Goal: Task Accomplishment & Management: Complete application form

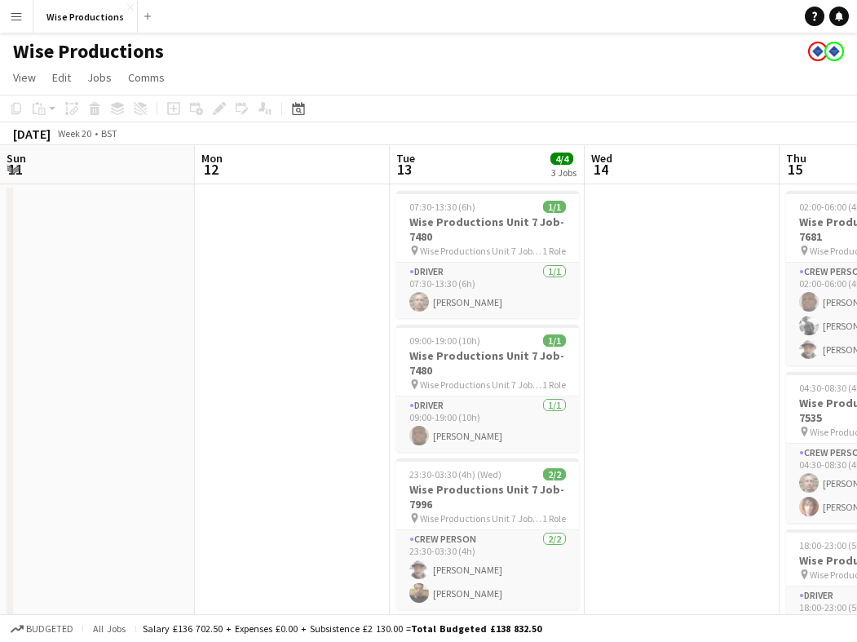
scroll to position [0, 575]
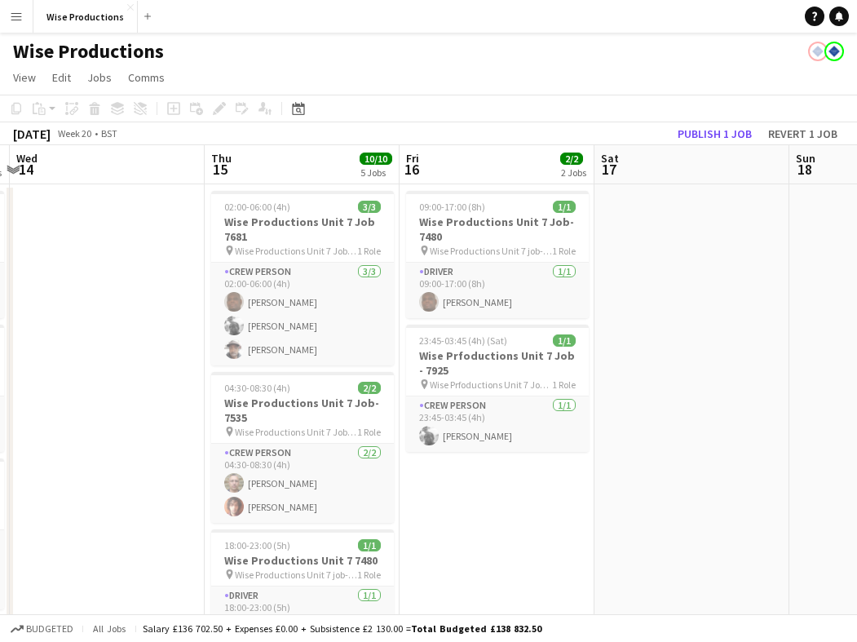
click at [746, 319] on app-date-cell at bounding box center [692, 597] width 195 height 826
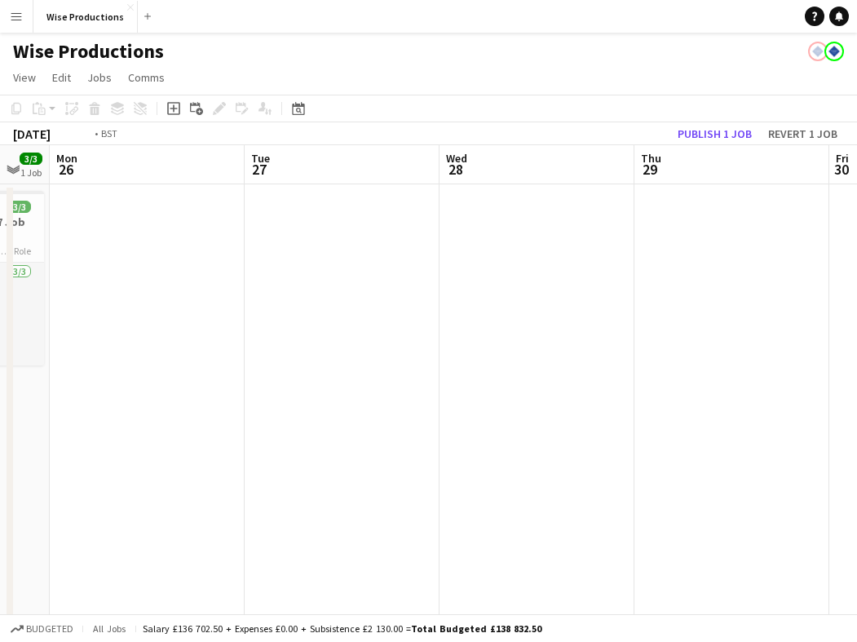
scroll to position [0, 408]
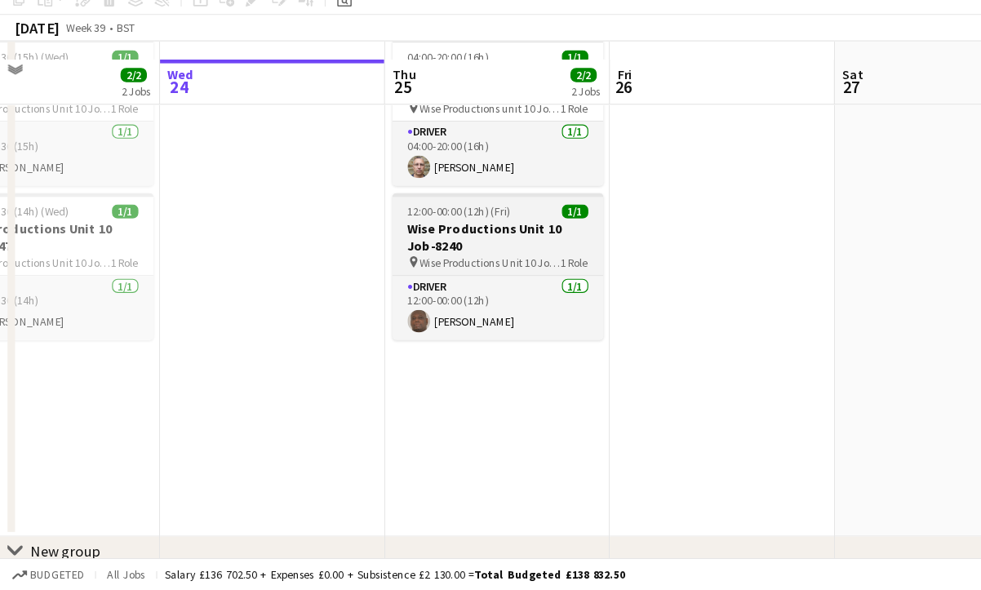
scroll to position [159, 0]
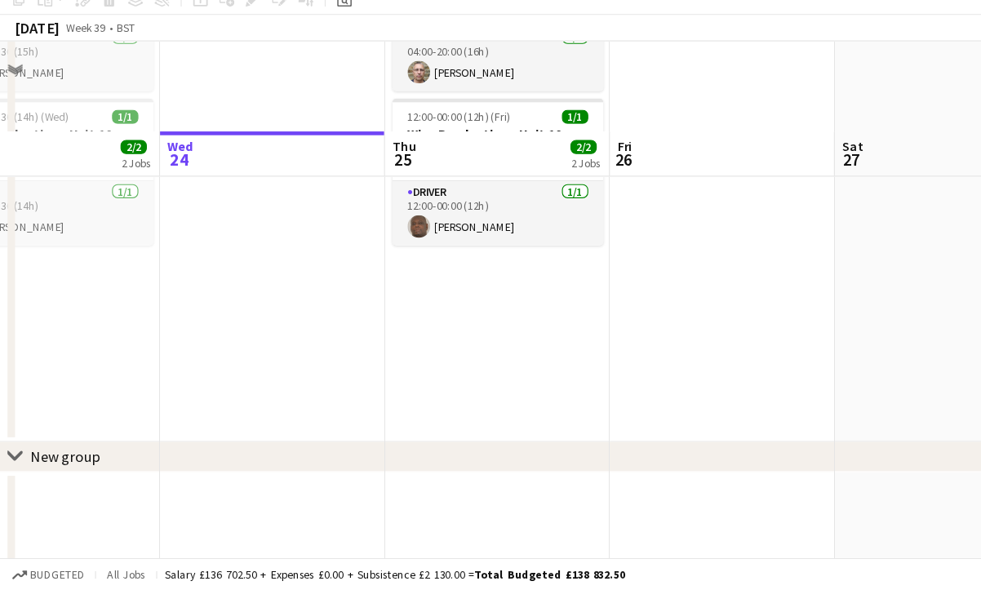
click at [409, 325] on app-date-cell "04:00-20:00 (16h) 1/1 Wise Productions unit 10 Job-8226 pin Wise Productions un…" at bounding box center [431, 243] width 195 height 438
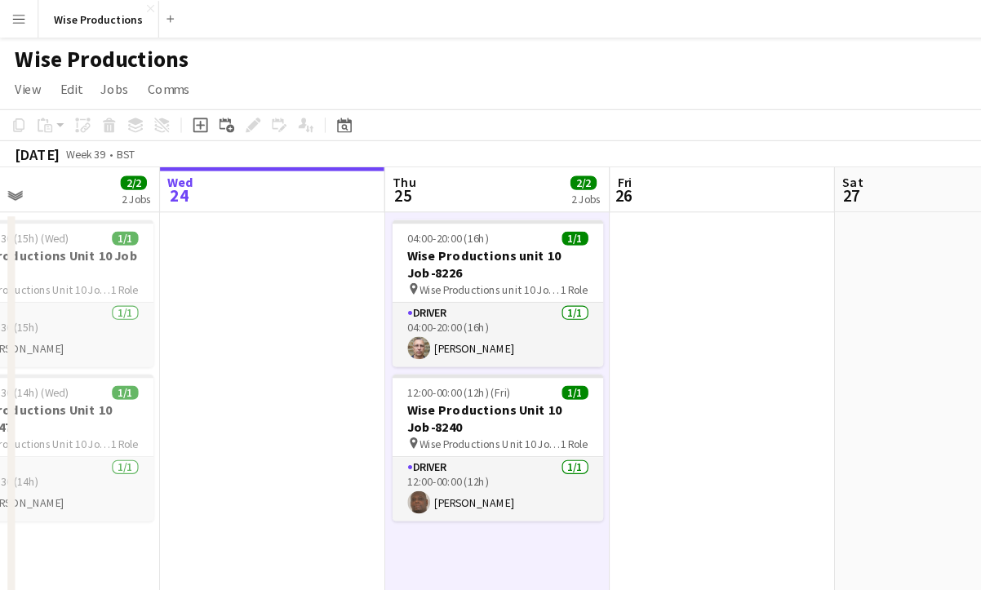
scroll to position [0, 0]
click at [174, 111] on icon at bounding box center [173, 108] width 7 height 7
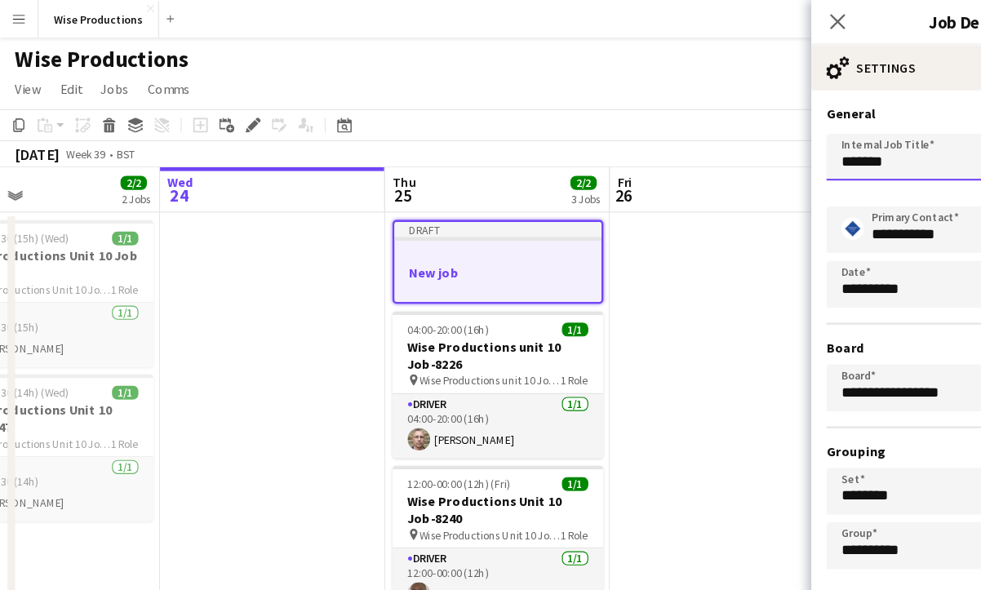
click at [794, 146] on input "*******" at bounding box center [815, 136] width 199 height 41
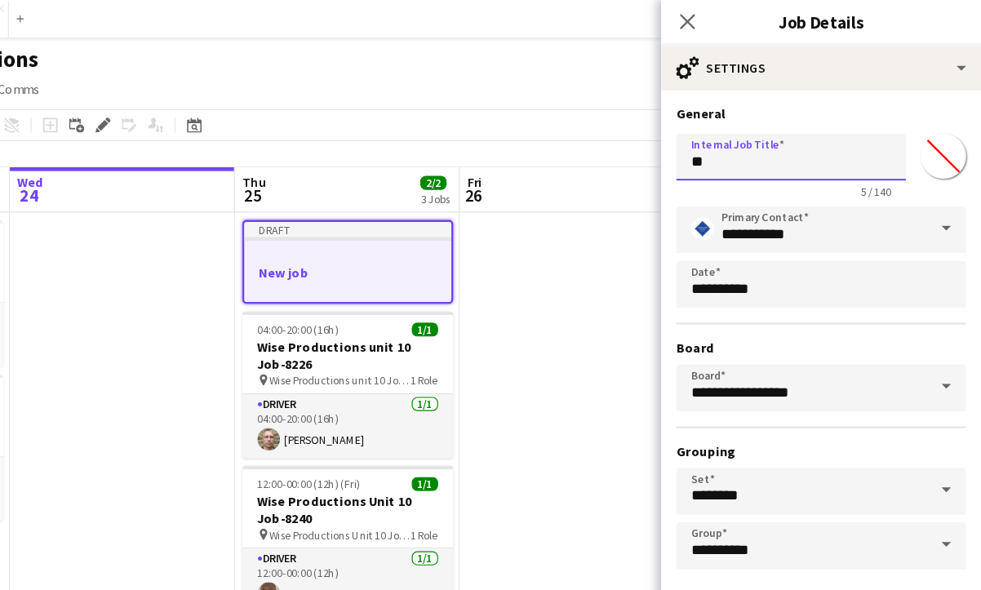
type input "*"
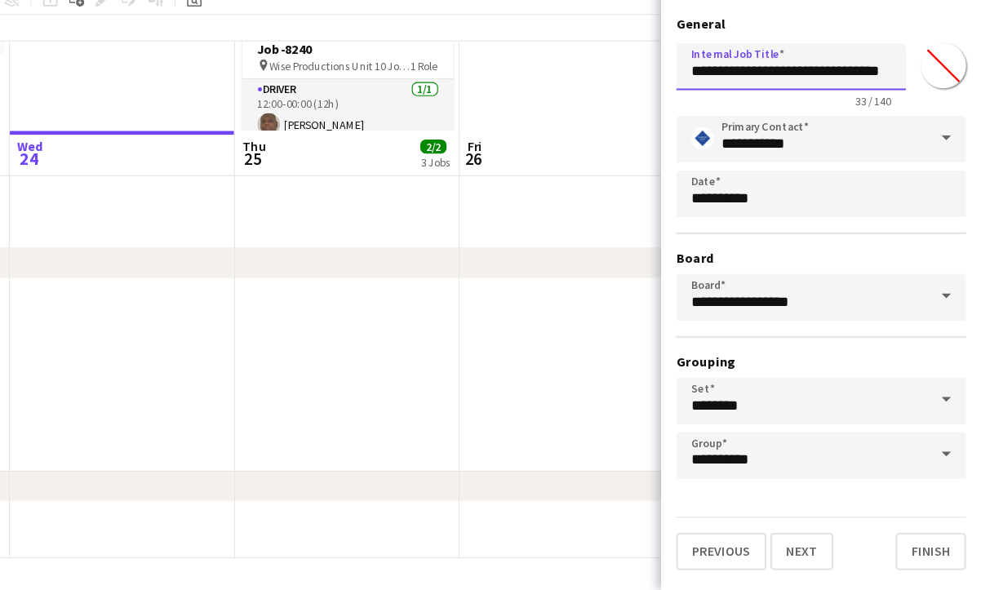
scroll to position [327, 0]
drag, startPoint x: 777, startPoint y: 60, endPoint x: 583, endPoint y: 60, distance: 193.3
click at [703, 91] on form "**********" at bounding box center [841, 331] width 277 height 481
type input "**********"
click at [798, 540] on button "Next" at bounding box center [825, 556] width 55 height 33
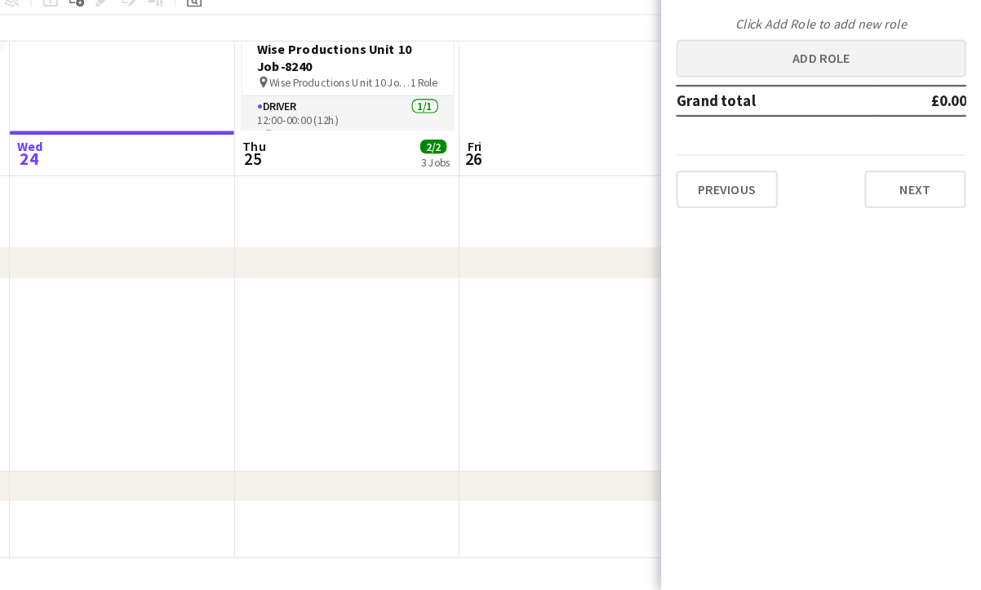
click at [716, 113] on button "Add role" at bounding box center [841, 129] width 251 height 33
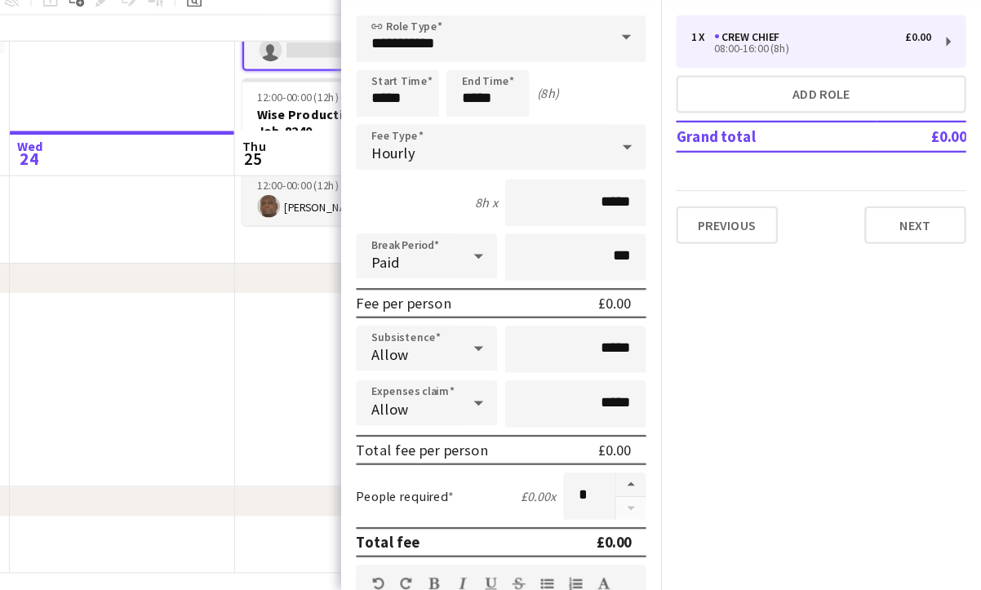
click at [656, 91] on span at bounding box center [673, 110] width 34 height 39
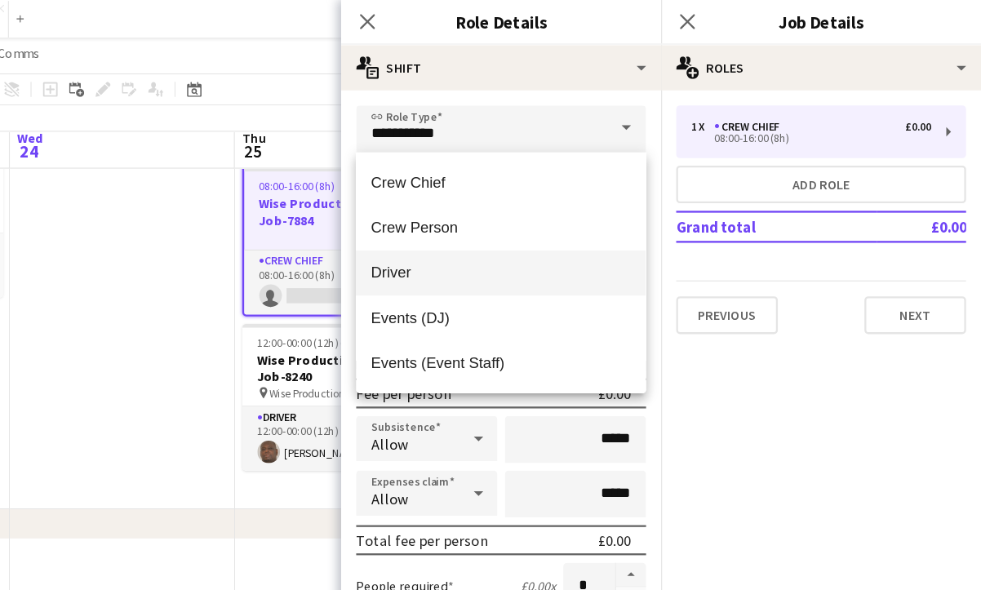
scroll to position [185, 0]
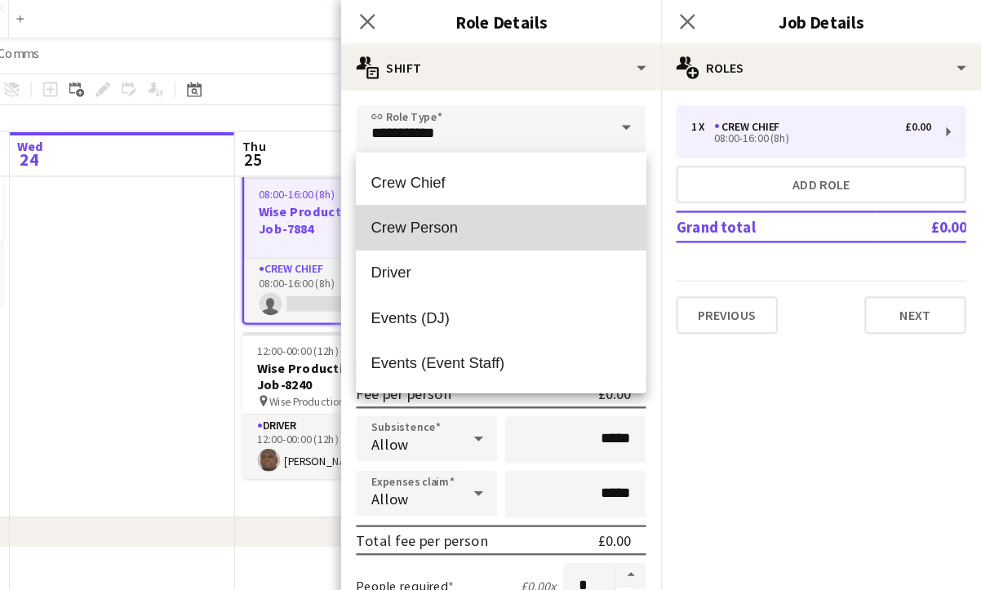
click at [497, 185] on mat-option "Crew Person" at bounding box center [564, 197] width 251 height 39
type input "**********"
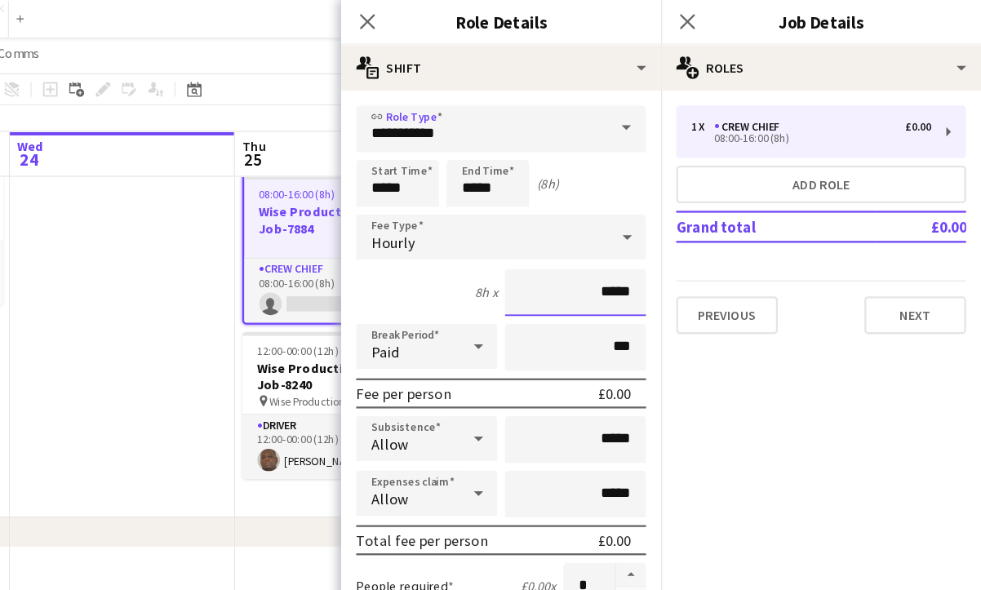
click at [568, 255] on input "*****" at bounding box center [629, 253] width 122 height 41
type input "**"
type input "******"
click at [879, 277] on button "Next" at bounding box center [923, 273] width 88 height 33
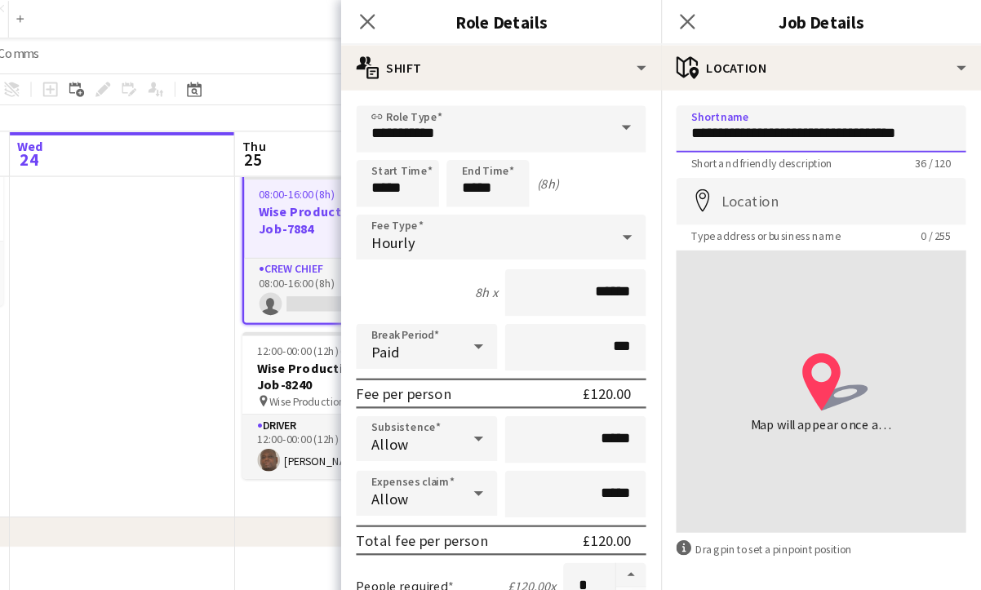
type input "**********"
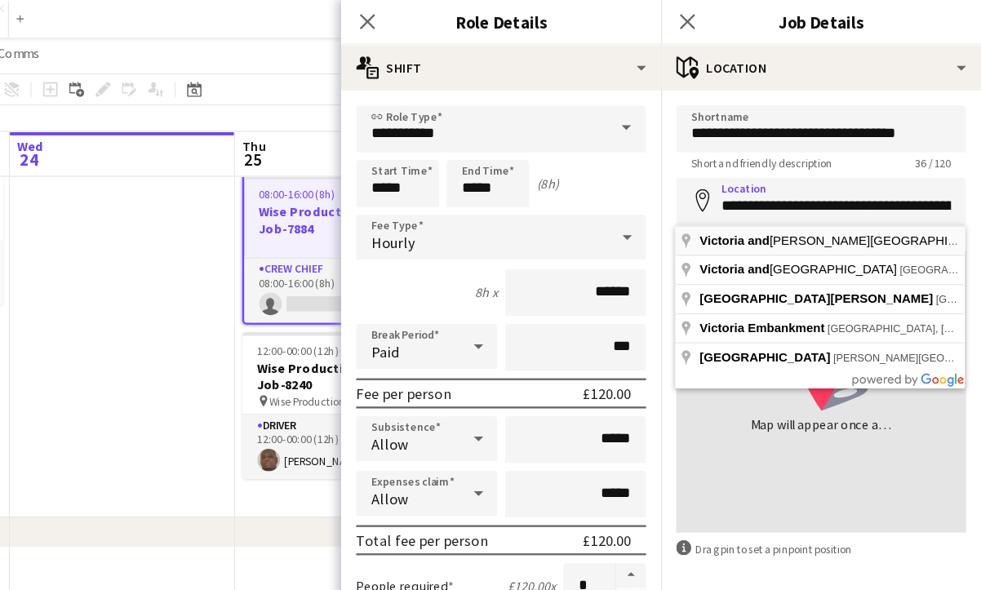
type input "**********"
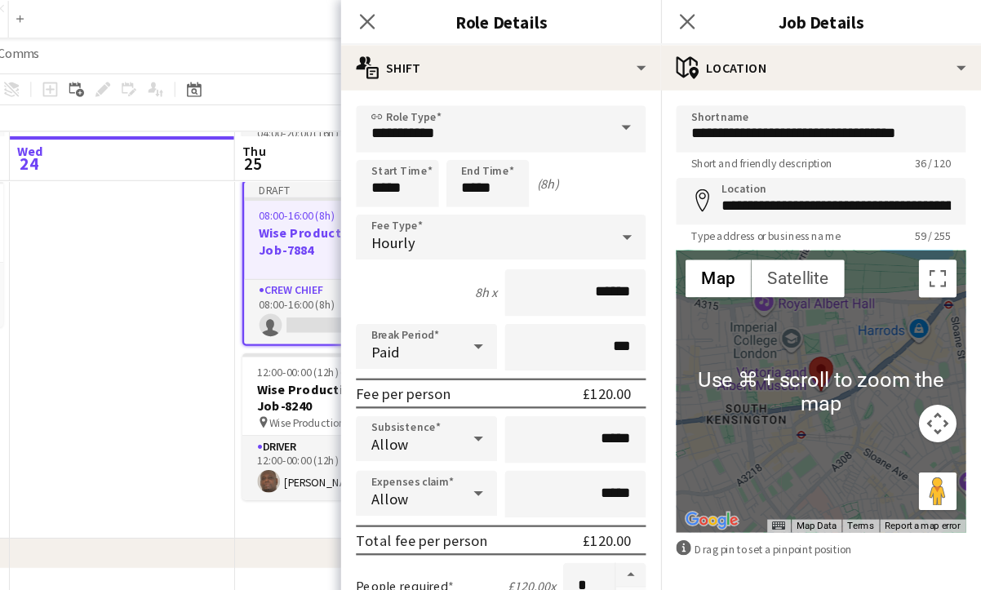
scroll to position [166, 0]
click at [728, 330] on div at bounding box center [841, 339] width 251 height 245
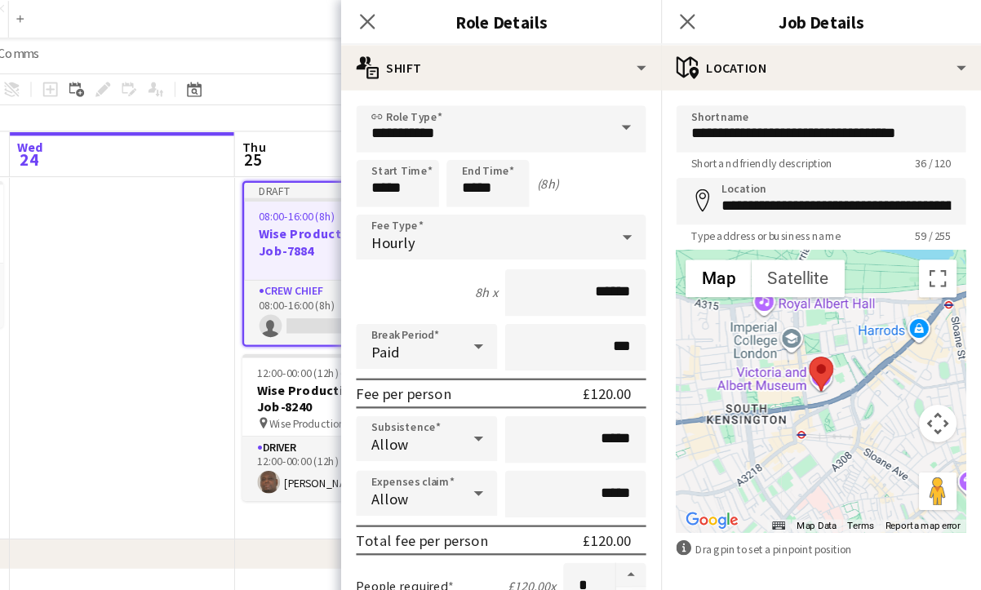
click at [738, 369] on div at bounding box center [841, 339] width 251 height 245
click at [729, 357] on div at bounding box center [841, 339] width 251 height 245
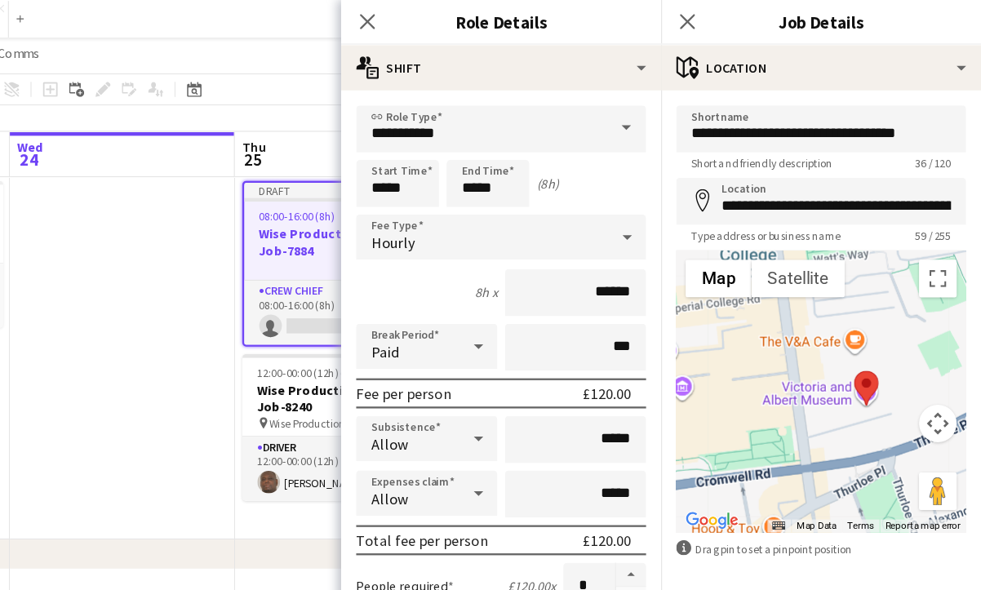
drag, startPoint x: 660, startPoint y: 310, endPoint x: 754, endPoint y: 375, distance: 114.3
click at [754, 375] on div at bounding box center [841, 339] width 251 height 245
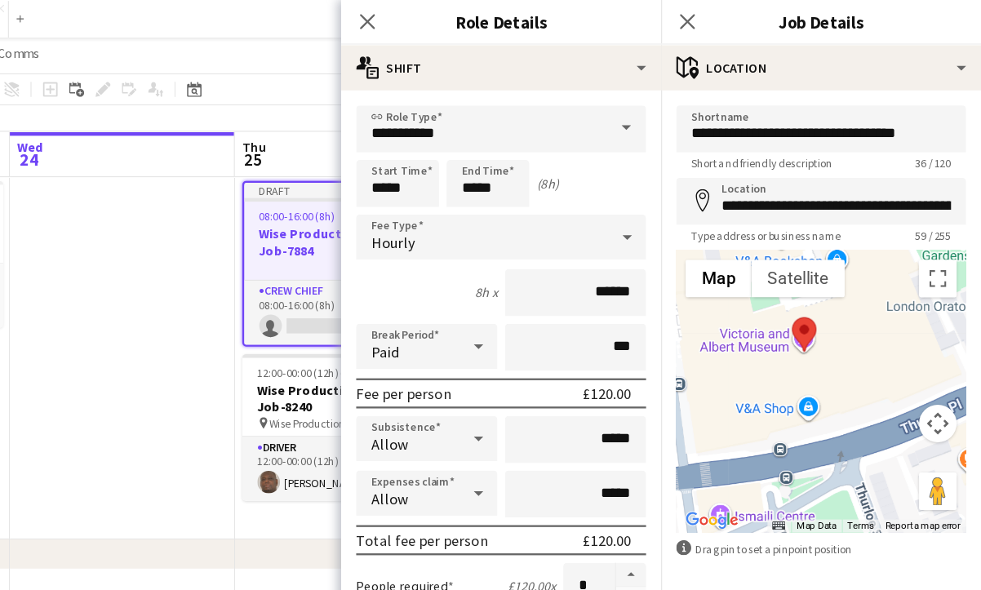
drag, startPoint x: 720, startPoint y: 366, endPoint x: 708, endPoint y: 299, distance: 68.0
click at [716, 299] on div at bounding box center [841, 339] width 251 height 245
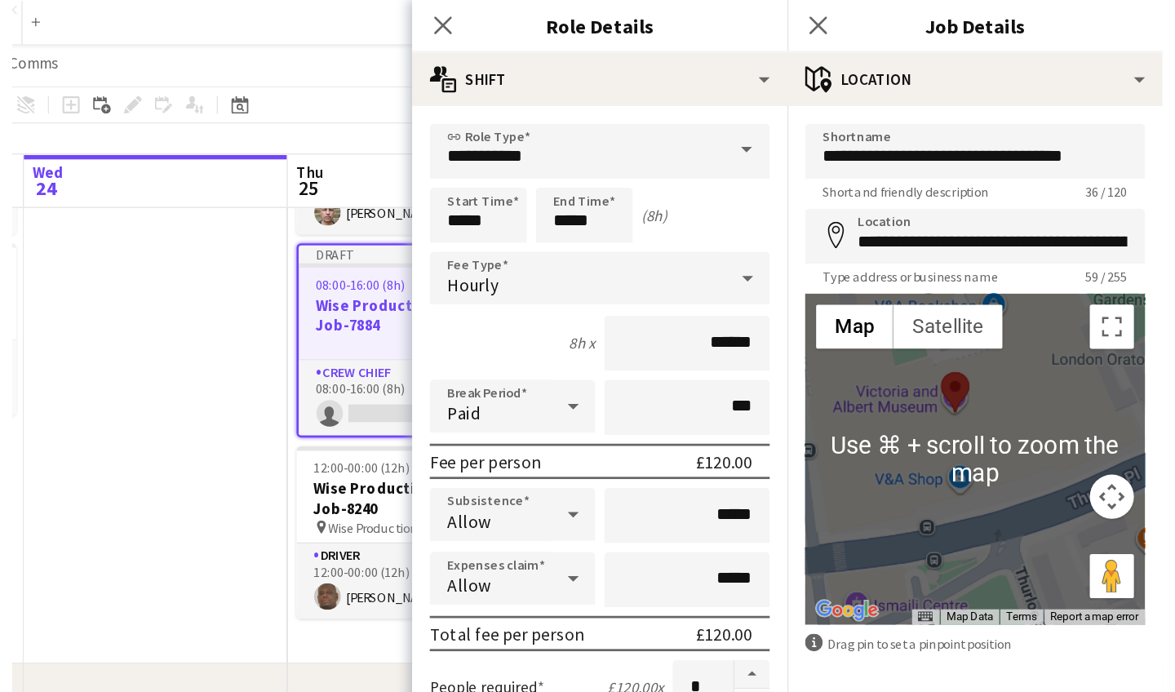
scroll to position [144, 0]
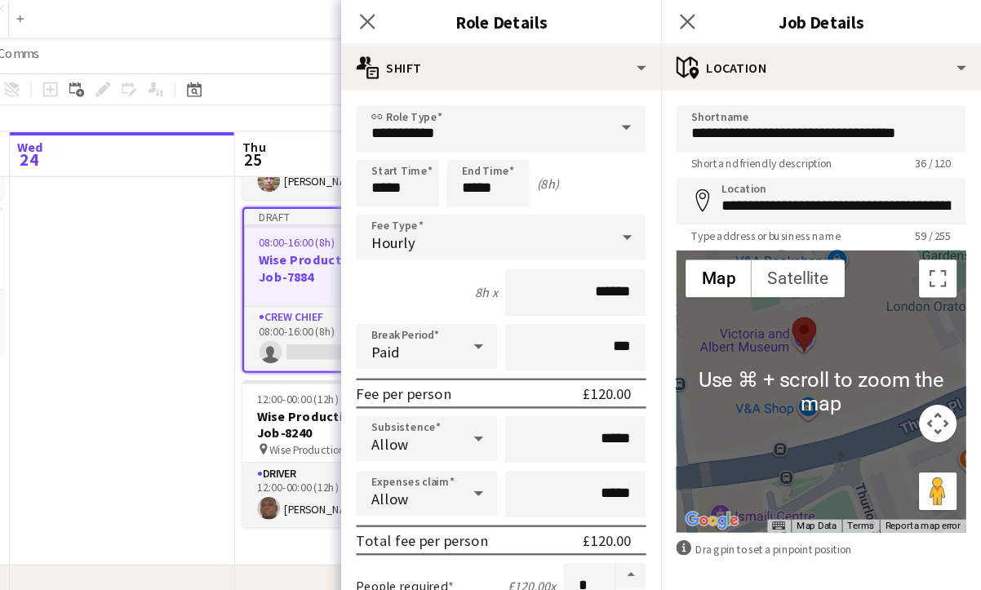
click at [716, 299] on div at bounding box center [841, 339] width 251 height 245
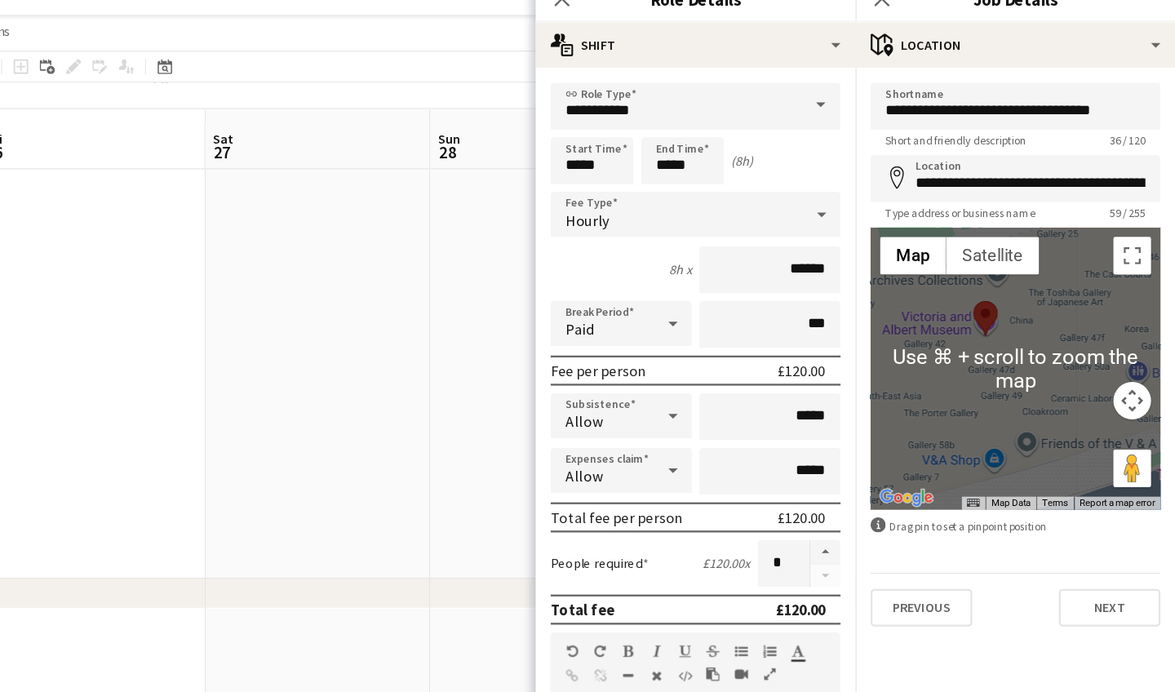
scroll to position [113, 0]
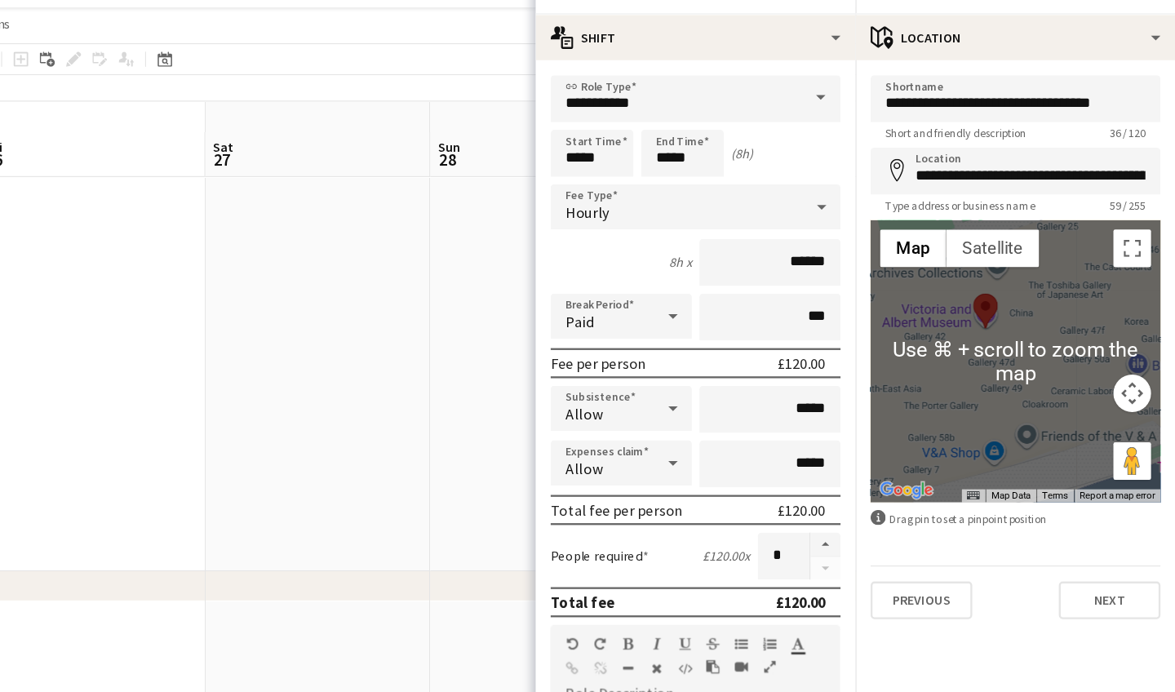
click at [910, 292] on div at bounding box center [1035, 339] width 251 height 245
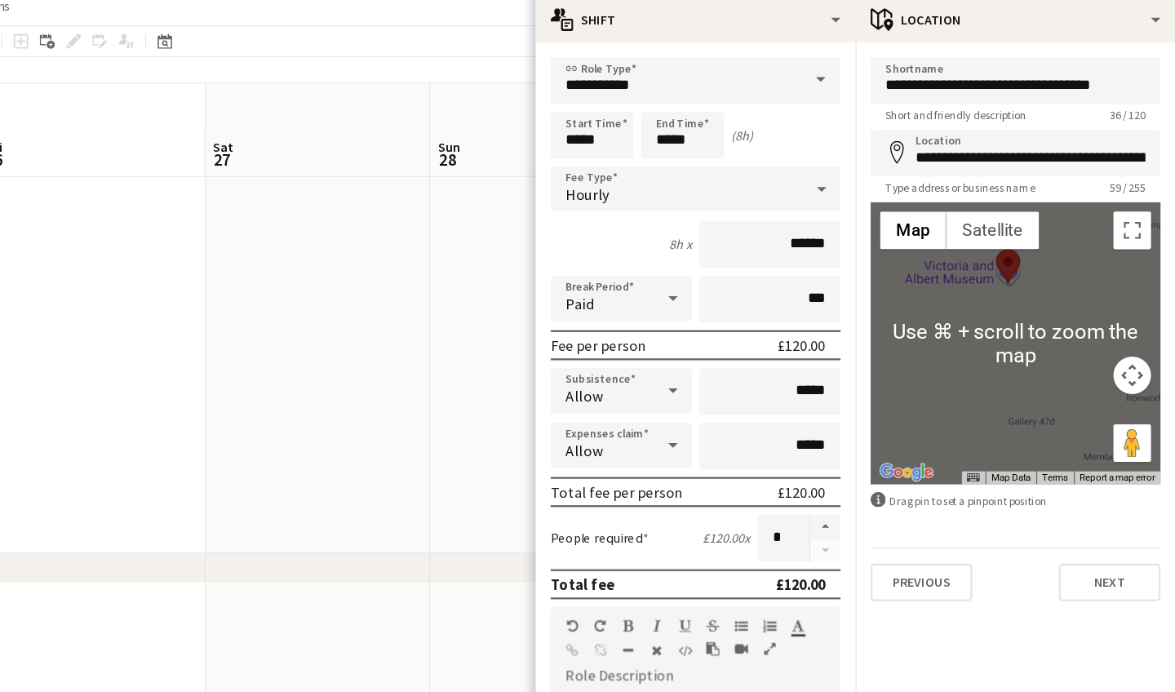
click at [911, 250] on div at bounding box center [1035, 339] width 251 height 245
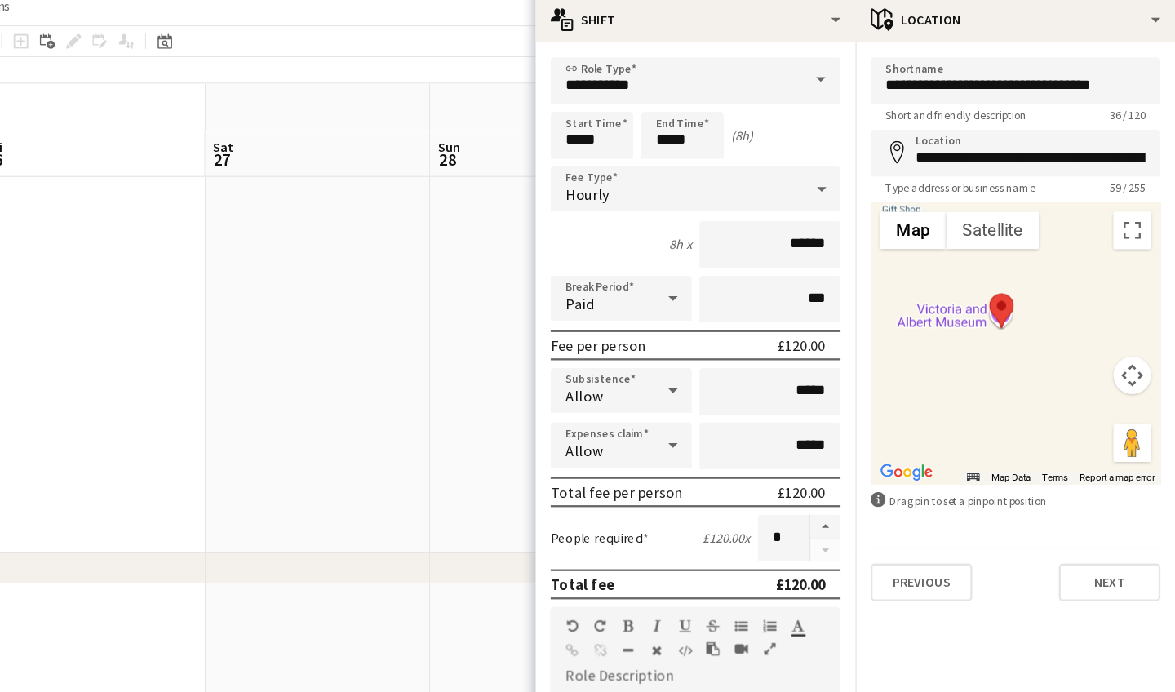
drag, startPoint x: 918, startPoint y: 313, endPoint x: 948, endPoint y: 356, distance: 52.1
click at [948, 356] on div at bounding box center [1035, 339] width 251 height 245
click at [910, 286] on div at bounding box center [1035, 339] width 251 height 245
drag, startPoint x: 894, startPoint y: 287, endPoint x: 883, endPoint y: 298, distance: 15.6
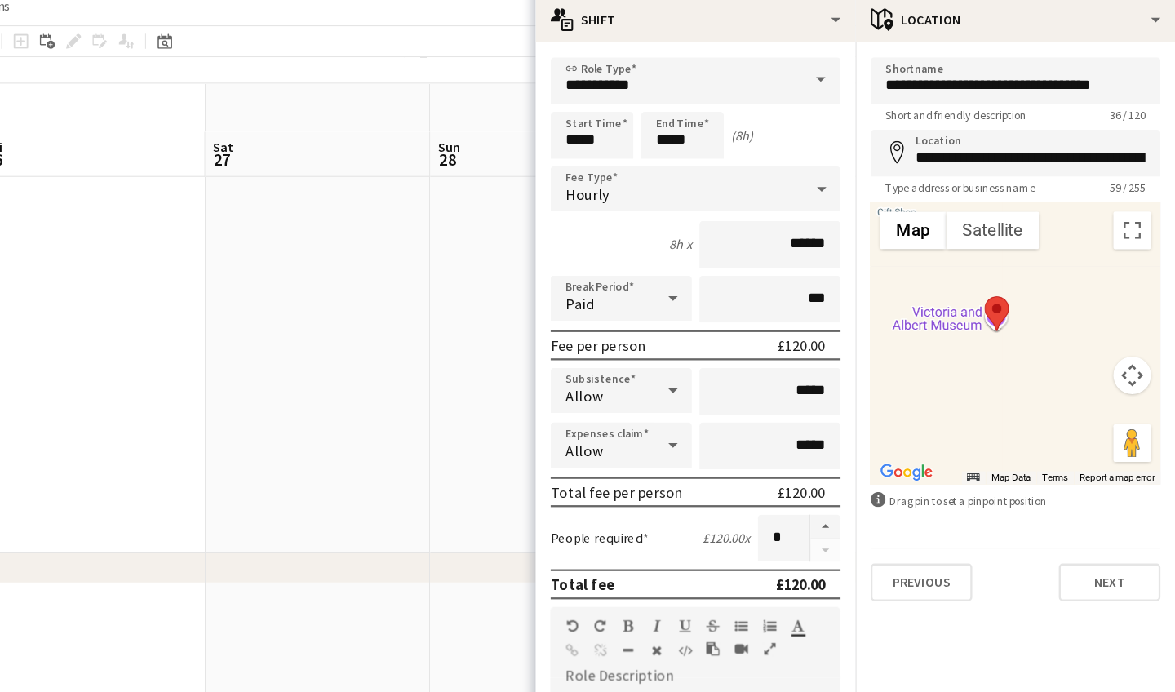
click at [910, 298] on div at bounding box center [1035, 339] width 251 height 245
drag, startPoint x: 883, startPoint y: 298, endPoint x: 864, endPoint y: 310, distance: 22.4
click at [910, 310] on div at bounding box center [1035, 339] width 251 height 245
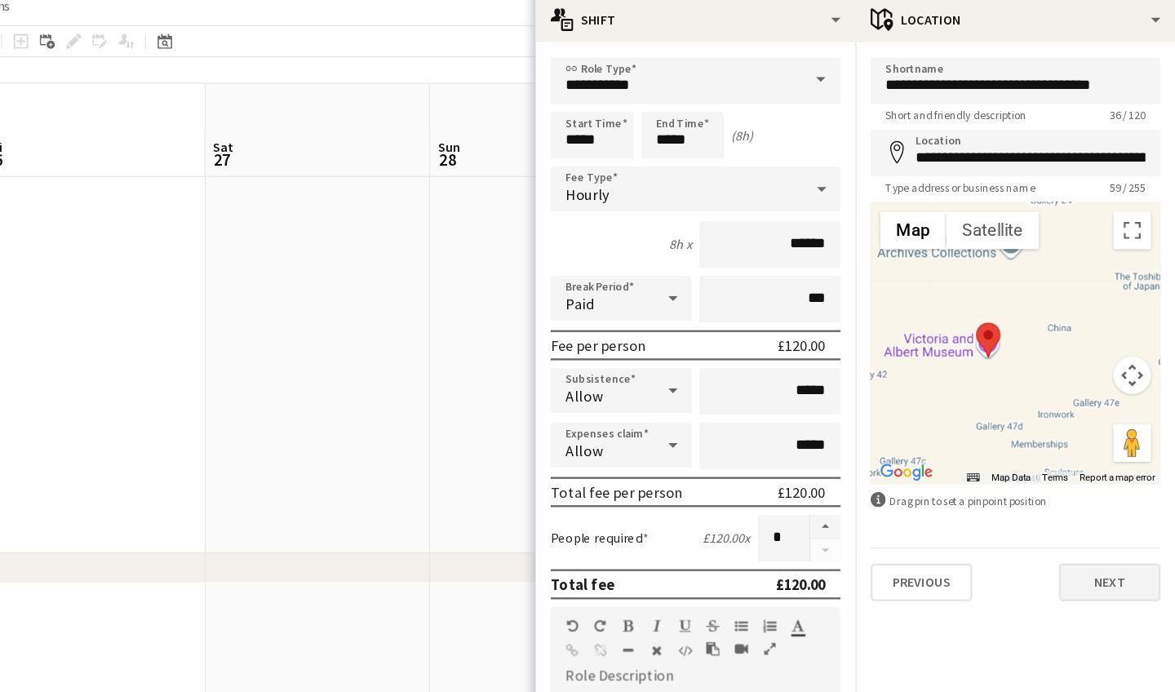
click at [980, 530] on button "Next" at bounding box center [1118, 546] width 88 height 33
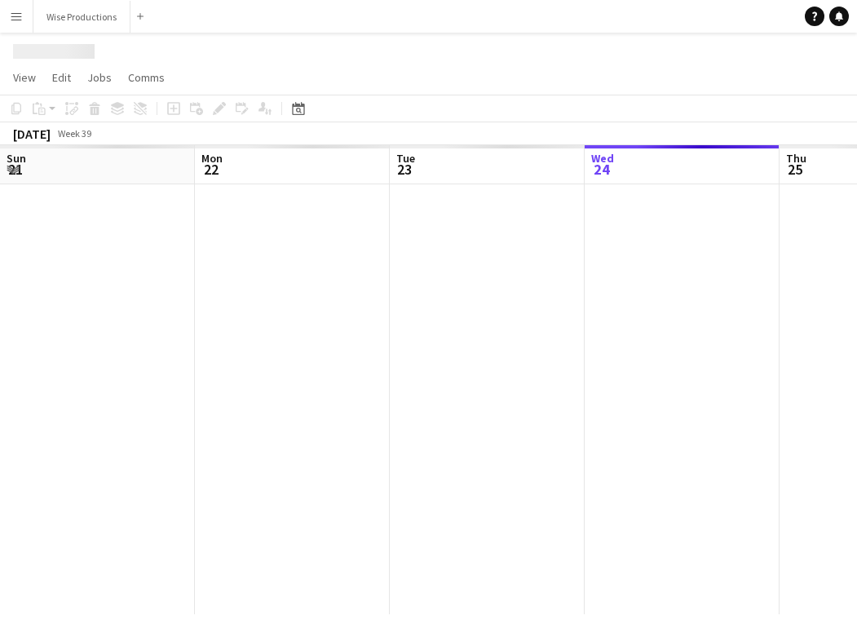
scroll to position [0, 390]
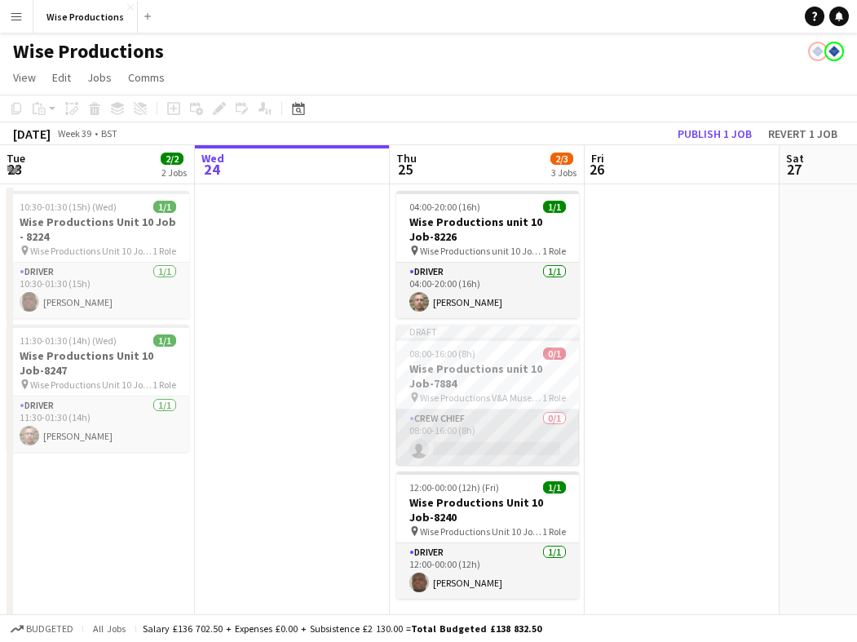
click at [501, 424] on app-card-role "Crew Chief 0/1 08:00-16:00 (8h) single-neutral-actions" at bounding box center [487, 437] width 183 height 55
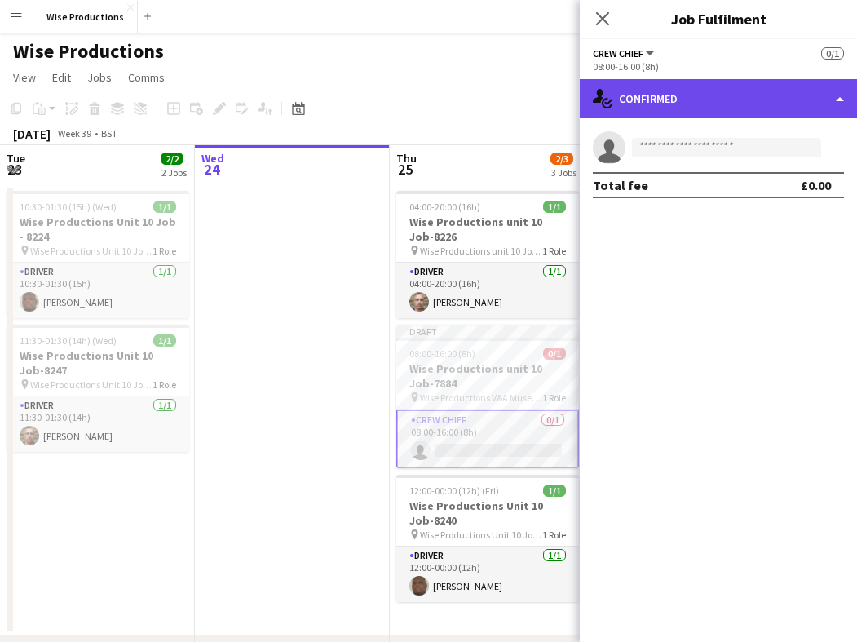
click at [677, 104] on div "single-neutral-actions-check-2 Confirmed" at bounding box center [718, 98] width 277 height 39
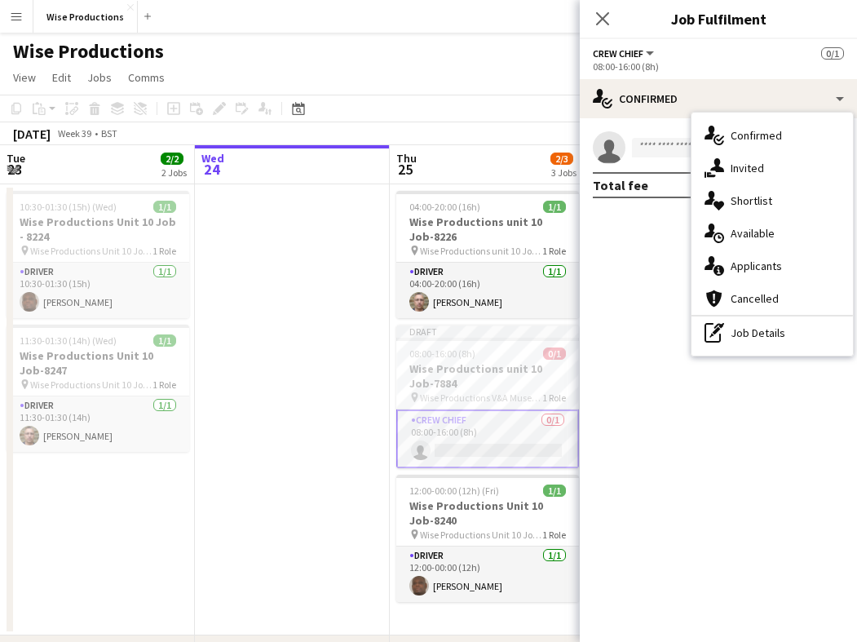
click at [631, 153] on form at bounding box center [735, 148] width 219 height 20
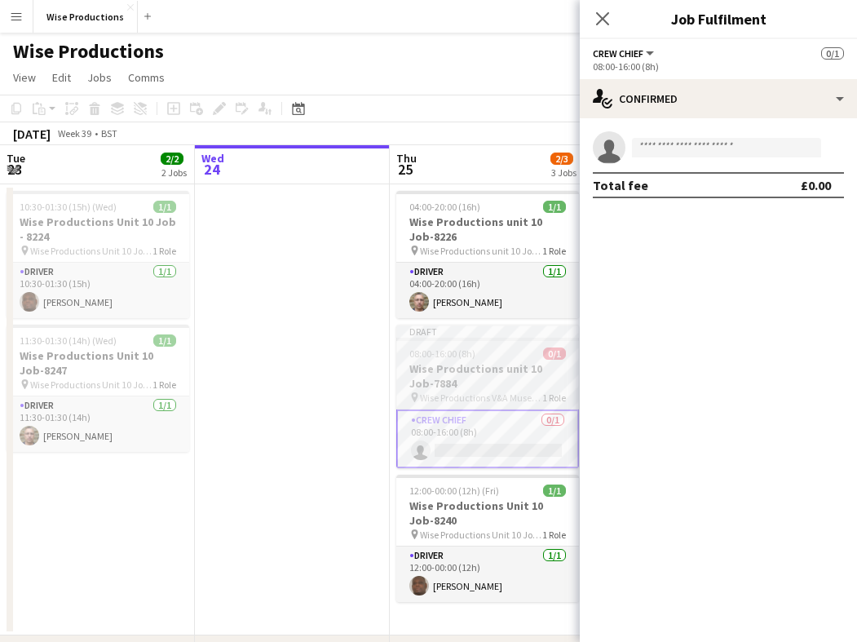
click at [509, 361] on h3 "Wise Productions unit 10 Job-7884" at bounding box center [487, 375] width 183 height 29
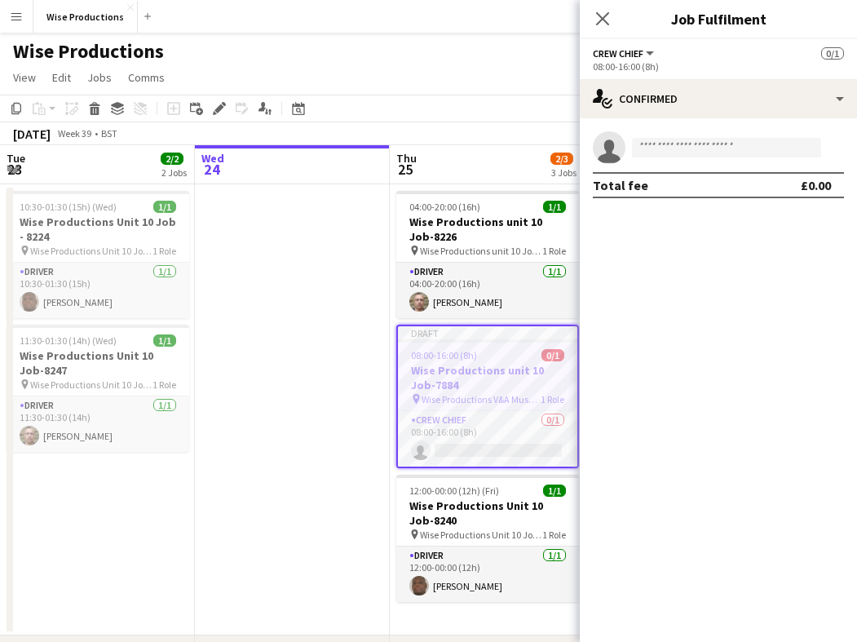
click at [518, 368] on h3 "Wise Productions unit 10 Job-7884" at bounding box center [487, 377] width 179 height 29
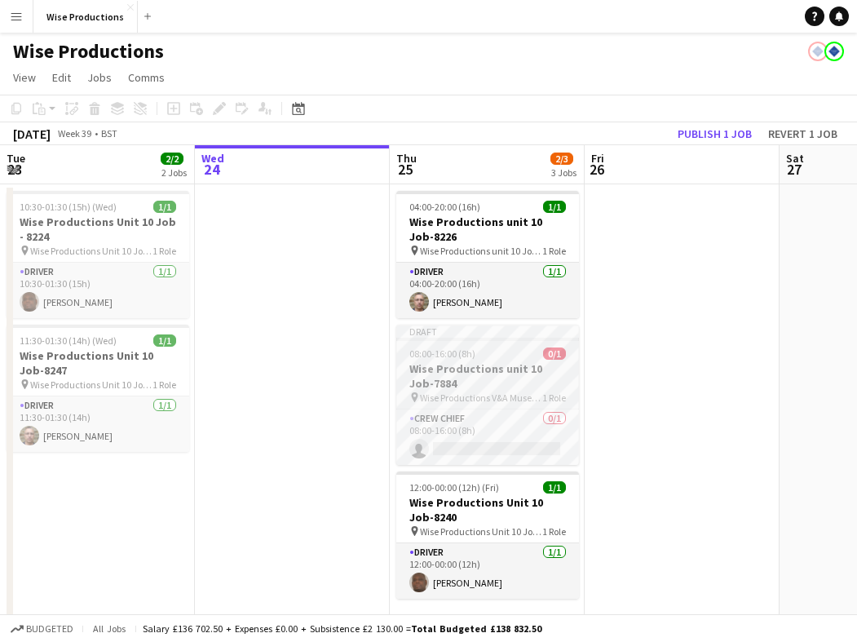
click at [501, 352] on div "08:00-16:00 (8h) 0/1" at bounding box center [487, 354] width 183 height 12
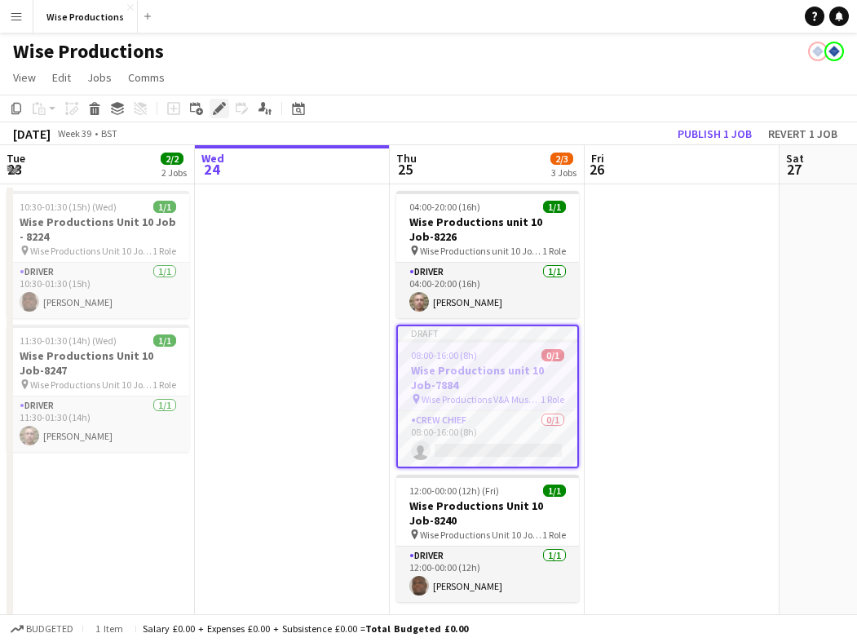
click at [222, 113] on icon "Edit" at bounding box center [219, 108] width 13 height 13
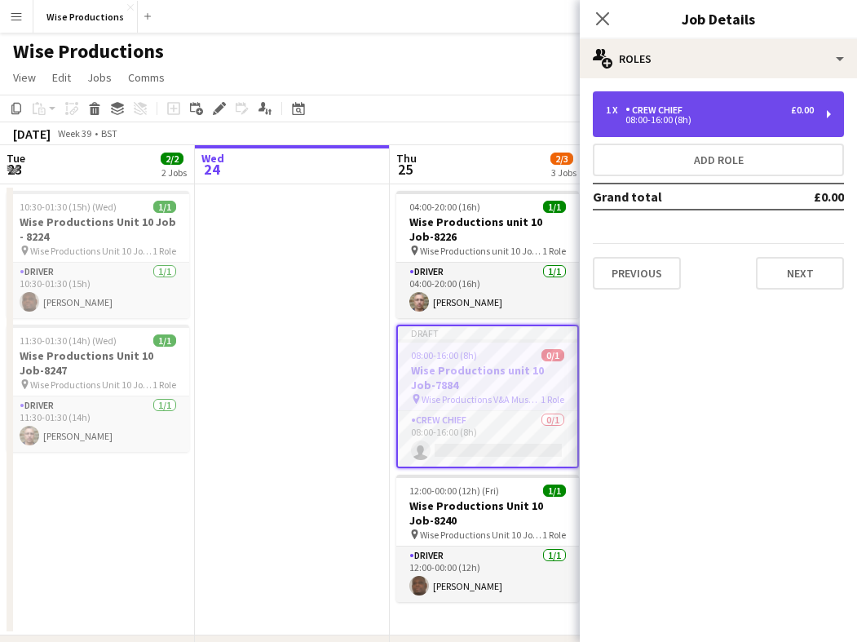
click at [637, 119] on div "08:00-16:00 (8h)" at bounding box center [710, 120] width 208 height 8
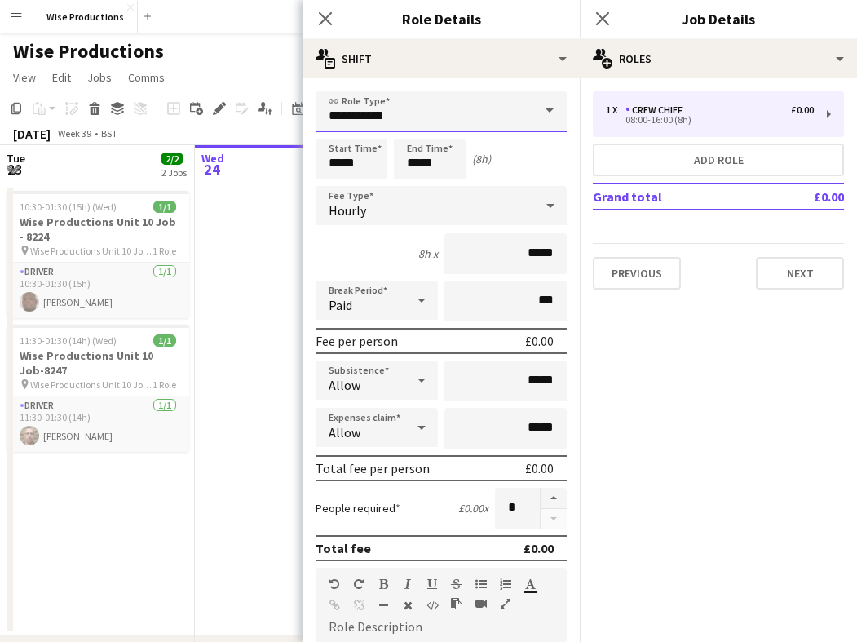
click at [454, 104] on input "**********" at bounding box center [441, 111] width 251 height 41
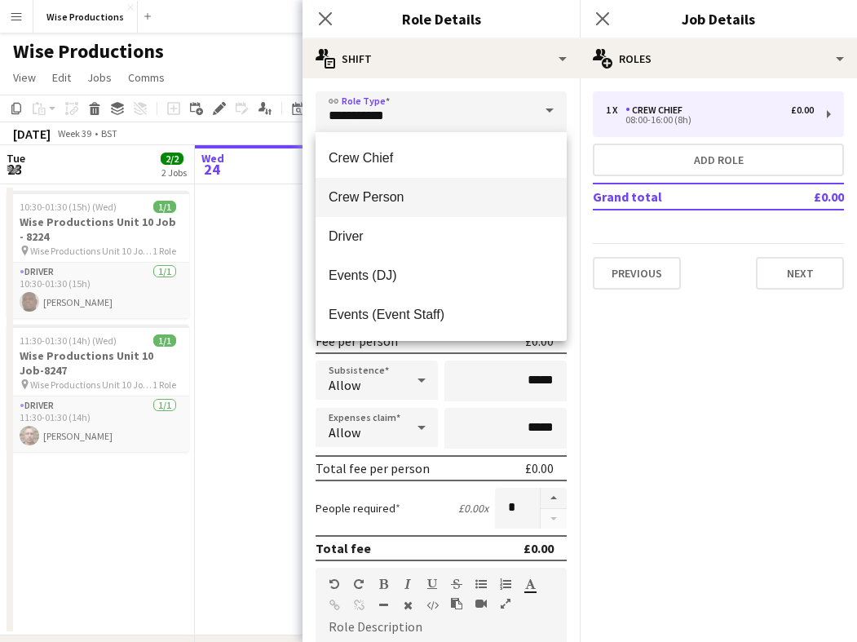
click at [426, 189] on span "Crew Person" at bounding box center [441, 197] width 225 height 16
type input "**********"
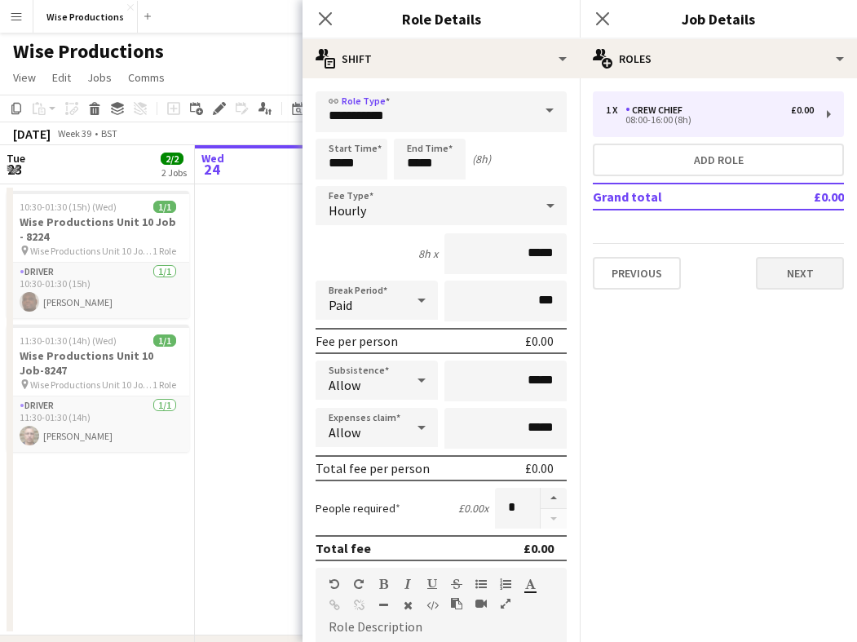
click at [773, 267] on button "Next" at bounding box center [800, 273] width 88 height 33
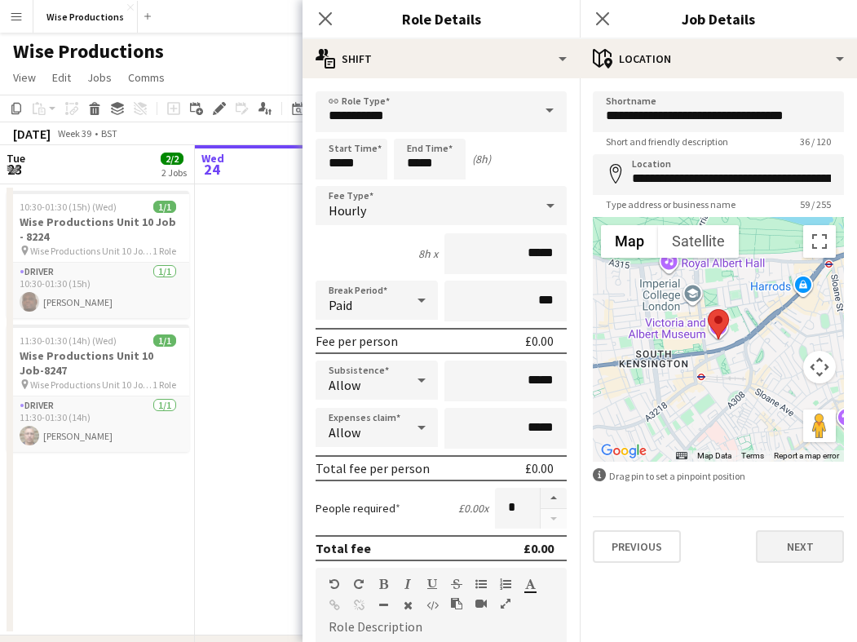
click at [792, 538] on button "Next" at bounding box center [800, 546] width 88 height 33
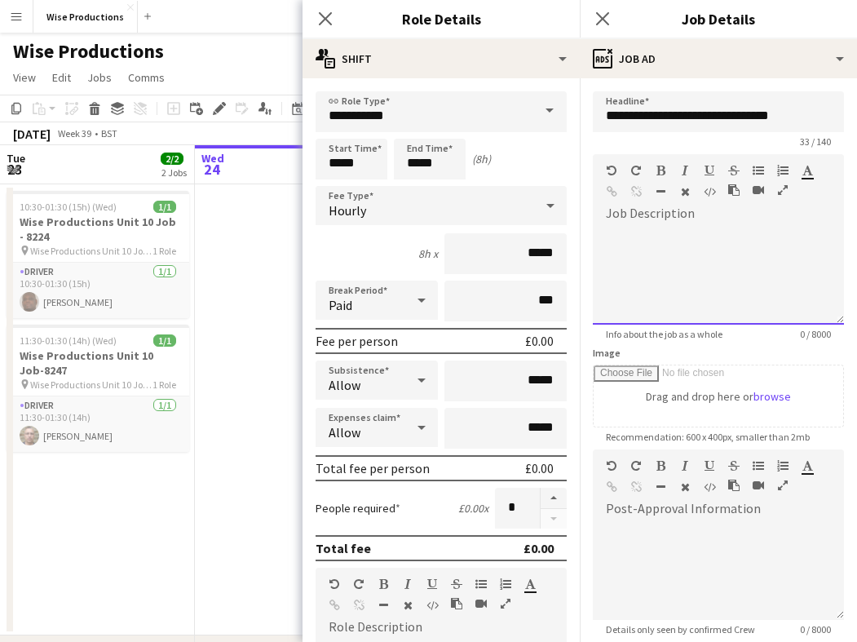
click at [691, 268] on div at bounding box center [718, 276] width 251 height 98
paste div
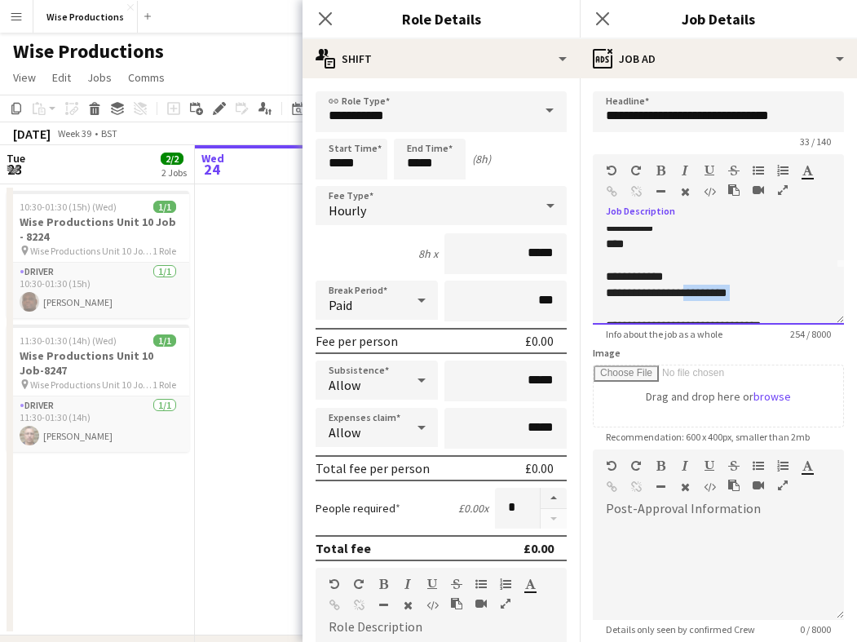
drag, startPoint x: 739, startPoint y: 295, endPoint x: 695, endPoint y: 290, distance: 44.3
click at [695, 290] on p "**********" at bounding box center [718, 293] width 225 height 16
drag, startPoint x: 671, startPoint y: 293, endPoint x: 747, endPoint y: 290, distance: 76.7
click at [747, 290] on p "**********" at bounding box center [718, 293] width 225 height 16
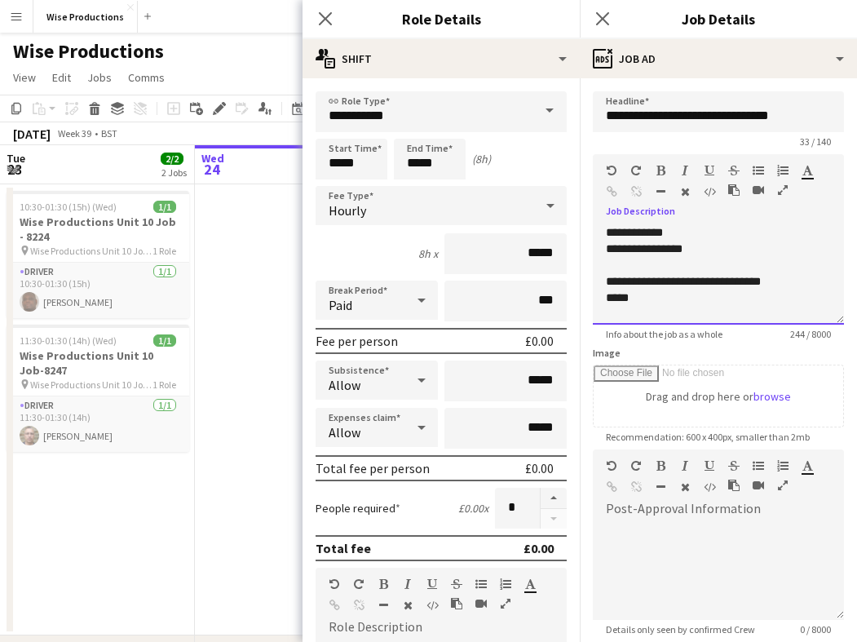
scroll to position [86, 0]
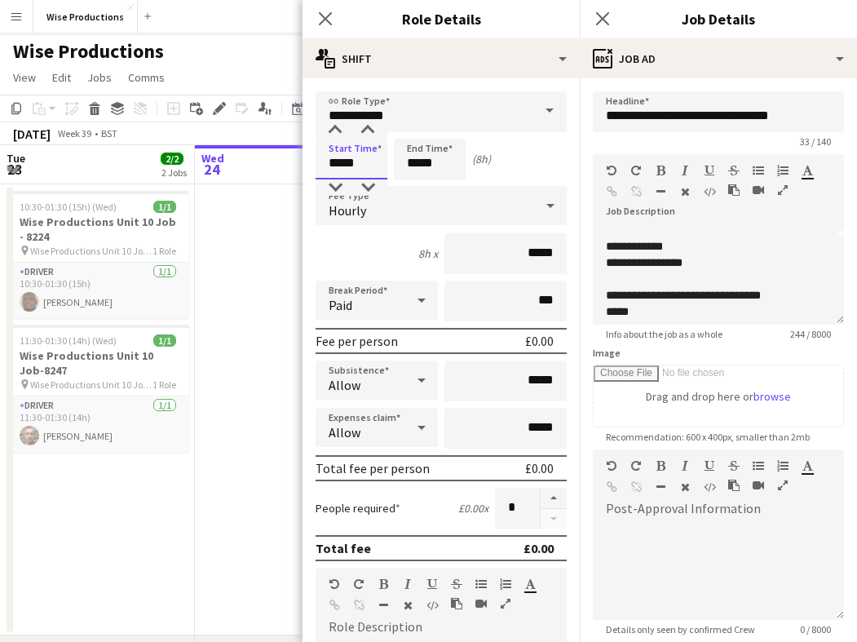
click at [339, 166] on input "*****" at bounding box center [352, 159] width 72 height 41
click at [337, 132] on div at bounding box center [335, 130] width 33 height 16
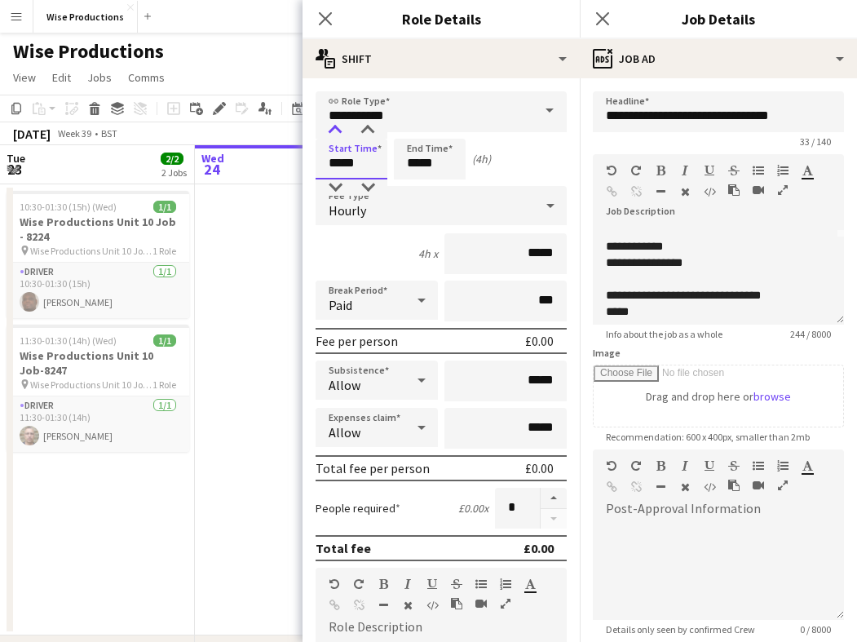
click at [337, 132] on div at bounding box center [335, 130] width 33 height 16
click at [379, 124] on div at bounding box center [368, 130] width 33 height 16
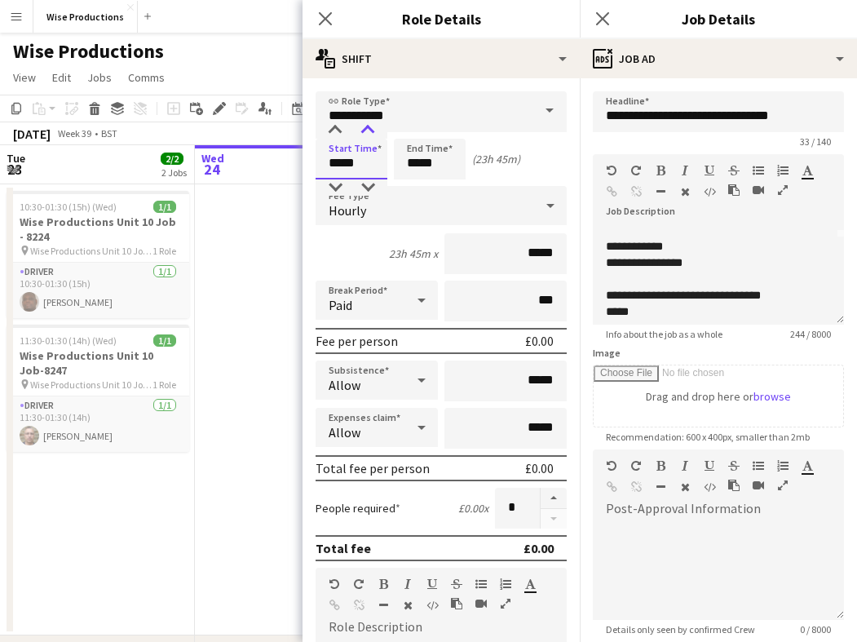
type input "*****"
click at [379, 124] on div at bounding box center [368, 130] width 33 height 16
click at [414, 165] on input "*****" at bounding box center [430, 159] width 72 height 41
click at [416, 122] on div at bounding box center [413, 130] width 33 height 16
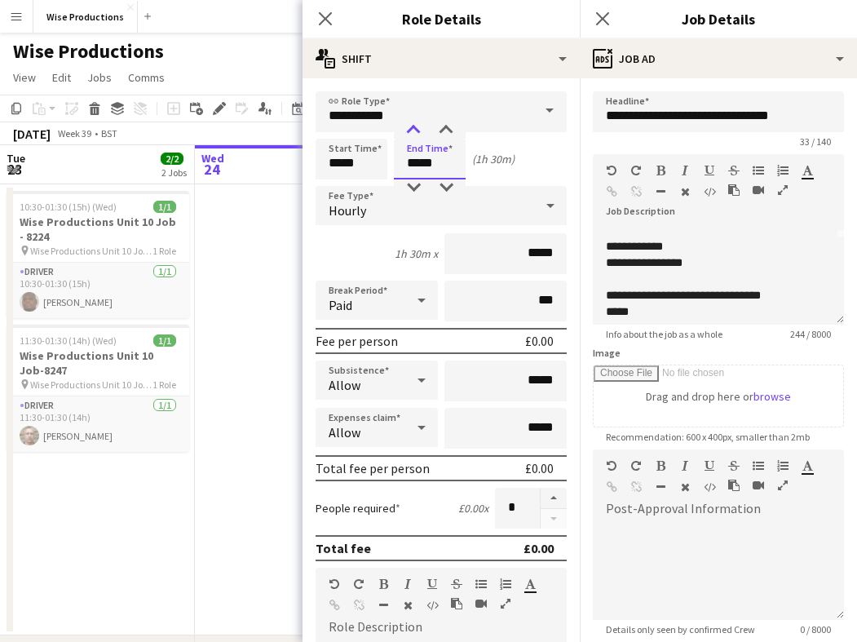
click at [416, 122] on div at bounding box center [413, 130] width 33 height 16
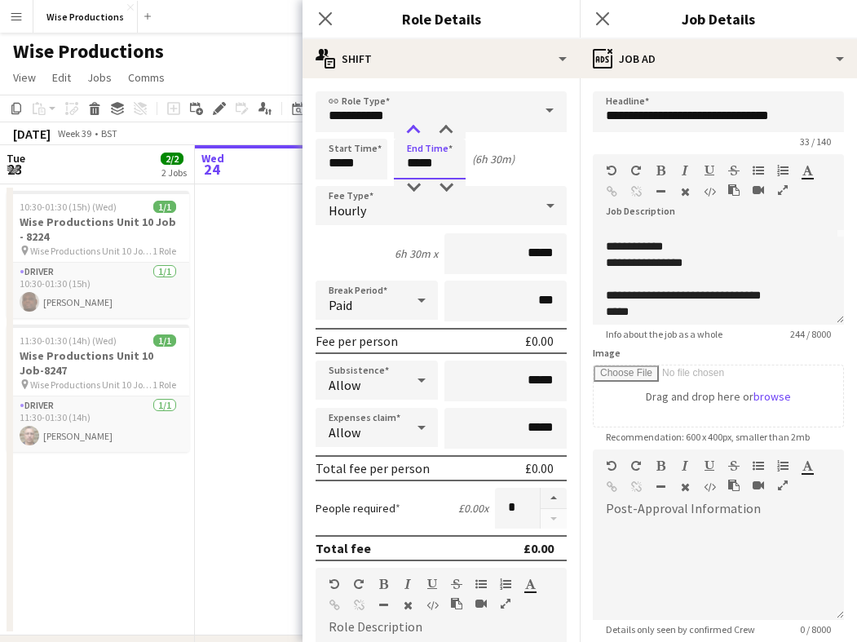
click at [416, 122] on div at bounding box center [413, 130] width 33 height 16
click at [447, 133] on div at bounding box center [446, 130] width 33 height 16
type input "*****"
click at [447, 133] on div at bounding box center [446, 130] width 33 height 16
click at [549, 257] on input "*****" at bounding box center [506, 253] width 122 height 41
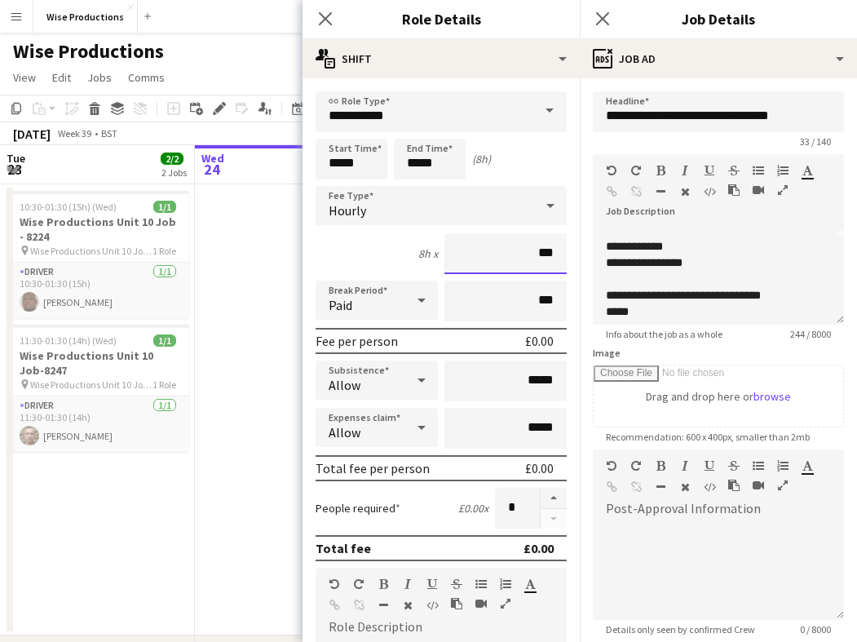
type input "**"
type input "******"
click at [739, 275] on p at bounding box center [718, 279] width 225 height 16
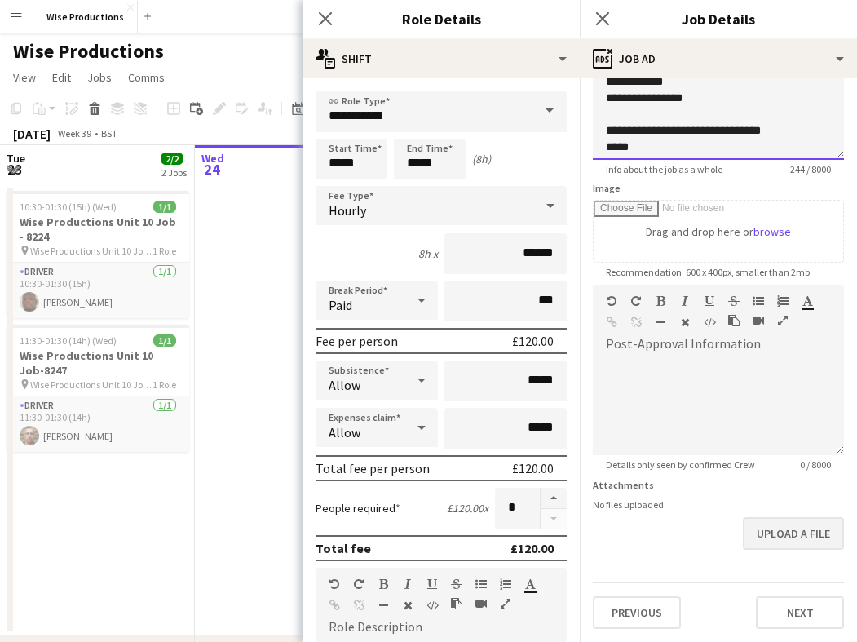
scroll to position [165, 0]
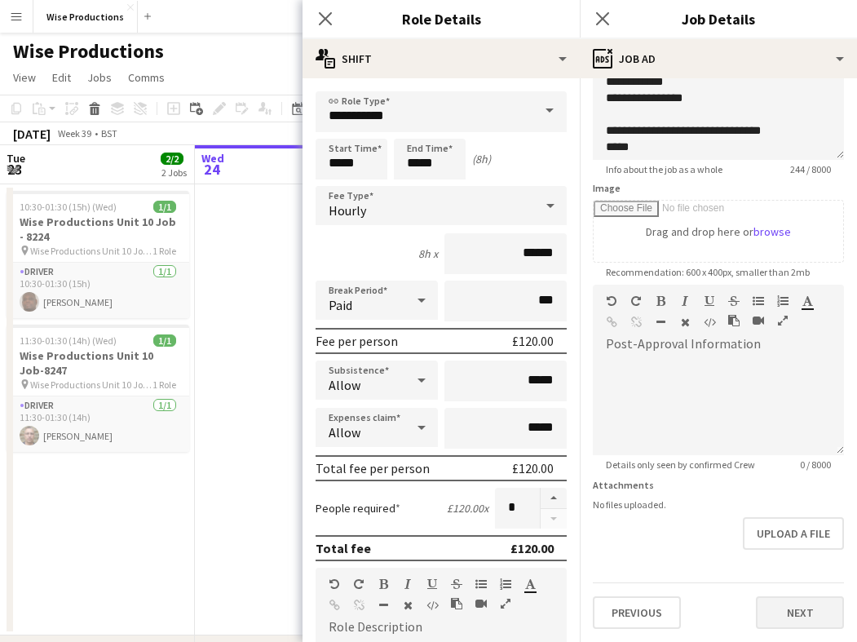
click at [800, 609] on button "Next" at bounding box center [800, 612] width 88 height 33
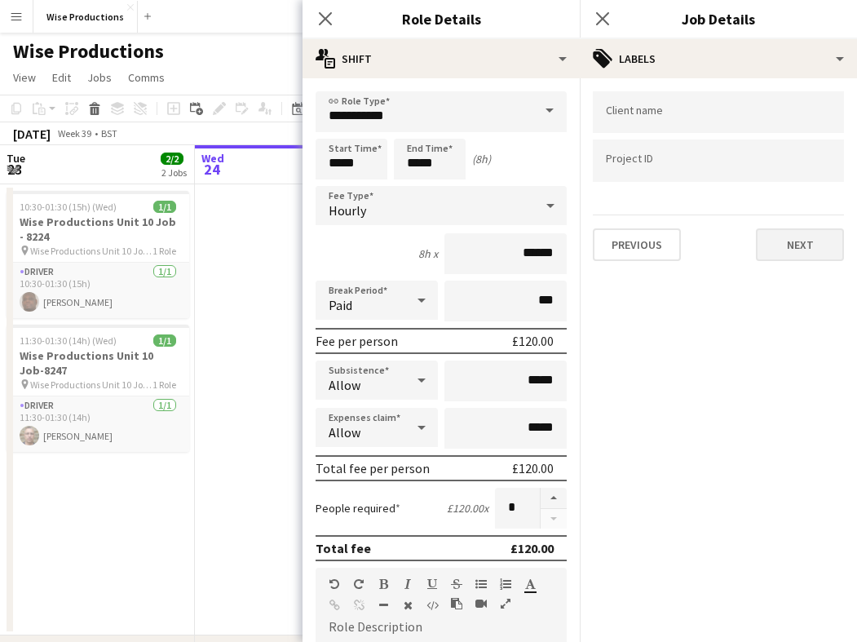
click at [787, 255] on button "Next" at bounding box center [800, 244] width 88 height 33
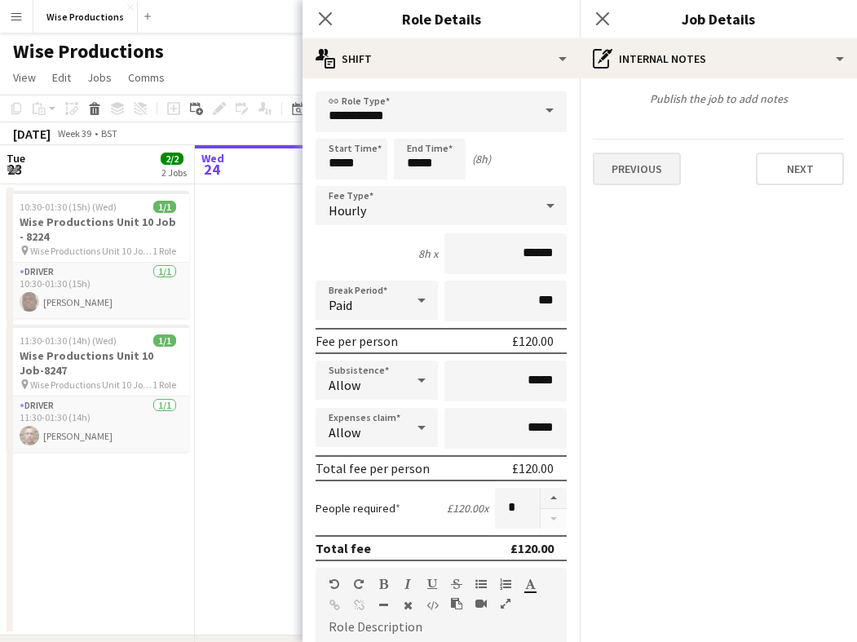
click at [662, 171] on button "Previous" at bounding box center [637, 169] width 88 height 33
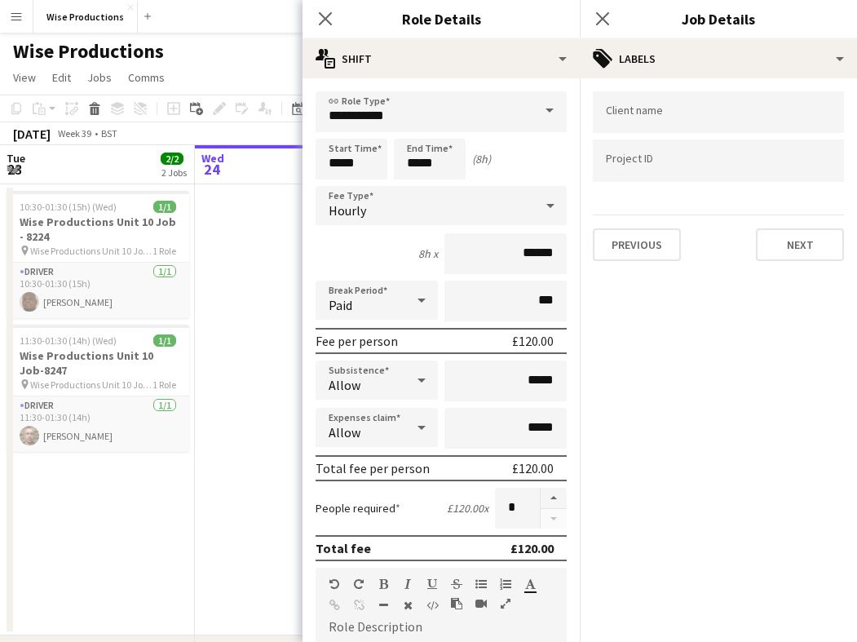
click at [645, 224] on div "Previous Next" at bounding box center [718, 238] width 251 height 47
click at [646, 245] on button "Previous" at bounding box center [637, 244] width 88 height 33
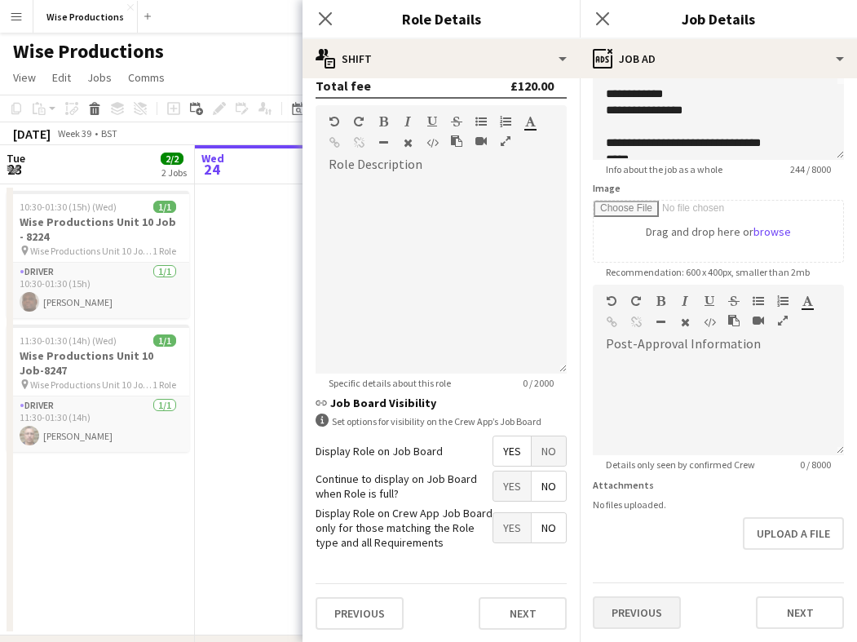
scroll to position [165, 0]
click at [627, 610] on button "Previous" at bounding box center [637, 612] width 88 height 33
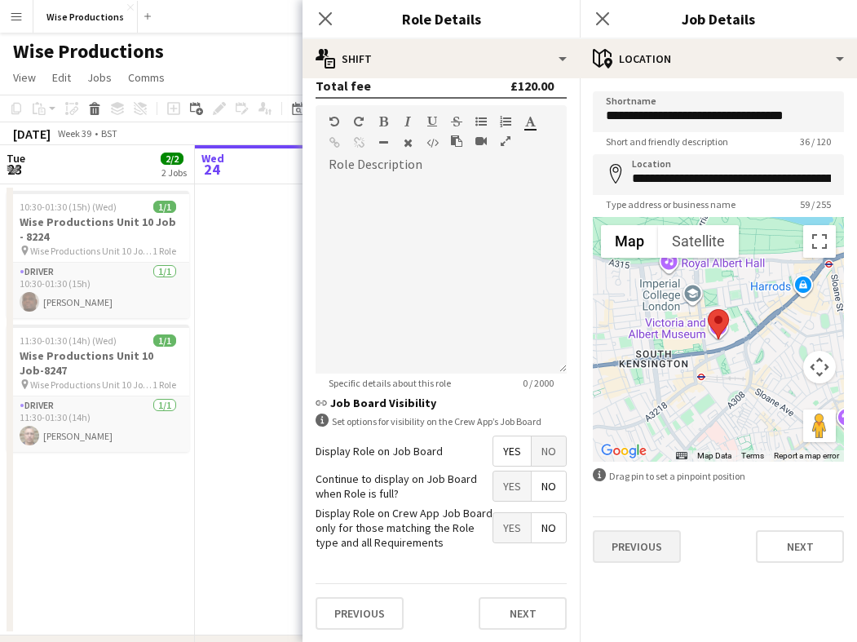
click at [643, 548] on button "Previous" at bounding box center [637, 546] width 88 height 33
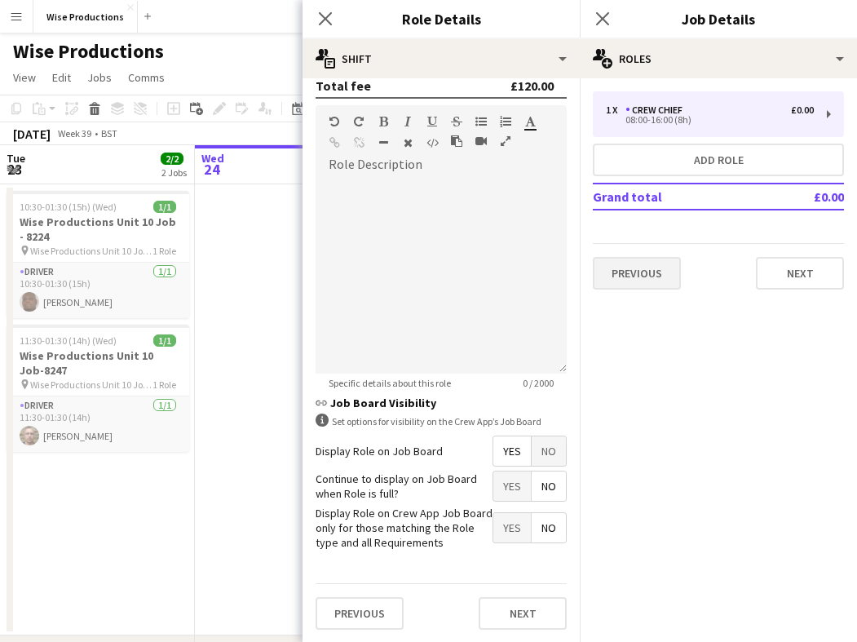
click at [649, 268] on button "Previous" at bounding box center [637, 273] width 88 height 33
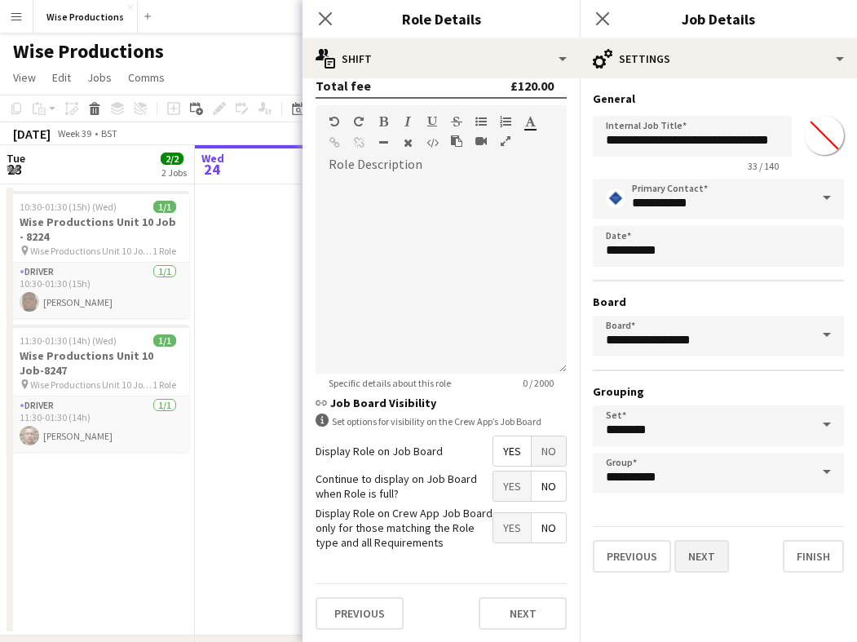
click at [686, 558] on button "Next" at bounding box center [702, 556] width 55 height 33
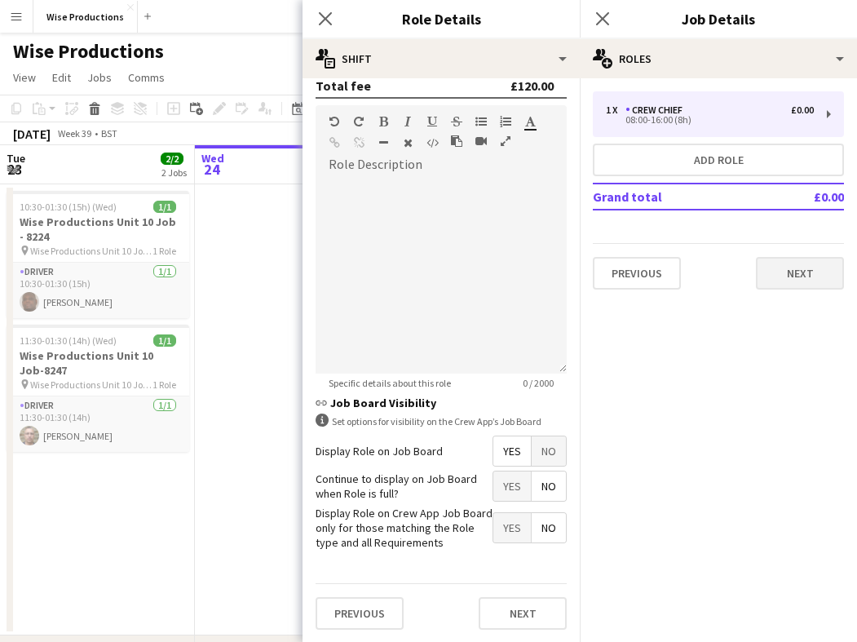
click at [786, 272] on button "Next" at bounding box center [800, 273] width 88 height 33
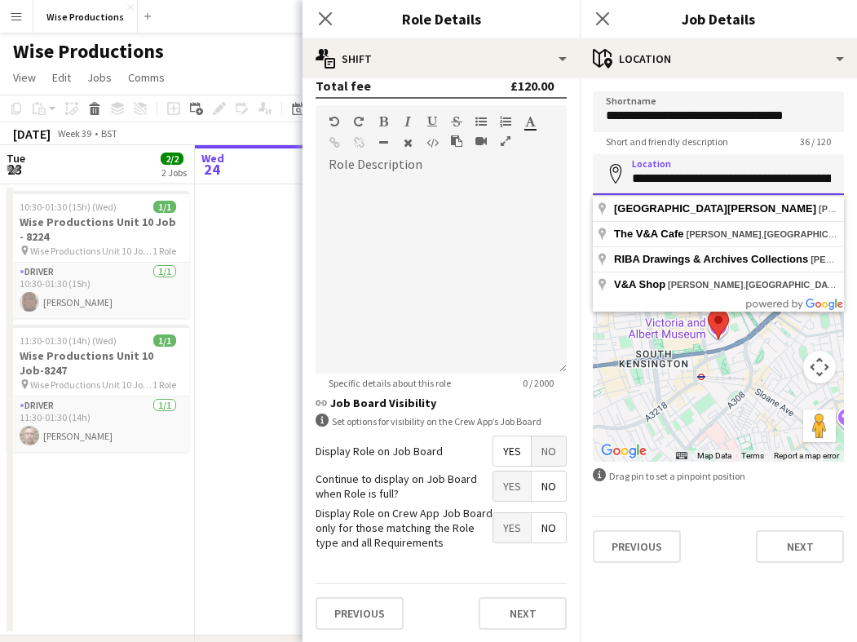
click at [825, 180] on input "**********" at bounding box center [718, 174] width 251 height 41
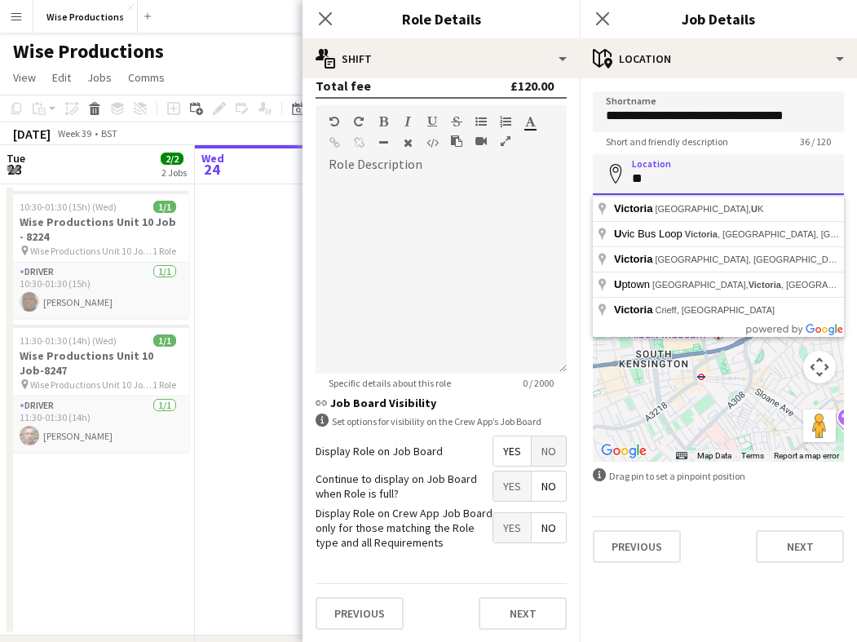
type input "*"
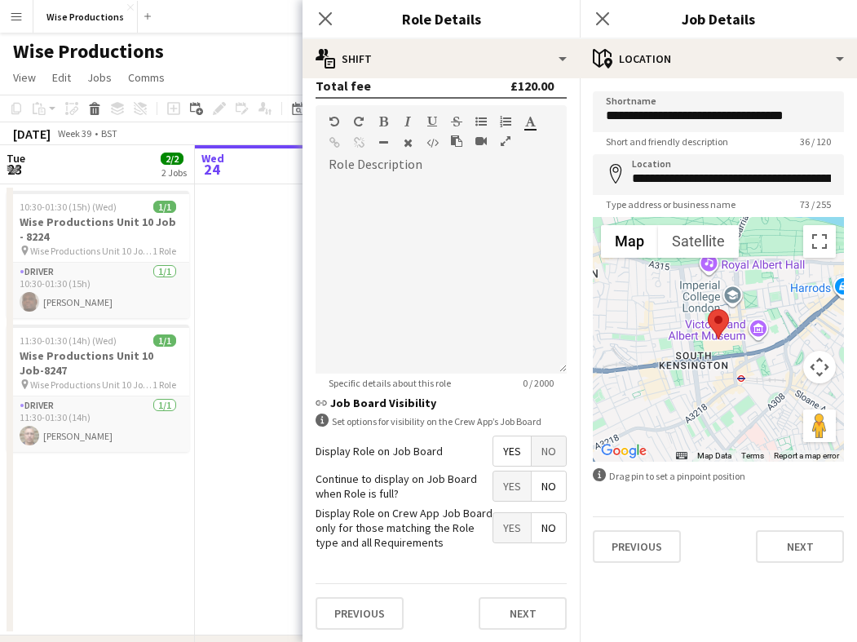
click at [734, 315] on div at bounding box center [718, 339] width 251 height 245
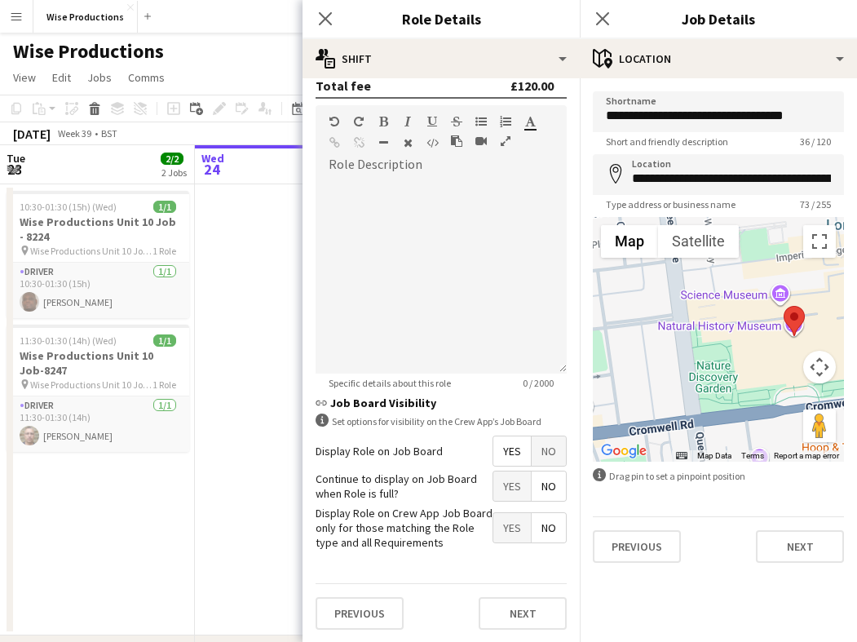
drag, startPoint x: 715, startPoint y: 343, endPoint x: 805, endPoint y: 362, distance: 92.5
click at [805, 362] on div "Map Terrain Satellite Labels Map Data Map data ©2025 Google Map data ©2025 Goog…" at bounding box center [718, 339] width 251 height 245
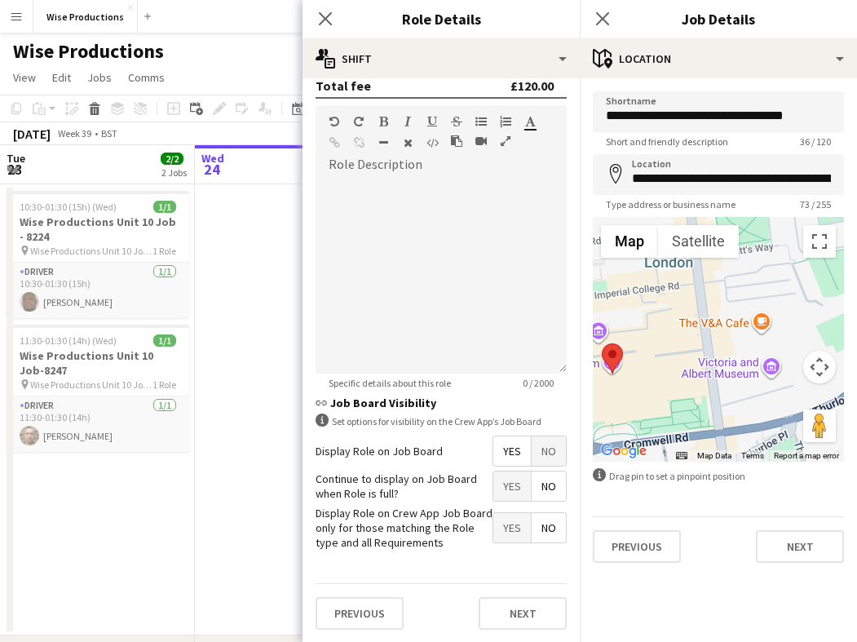
drag, startPoint x: 773, startPoint y: 366, endPoint x: 588, endPoint y: 402, distance: 187.8
click at [588, 402] on form "**********" at bounding box center [718, 327] width 277 height 472
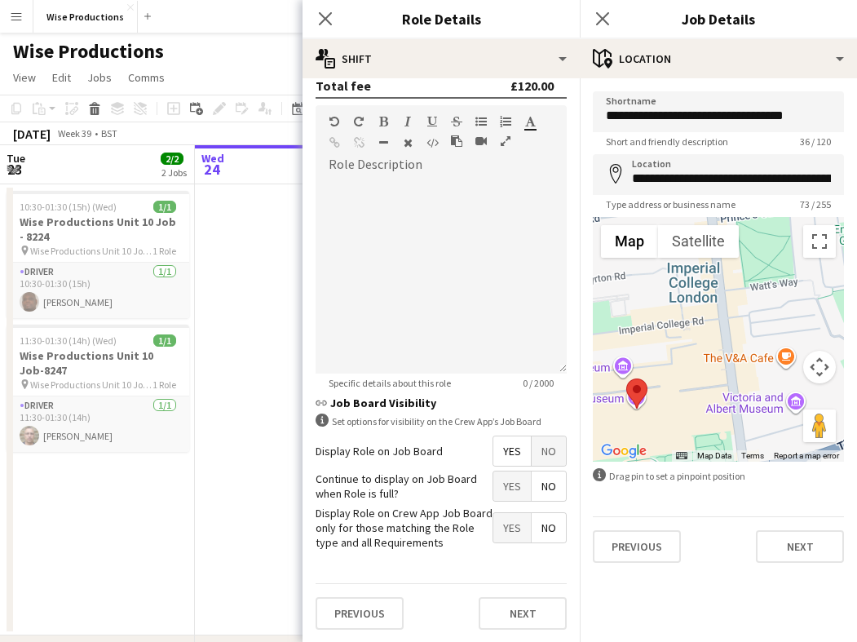
drag, startPoint x: 697, startPoint y: 339, endPoint x: 724, endPoint y: 378, distance: 47.5
click at [724, 378] on div at bounding box center [718, 339] width 251 height 245
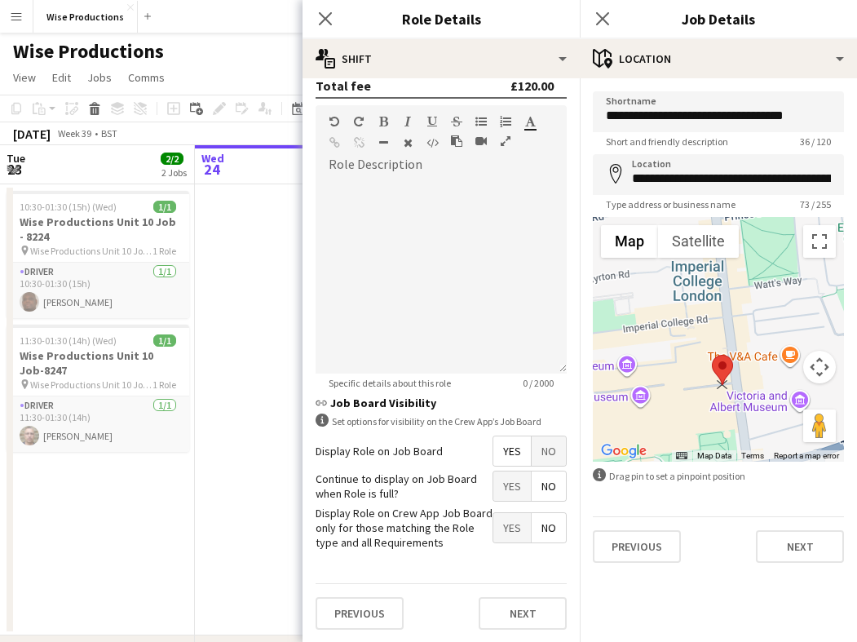
drag, startPoint x: 643, startPoint y: 390, endPoint x: 726, endPoint y: 368, distance: 86.1
click at [712, 355] on area at bounding box center [712, 355] width 0 height 0
type input "**********"
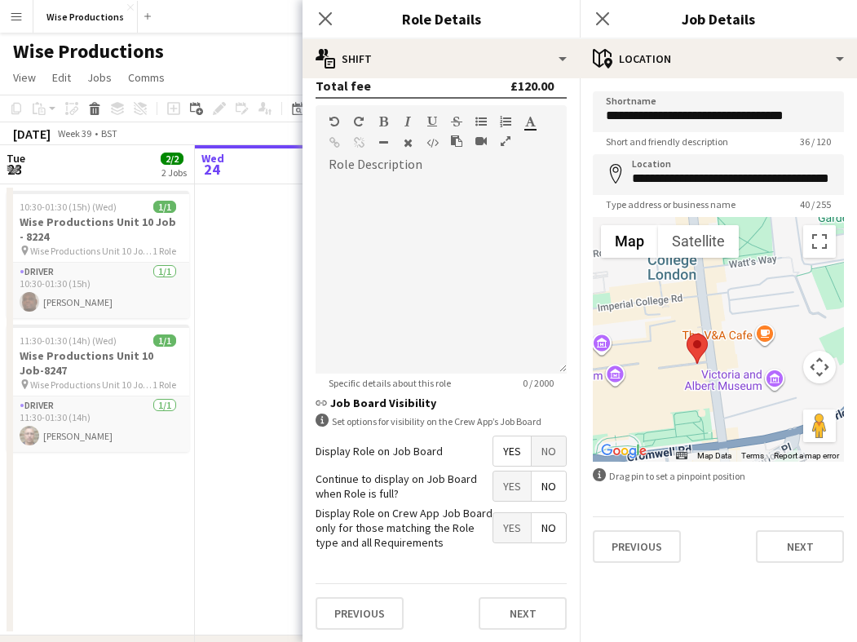
drag, startPoint x: 763, startPoint y: 389, endPoint x: 732, endPoint y: 368, distance: 37.6
click at [732, 368] on div at bounding box center [718, 339] width 251 height 245
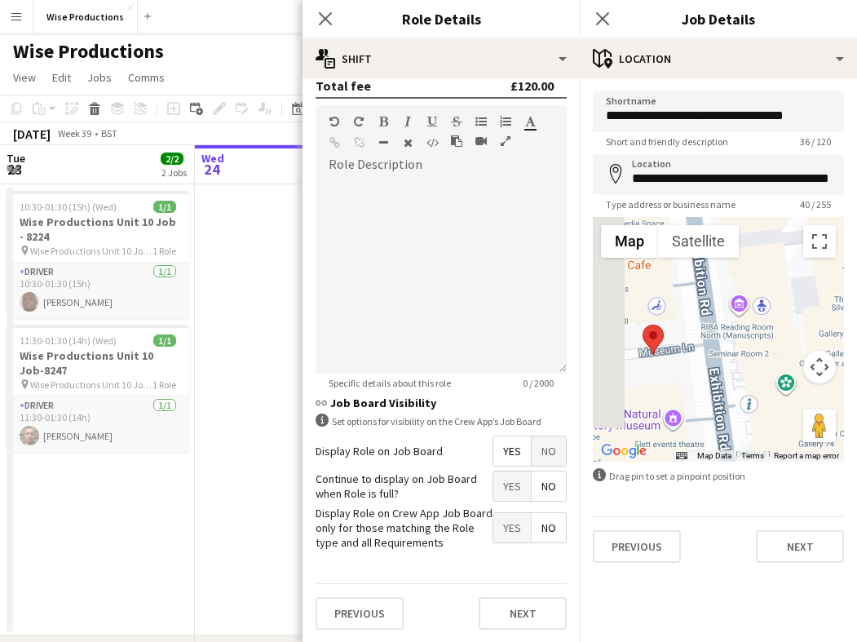
drag, startPoint x: 667, startPoint y: 357, endPoint x: 775, endPoint y: 357, distance: 108.5
click at [775, 357] on div at bounding box center [718, 339] width 251 height 245
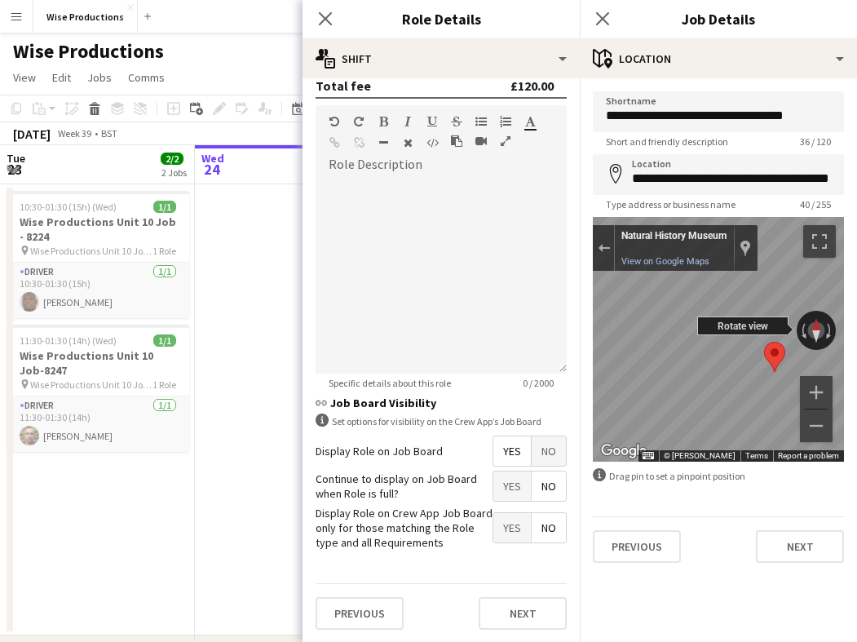
click at [687, 335] on div "← Move left → Move right ↑ Move up ↓ Move down + Zoom in - Zoom out Natural His…" at bounding box center [718, 339] width 251 height 245
click at [606, 245] on div "Exit the Street View" at bounding box center [604, 248] width 12 height 10
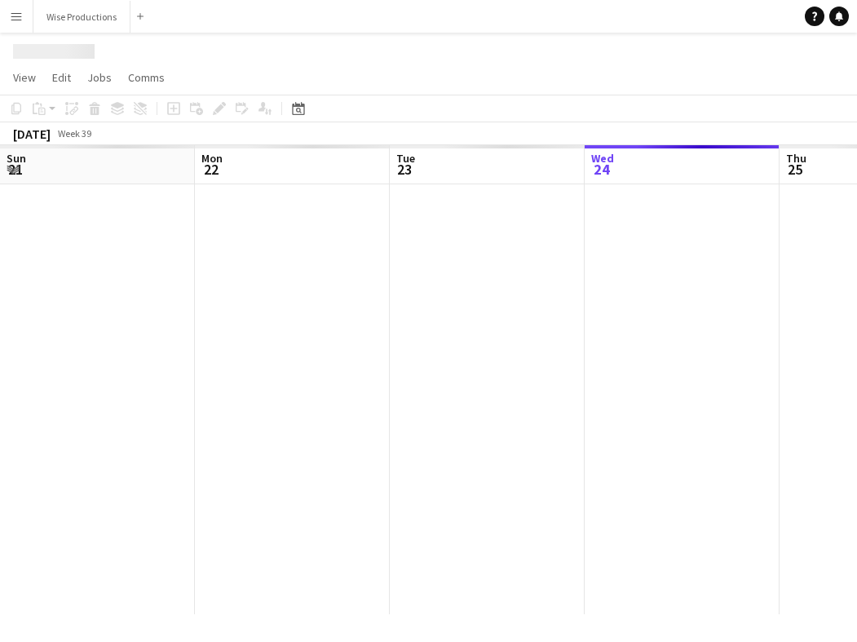
scroll to position [0, 390]
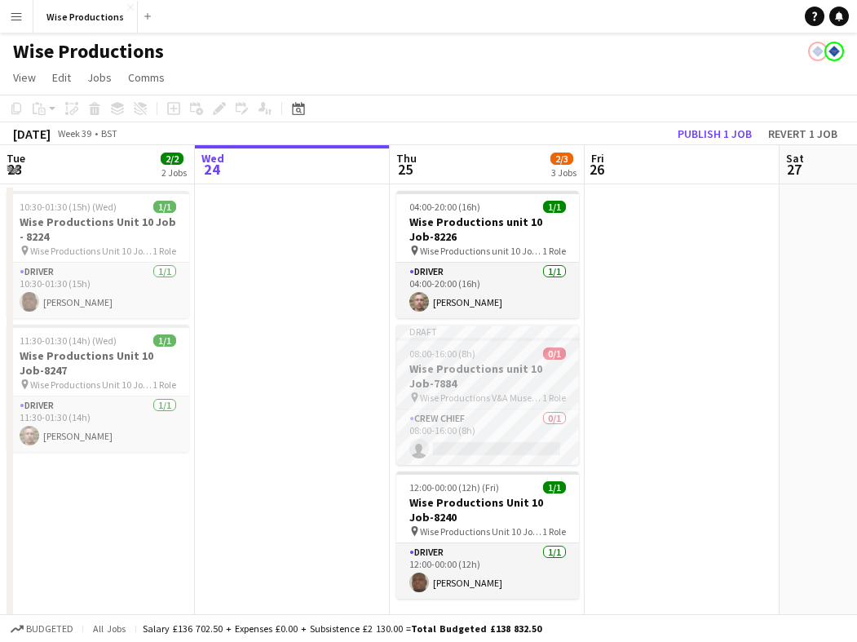
click at [507, 361] on h3 "Wise Productions unit 10 Job-7884" at bounding box center [487, 375] width 183 height 29
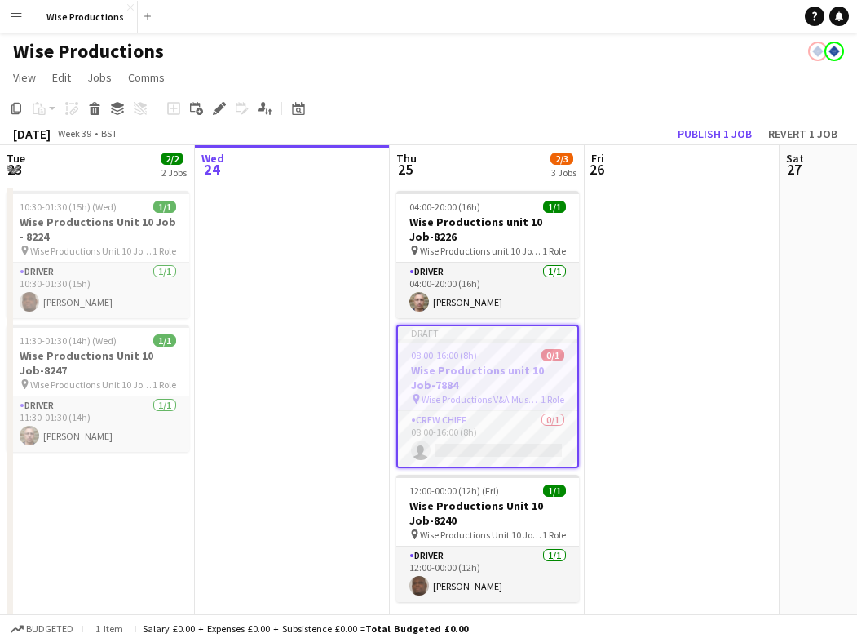
scroll to position [0, 0]
click at [215, 104] on icon "Edit" at bounding box center [219, 108] width 13 height 13
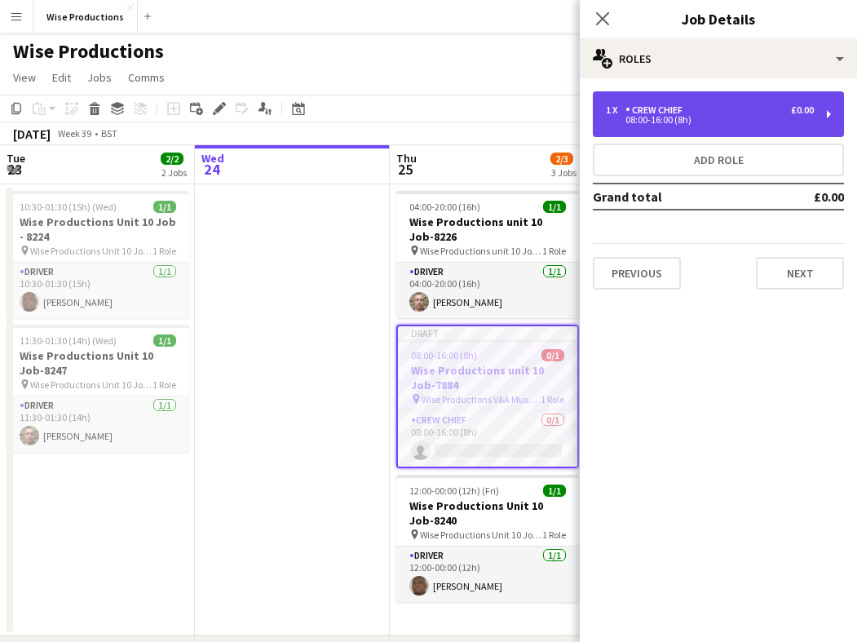
click at [730, 126] on div "1 x Crew Chief £0.00 08:00-16:00 (8h)" at bounding box center [718, 114] width 251 height 46
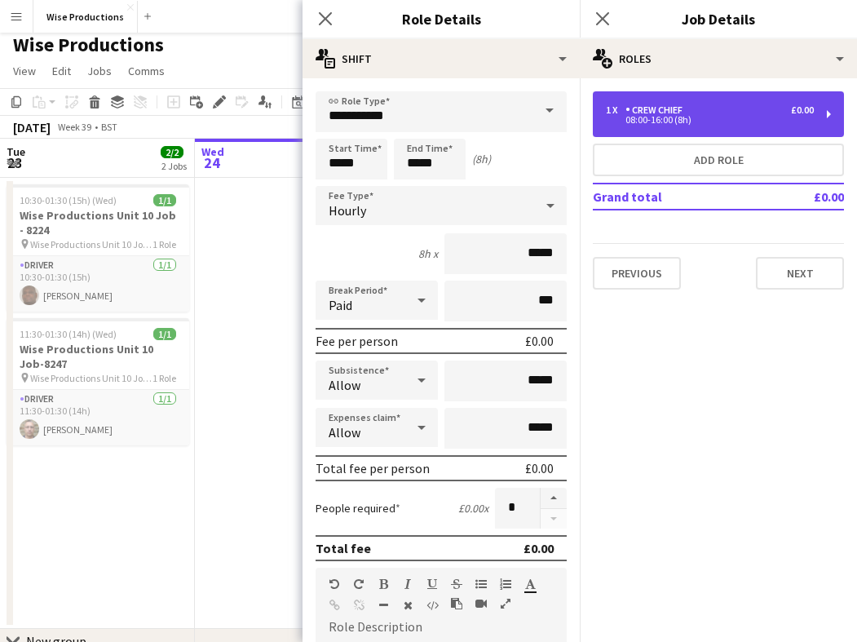
scroll to position [7, 0]
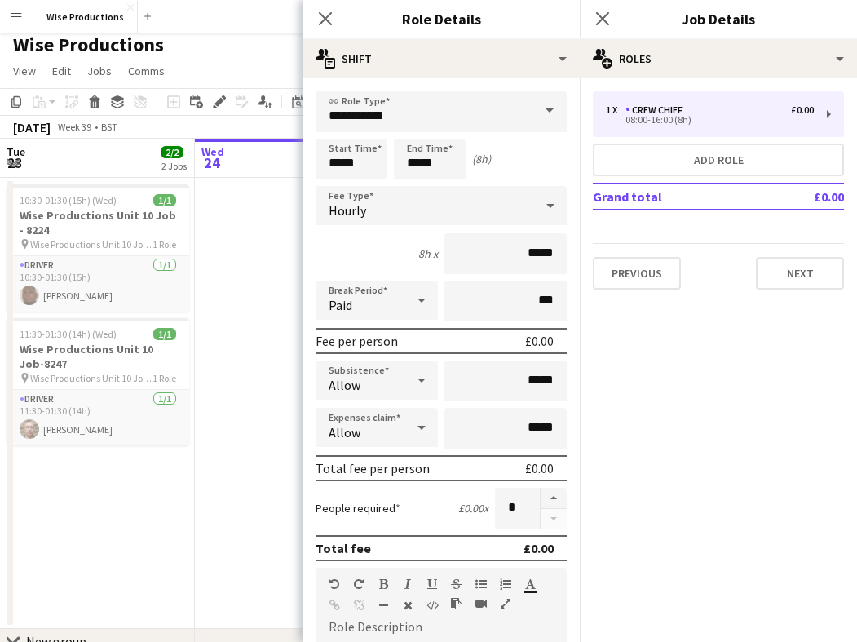
click at [254, 289] on app-date-cell at bounding box center [292, 403] width 195 height 451
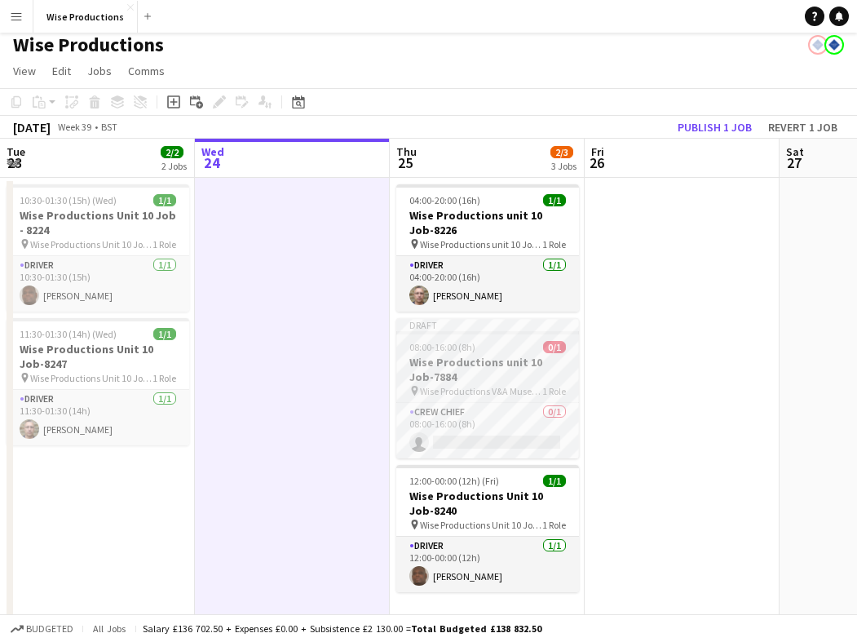
click at [446, 349] on span "08:00-16:00 (8h)" at bounding box center [443, 347] width 66 height 12
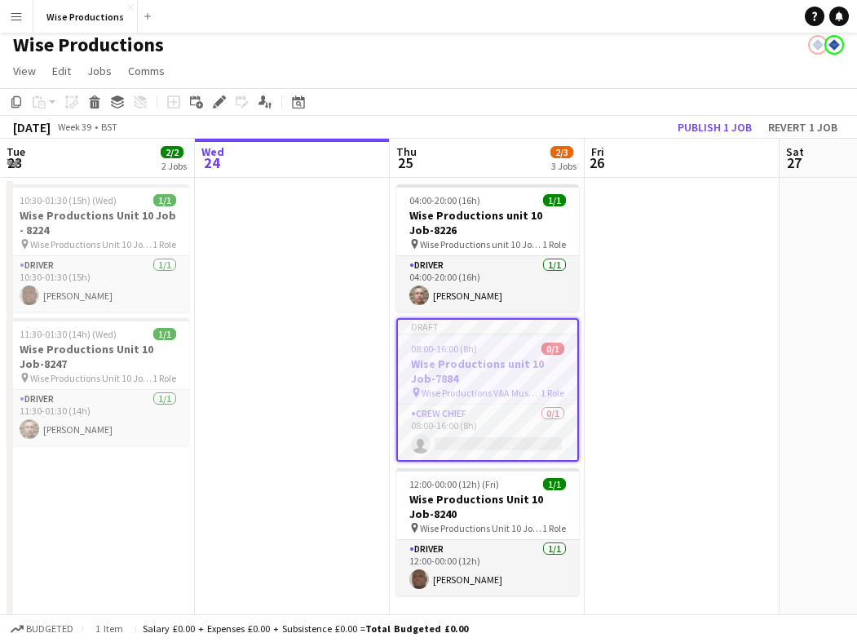
scroll to position [6, 0]
click at [651, 343] on app-date-cell at bounding box center [682, 404] width 195 height 451
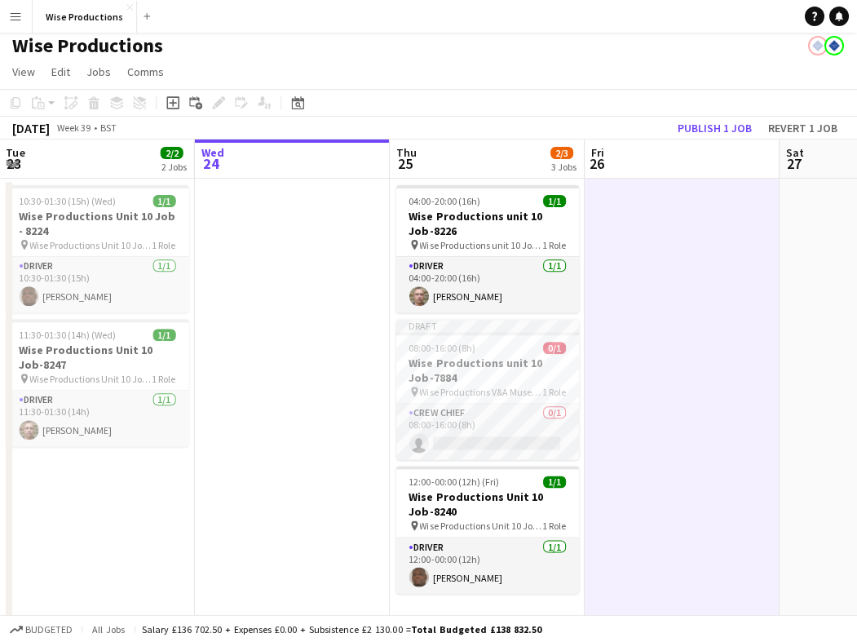
click at [292, 374] on app-date-cell at bounding box center [292, 404] width 195 height 451
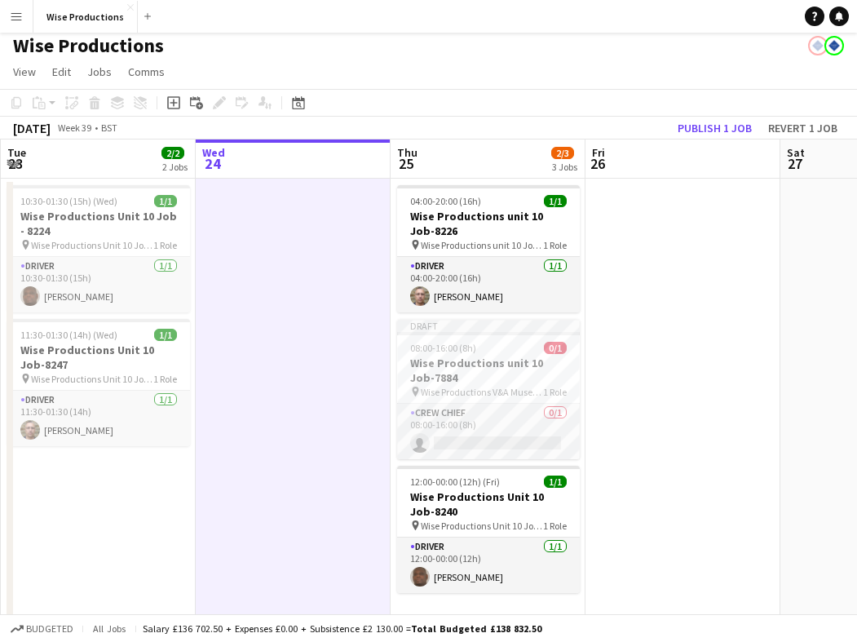
click at [698, 316] on app-date-cell at bounding box center [683, 404] width 195 height 451
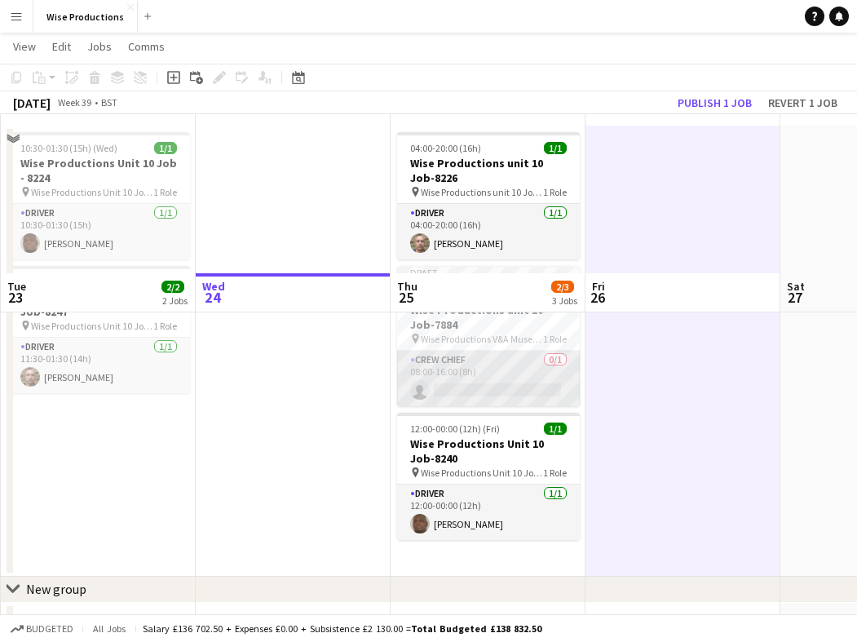
scroll to position [34, 0]
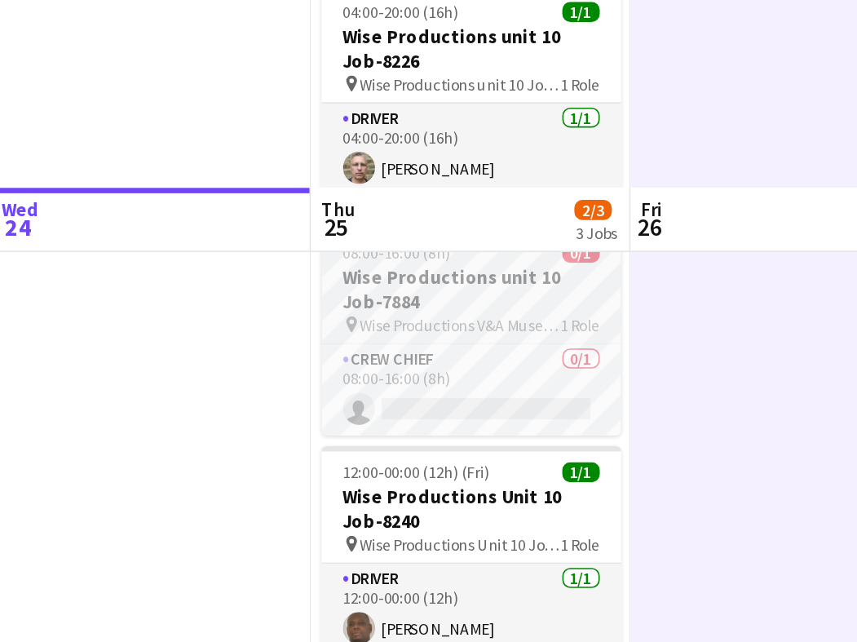
click at [421, 356] on span "Wise Productions V&A Museum Job-7884" at bounding box center [482, 362] width 122 height 12
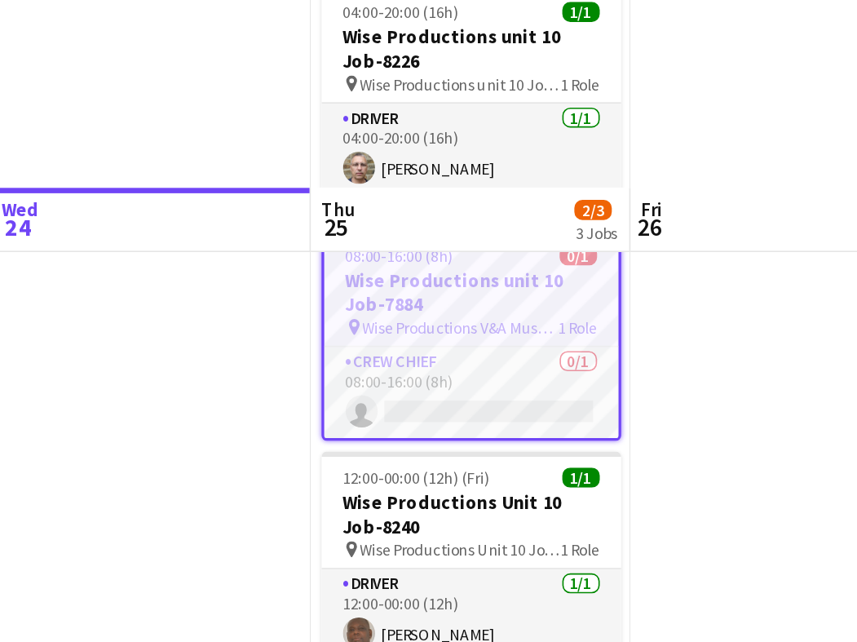
scroll to position [73, 0]
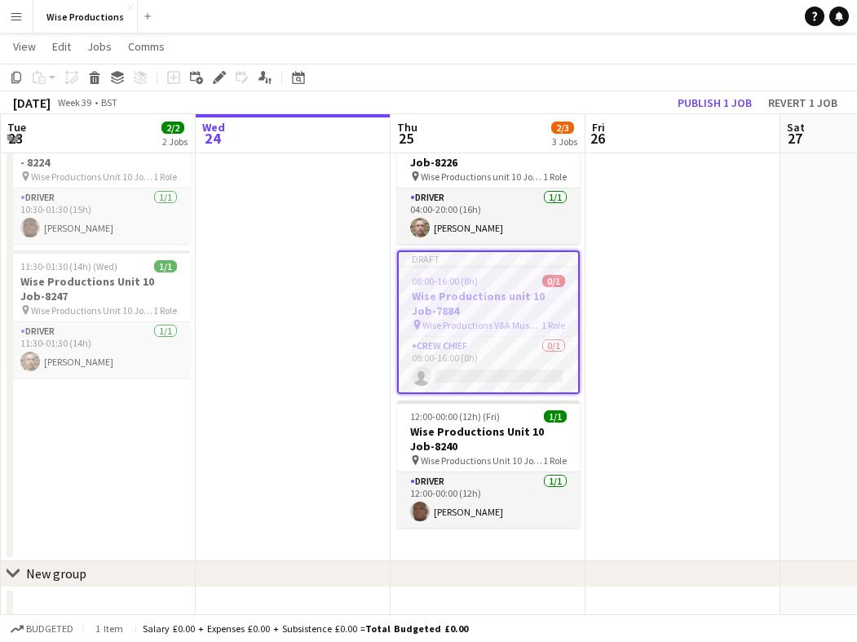
click at [489, 315] on h3 "Wise Productions unit 10 Job-7884" at bounding box center [488, 303] width 179 height 29
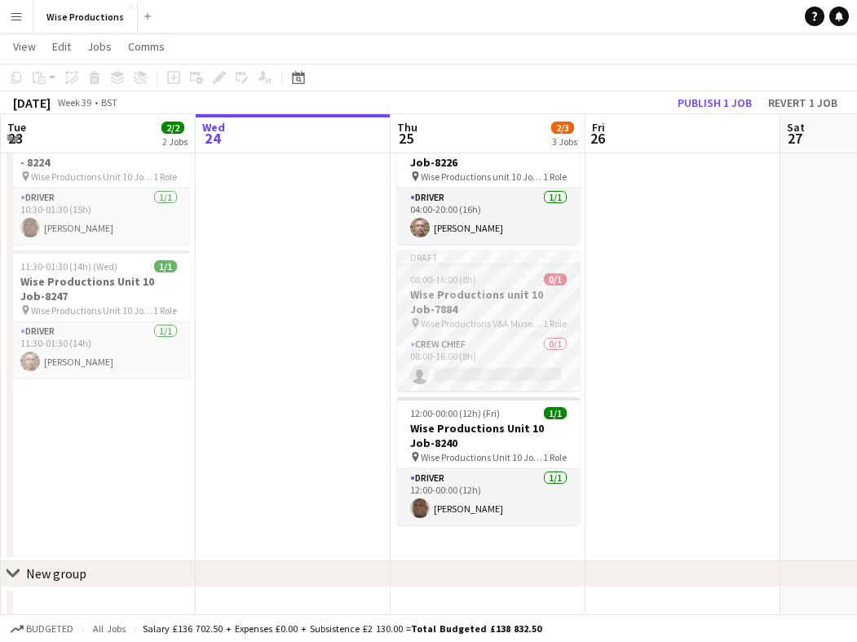
click at [489, 315] on h3 "Wise Productions unit 10 Job-7884" at bounding box center [488, 301] width 183 height 29
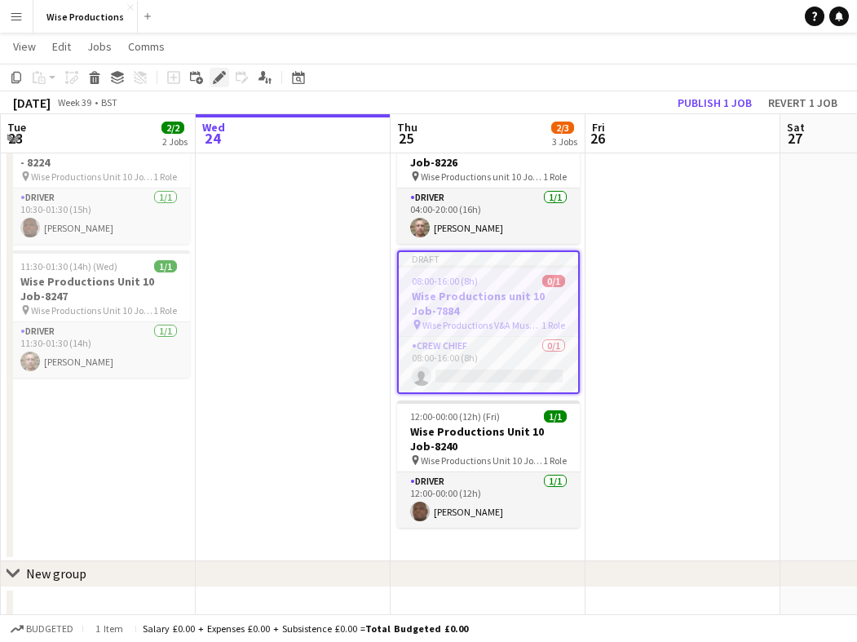
click at [223, 75] on icon at bounding box center [219, 77] width 9 height 9
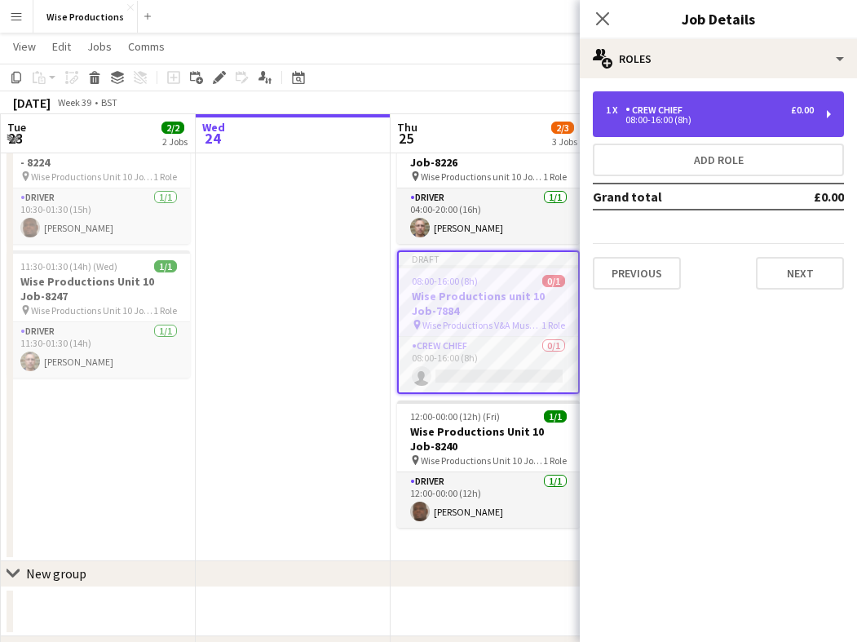
click at [729, 122] on div "08:00-16:00 (8h)" at bounding box center [710, 120] width 208 height 8
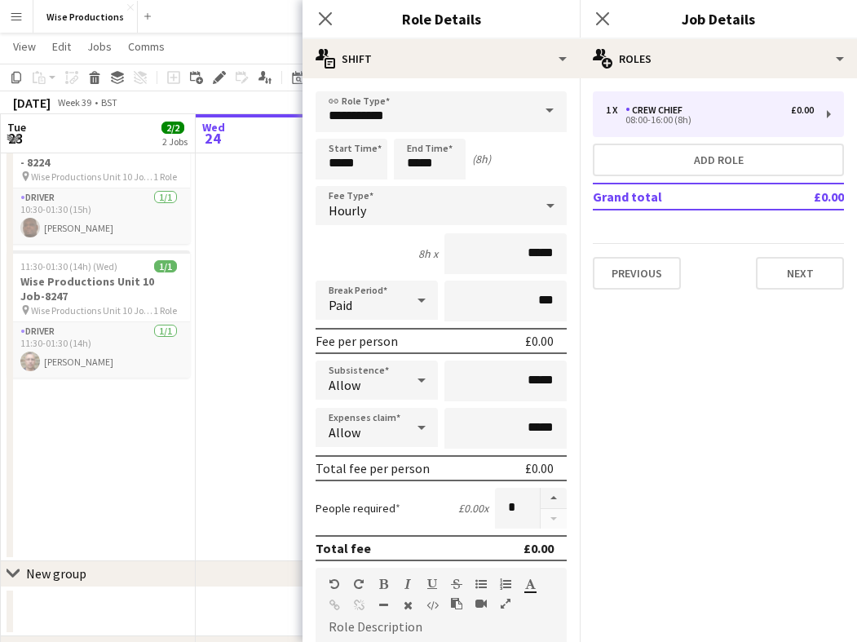
click at [547, 116] on span at bounding box center [550, 110] width 34 height 39
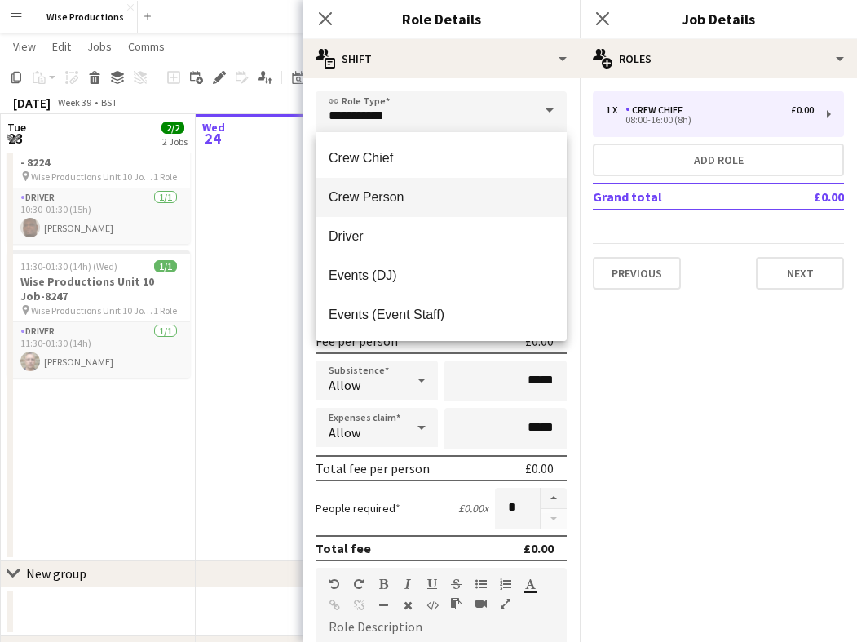
click at [491, 203] on span "Crew Person" at bounding box center [441, 197] width 225 height 16
type input "**********"
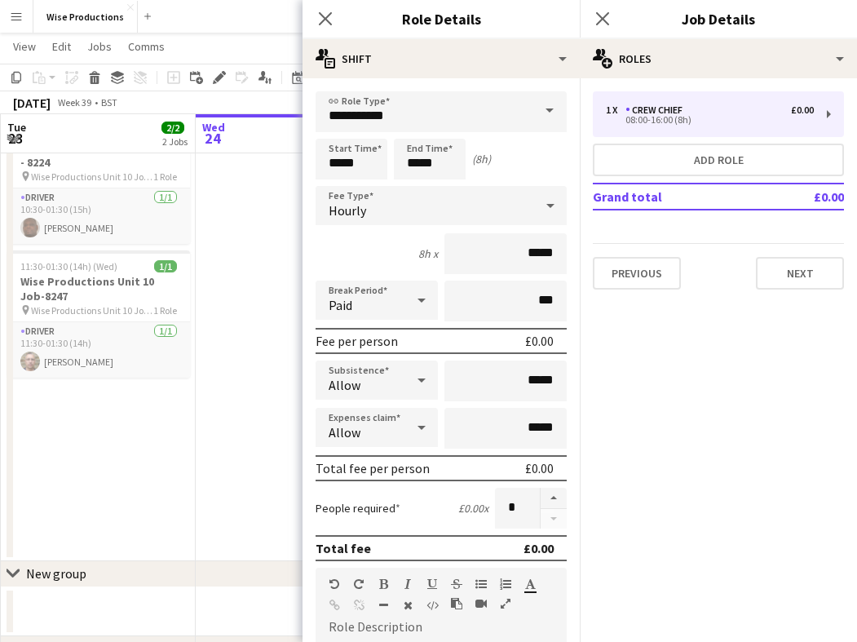
click at [244, 225] on app-date-cell at bounding box center [293, 335] width 195 height 451
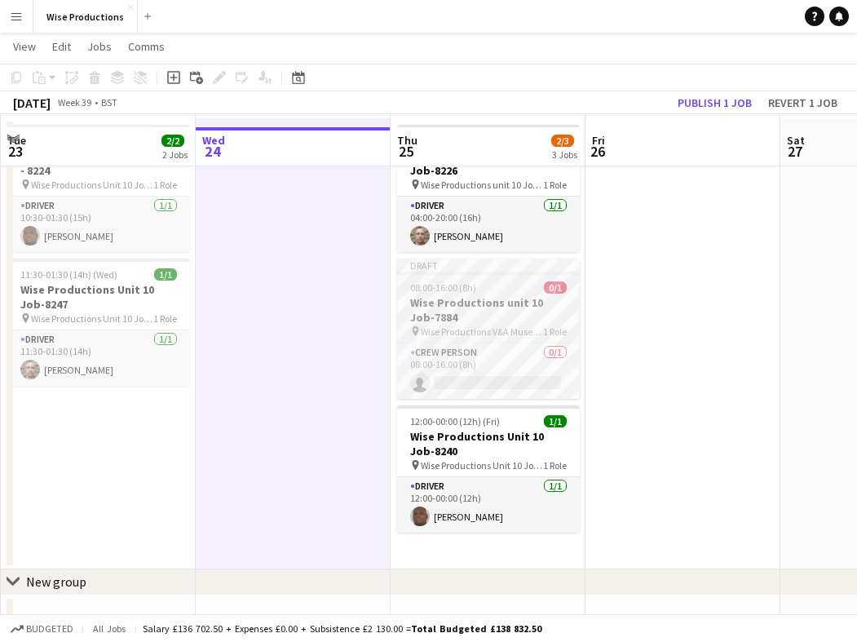
scroll to position [78, 0]
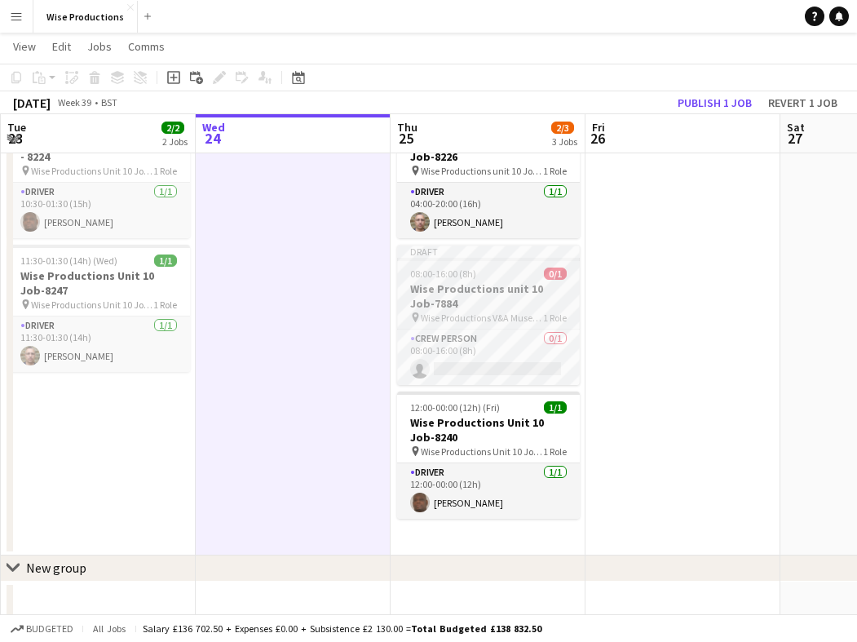
click at [477, 301] on h3 "Wise Productions unit 10 Job-7884" at bounding box center [488, 295] width 183 height 29
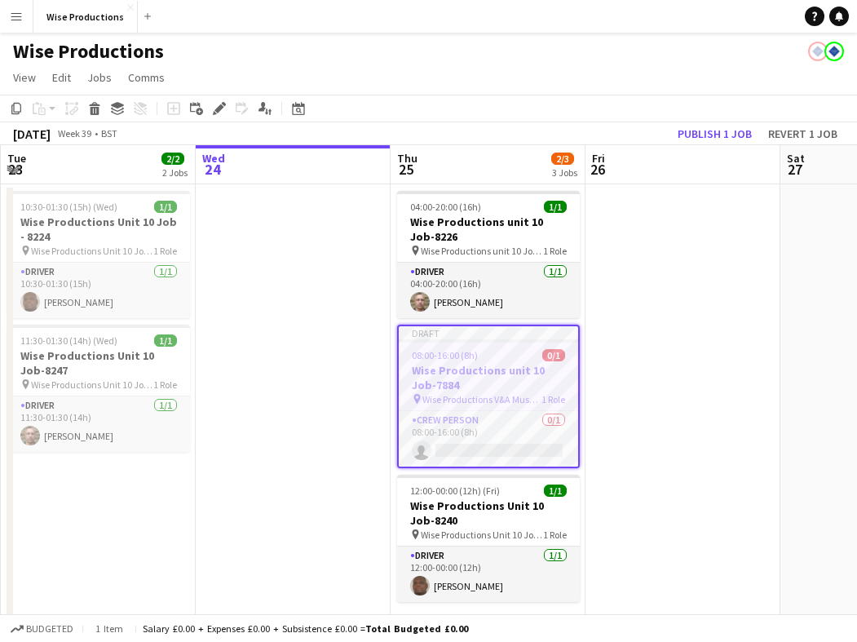
scroll to position [0, 0]
click at [499, 360] on div "08:00-16:00 (8h) 0/1" at bounding box center [488, 355] width 179 height 12
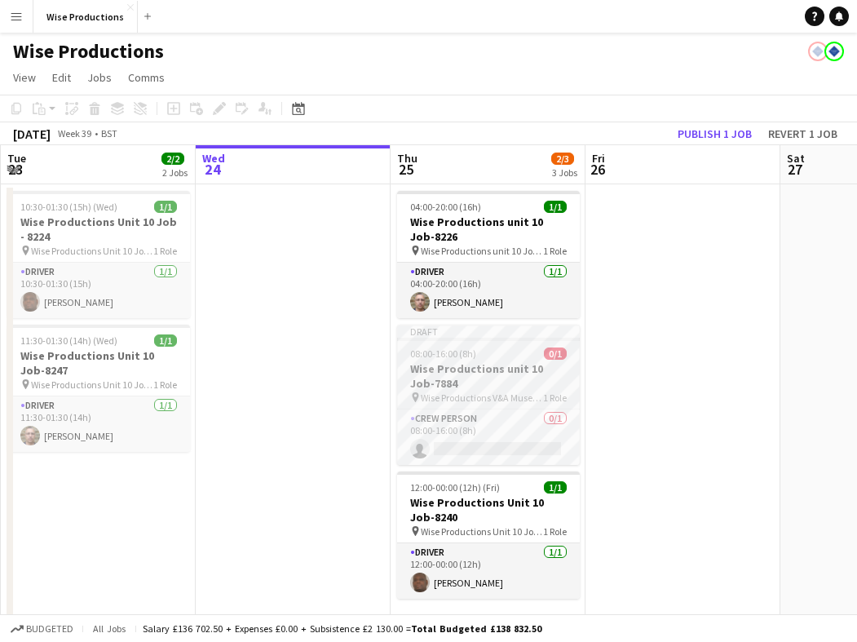
click at [499, 360] on app-job-card "Draft 08:00-16:00 (8h) 0/1 Wise Productions unit 10 Job-7884 pin Wise Productio…" at bounding box center [488, 395] width 183 height 140
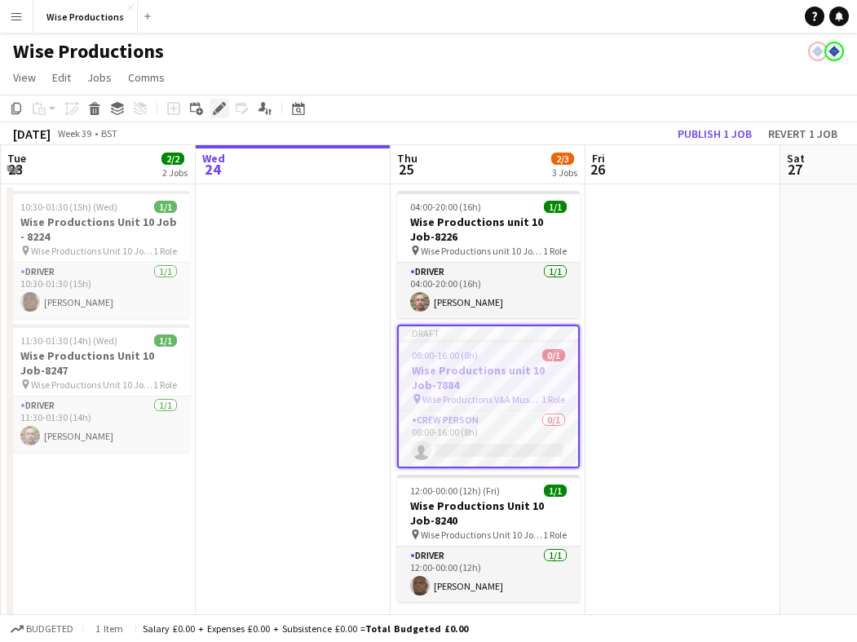
click at [221, 113] on icon "Edit" at bounding box center [219, 108] width 13 height 13
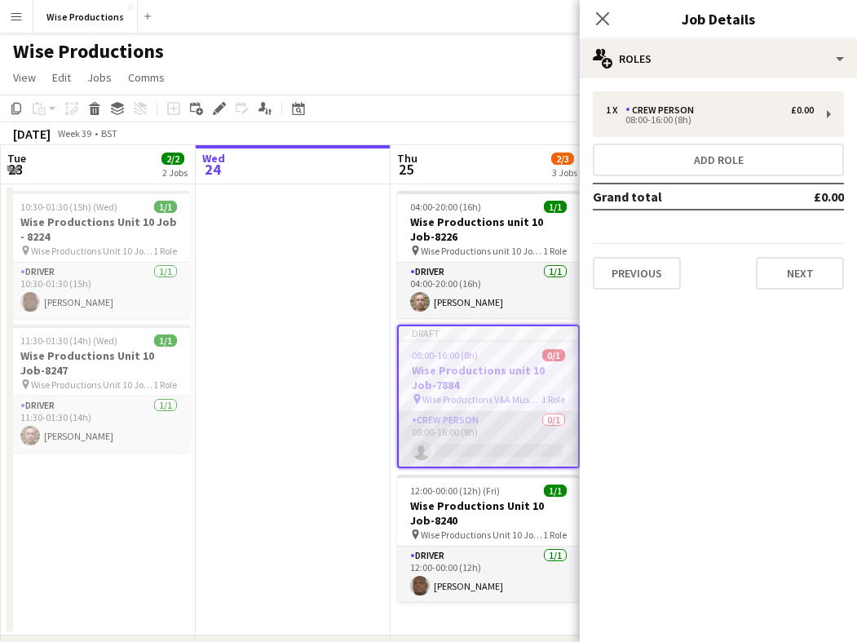
scroll to position [0, 390]
click at [533, 455] on app-card-role "Crew Person 0/1 08:00-16:00 (8h) single-neutral-actions" at bounding box center [487, 438] width 179 height 55
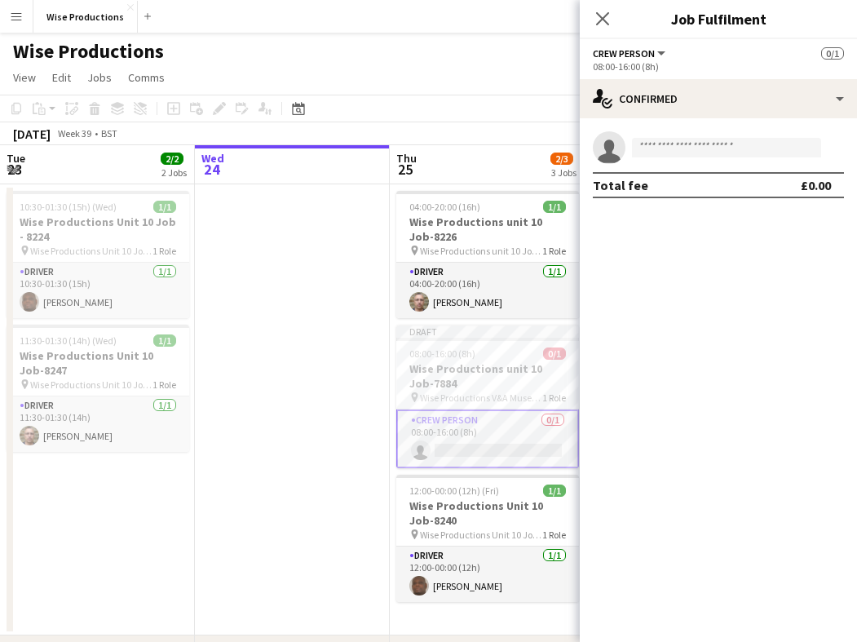
click at [515, 453] on app-card-role "Crew Person 0/1 08:00-16:00 (8h) single-neutral-actions" at bounding box center [487, 439] width 183 height 59
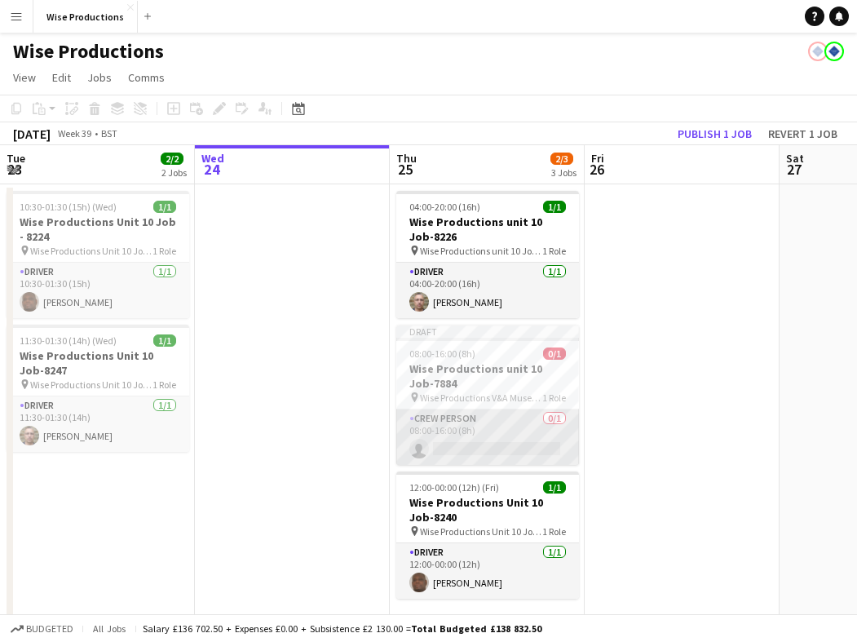
click at [516, 449] on app-card-role "Crew Person 0/1 08:00-16:00 (8h) single-neutral-actions" at bounding box center [487, 437] width 183 height 55
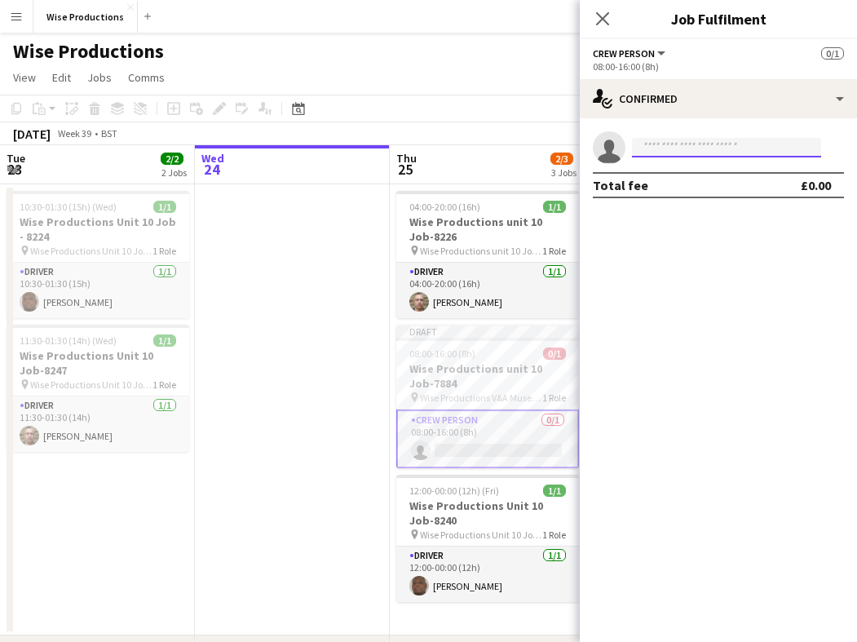
click at [667, 153] on input at bounding box center [726, 148] width 189 height 20
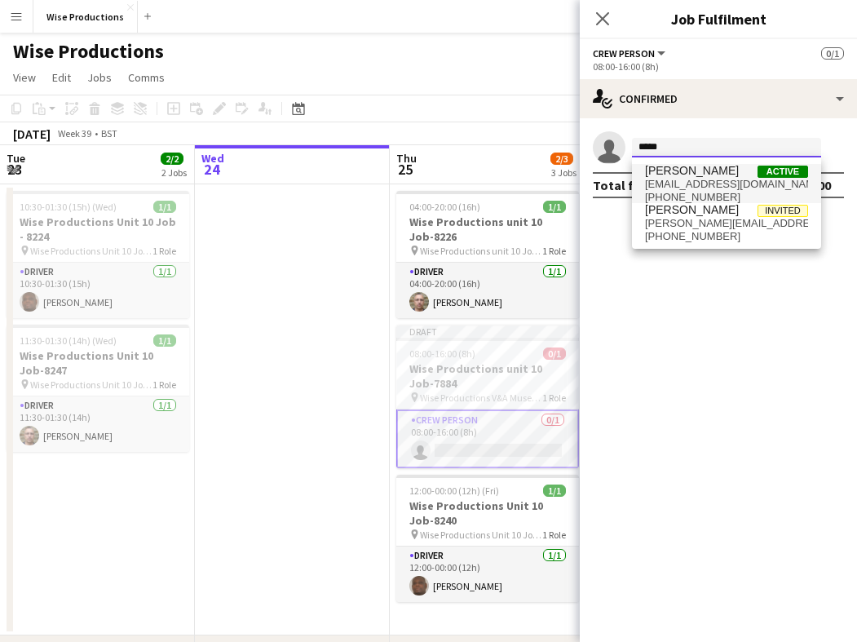
type input "*****"
click at [678, 179] on span "olliedunnstyling@gmail.com" at bounding box center [726, 184] width 163 height 13
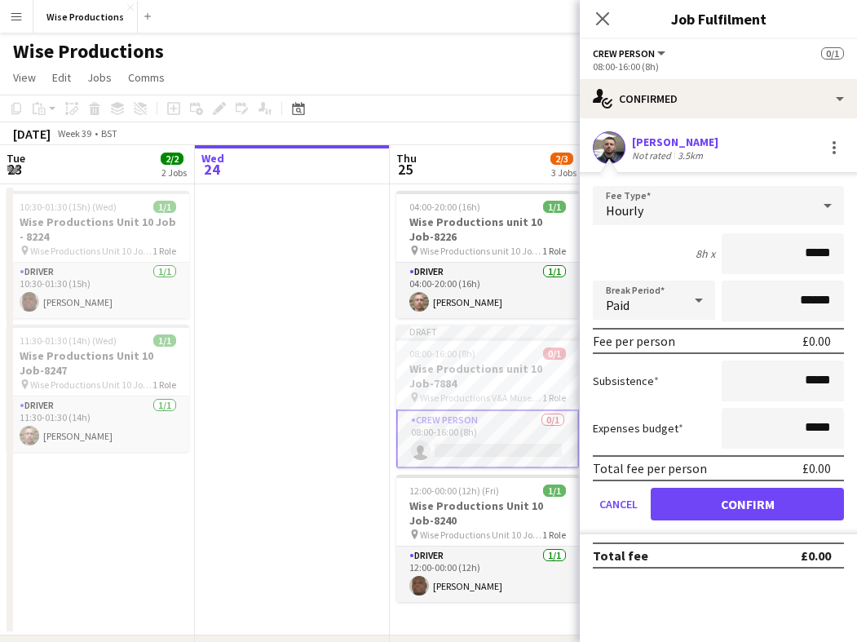
click at [357, 389] on app-date-cell at bounding box center [292, 409] width 195 height 451
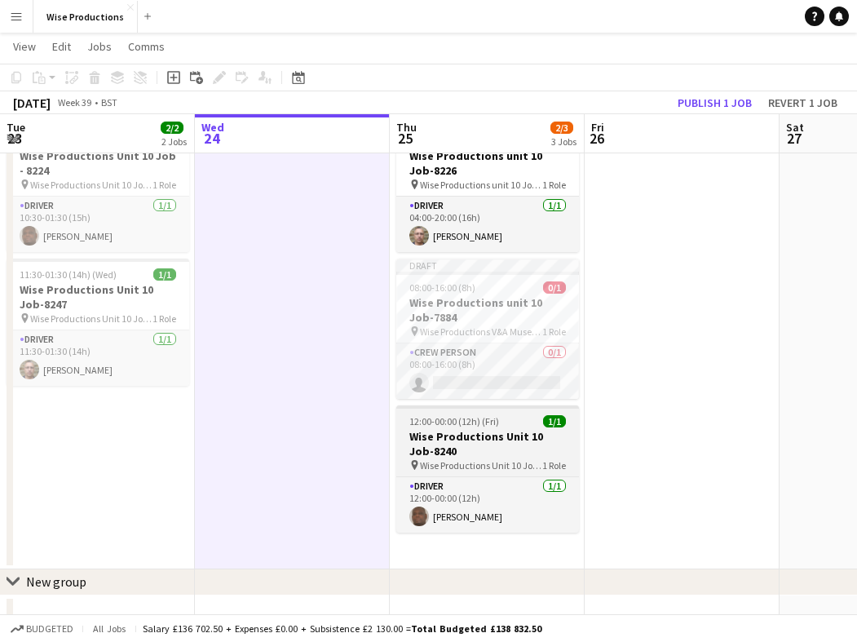
scroll to position [64, 0]
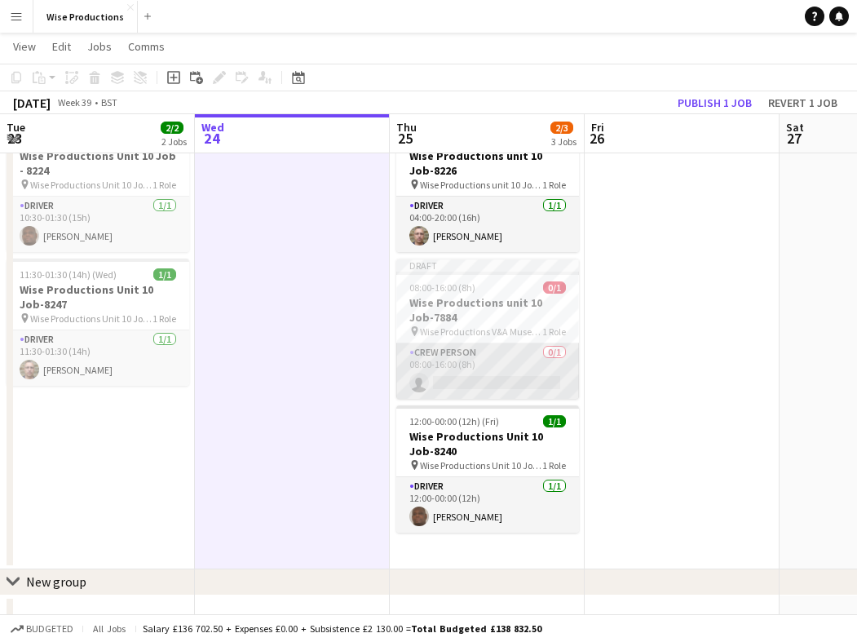
click at [506, 383] on app-card-role "Crew Person 0/1 08:00-16:00 (8h) single-neutral-actions" at bounding box center [487, 370] width 183 height 55
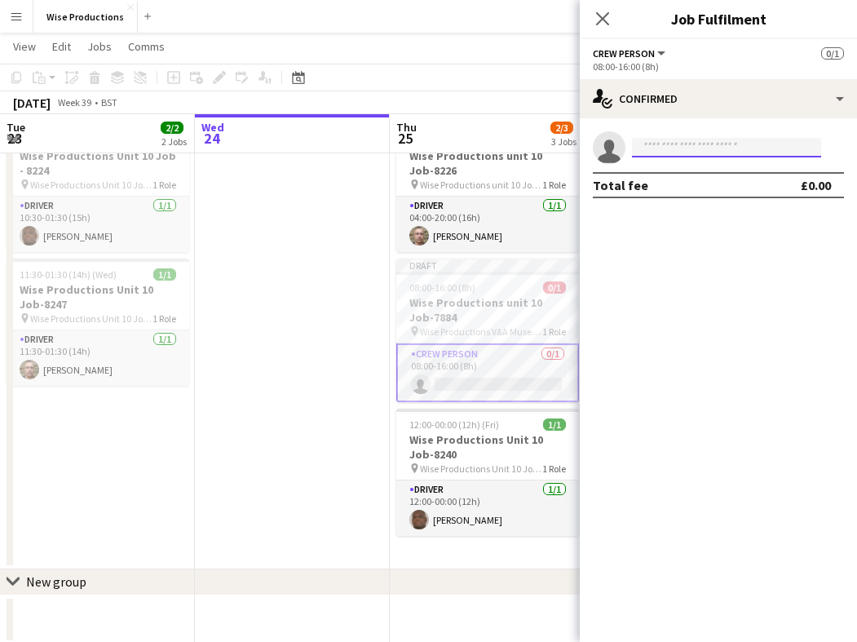
click at [693, 148] on input at bounding box center [726, 148] width 189 height 20
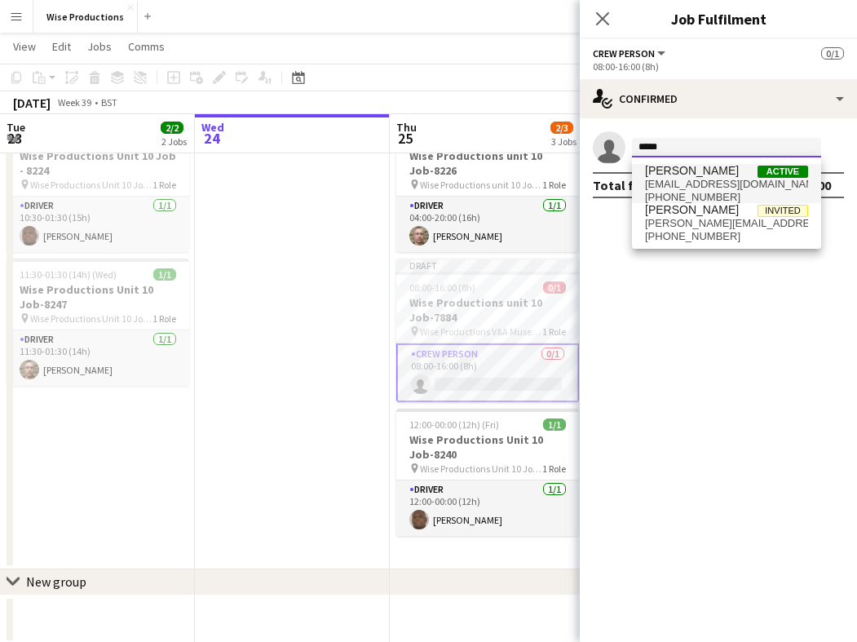
type input "*****"
click at [698, 182] on span "olliedunnstyling@gmail.com" at bounding box center [726, 184] width 163 height 13
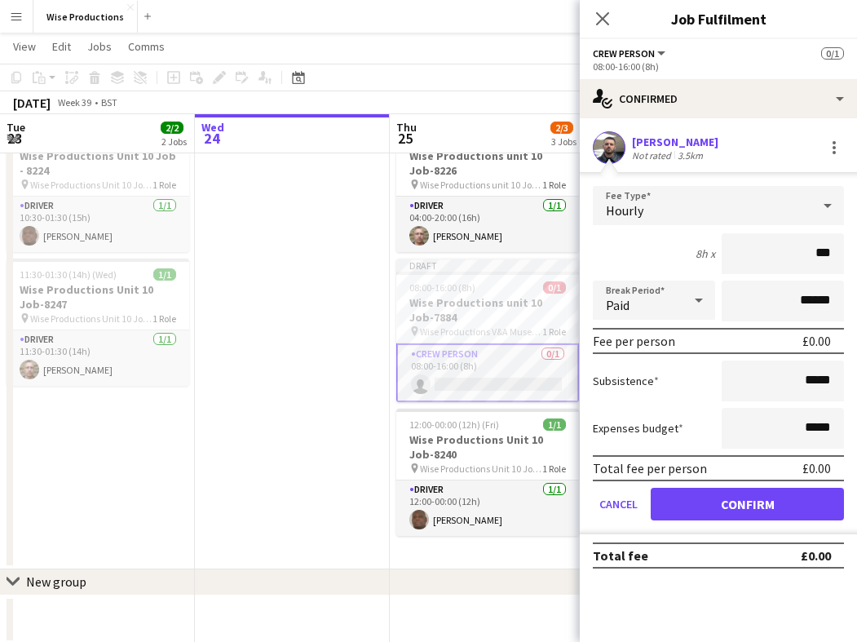
type input "**"
type input "******"
click at [791, 492] on button "Confirm" at bounding box center [747, 504] width 193 height 33
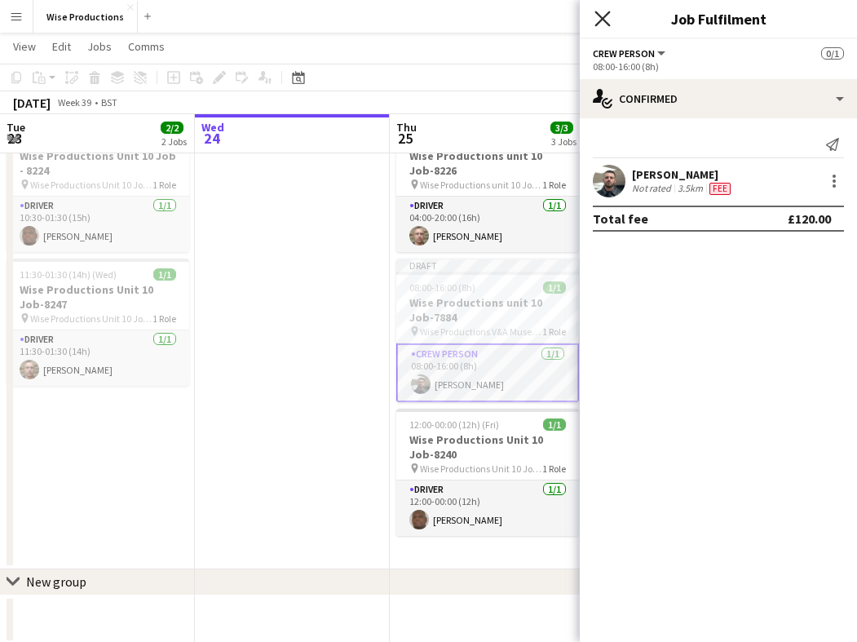
click at [606, 23] on icon at bounding box center [603, 19] width 16 height 16
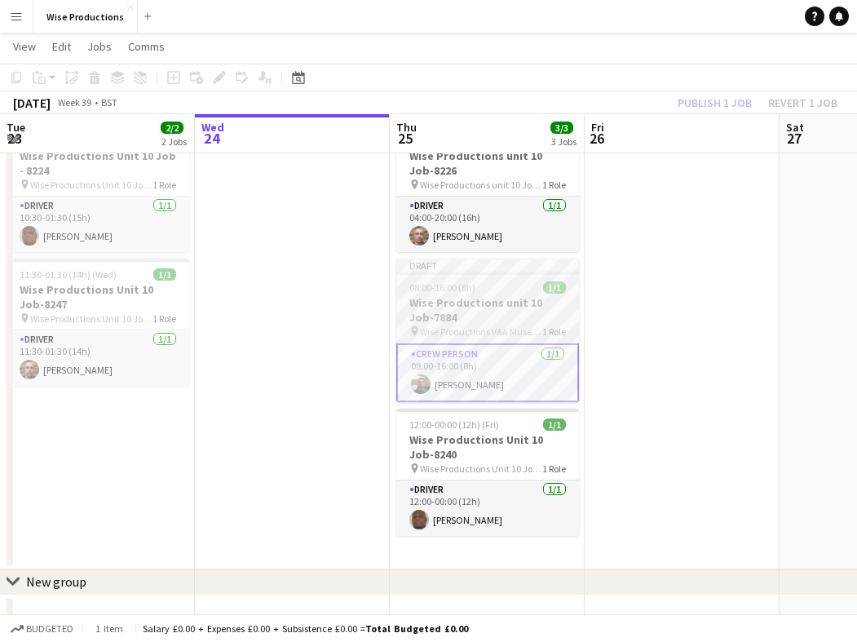
click at [504, 297] on h3 "Wise Productions unit 10 Job-7884" at bounding box center [487, 309] width 183 height 29
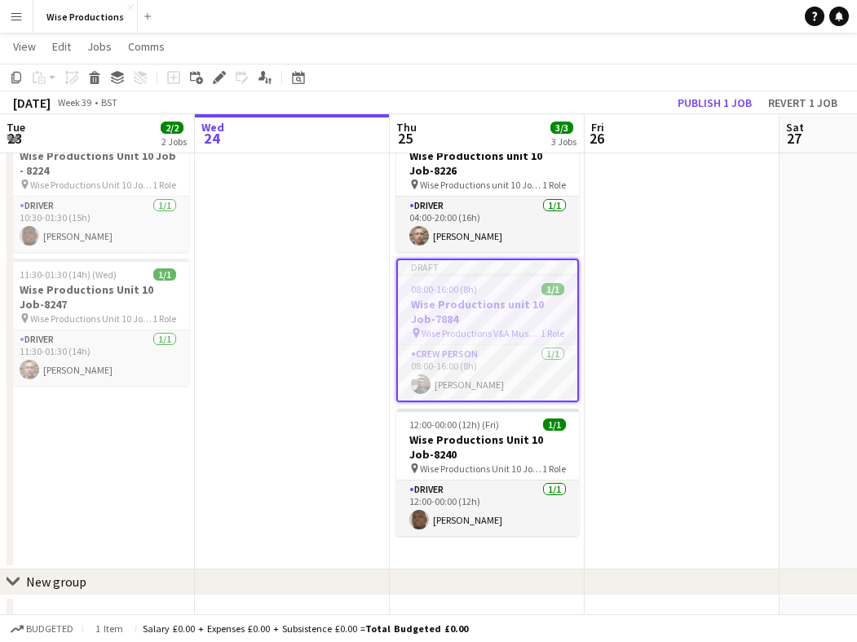
click at [471, 308] on h3 "Wise Productions unit 10 Job-7884" at bounding box center [487, 311] width 179 height 29
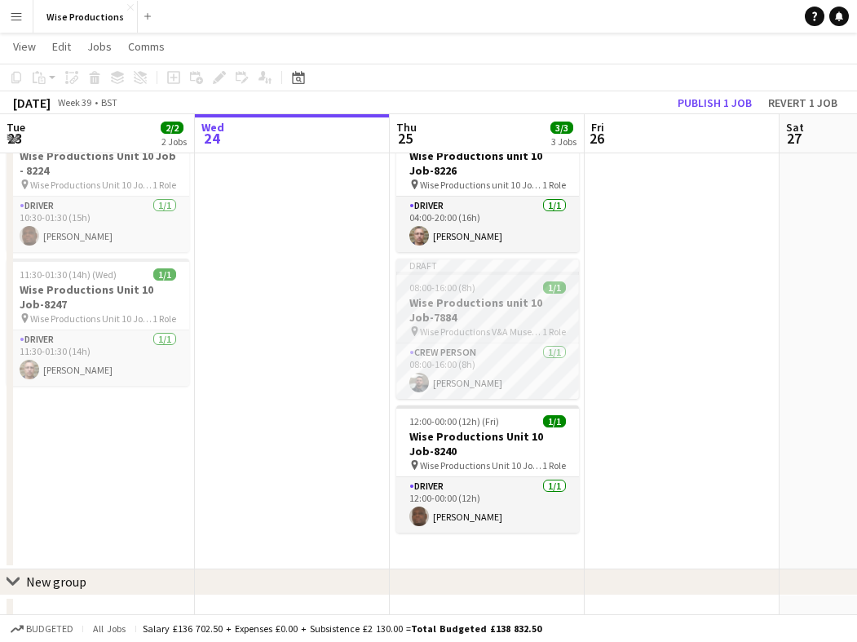
click at [471, 308] on h3 "Wise Productions unit 10 Job-7884" at bounding box center [487, 309] width 183 height 29
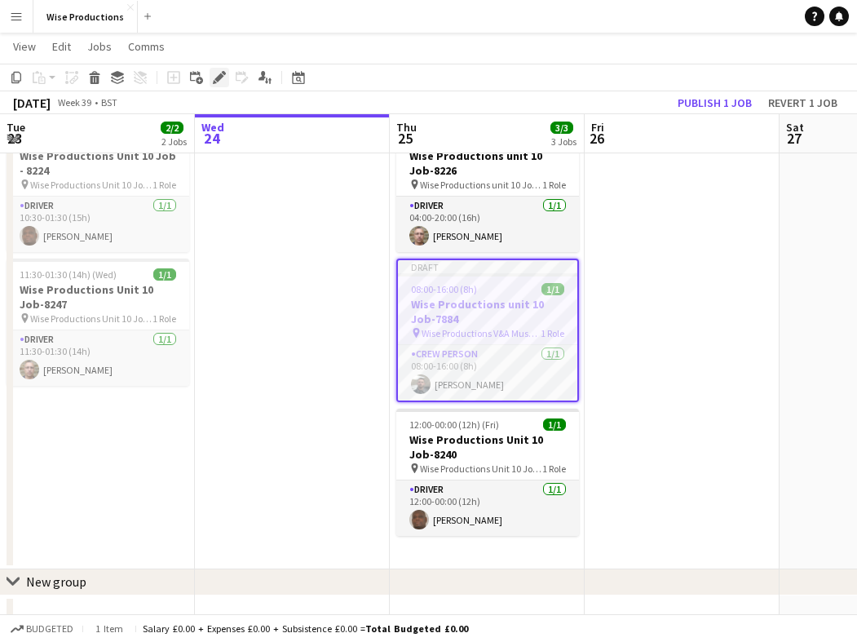
click at [216, 82] on icon at bounding box center [215, 82] width 4 height 4
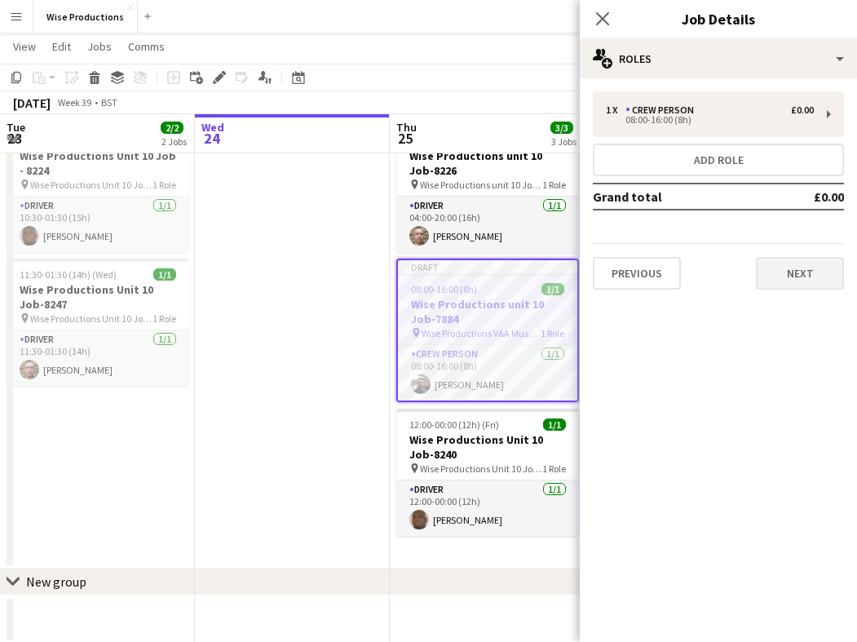
click at [777, 270] on button "Next" at bounding box center [800, 273] width 88 height 33
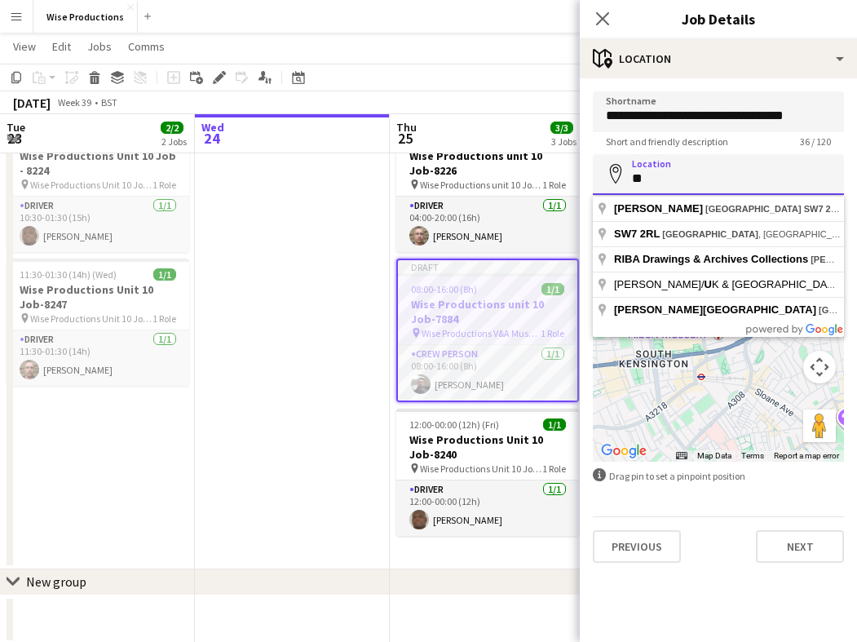
type input "*"
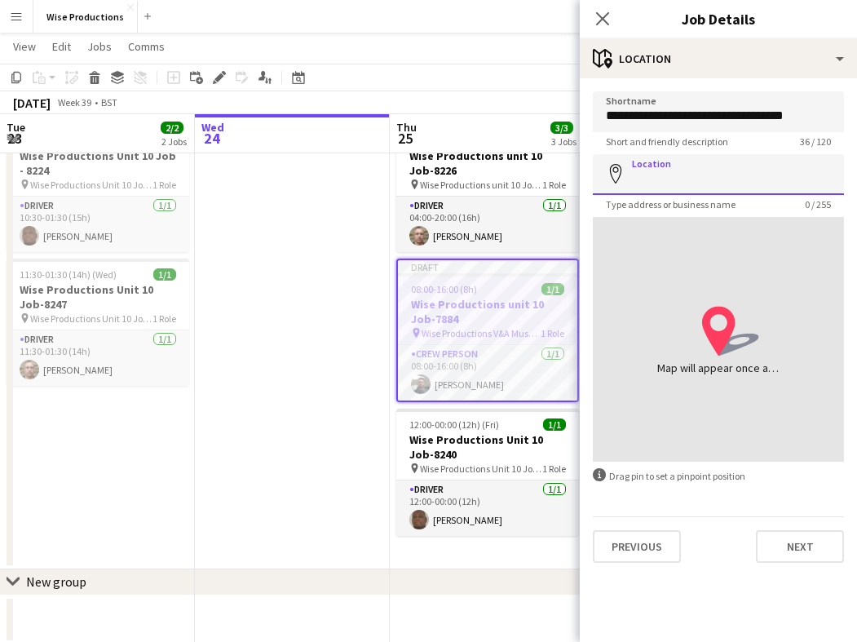
type input "*"
type input "**********"
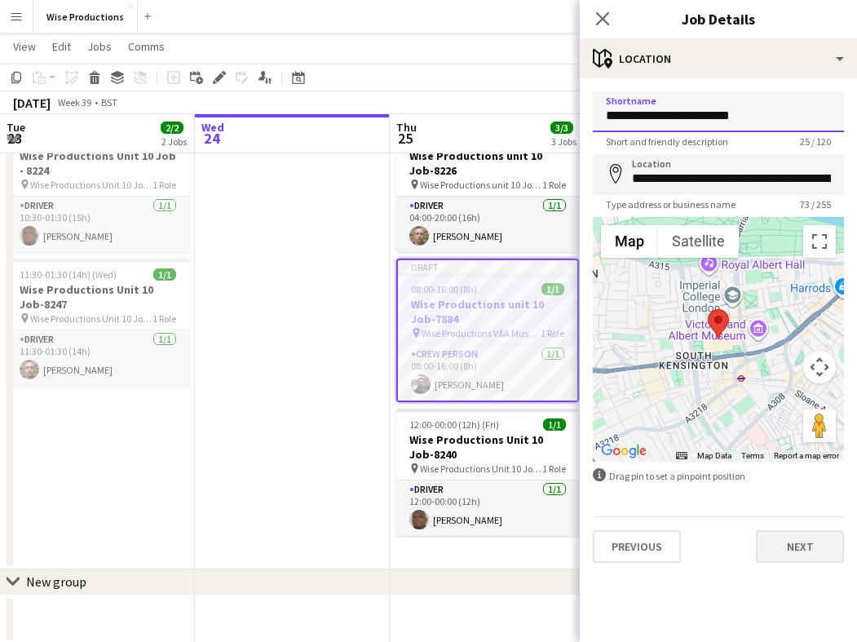
type input "**********"
click at [803, 547] on button "Next" at bounding box center [800, 546] width 88 height 33
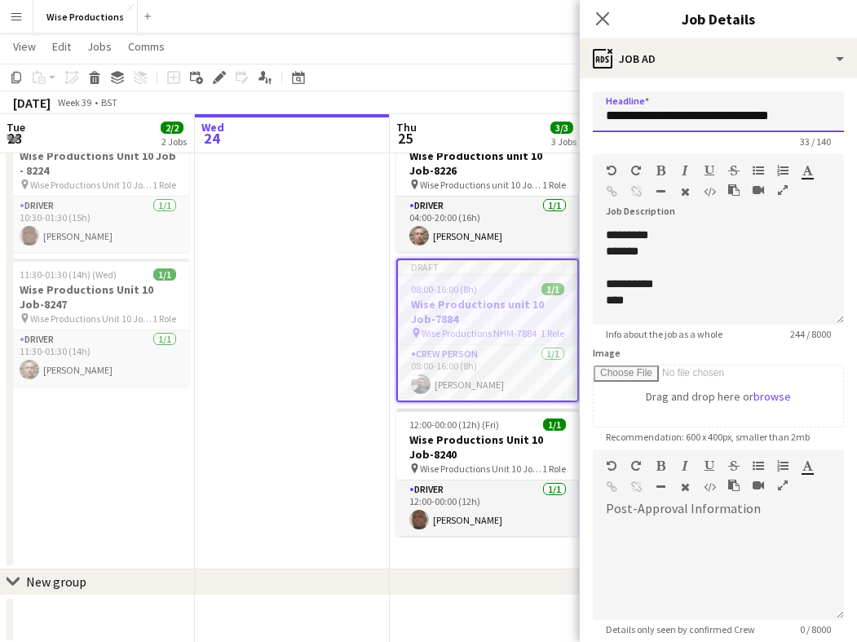
click at [739, 119] on input "**********" at bounding box center [718, 111] width 251 height 41
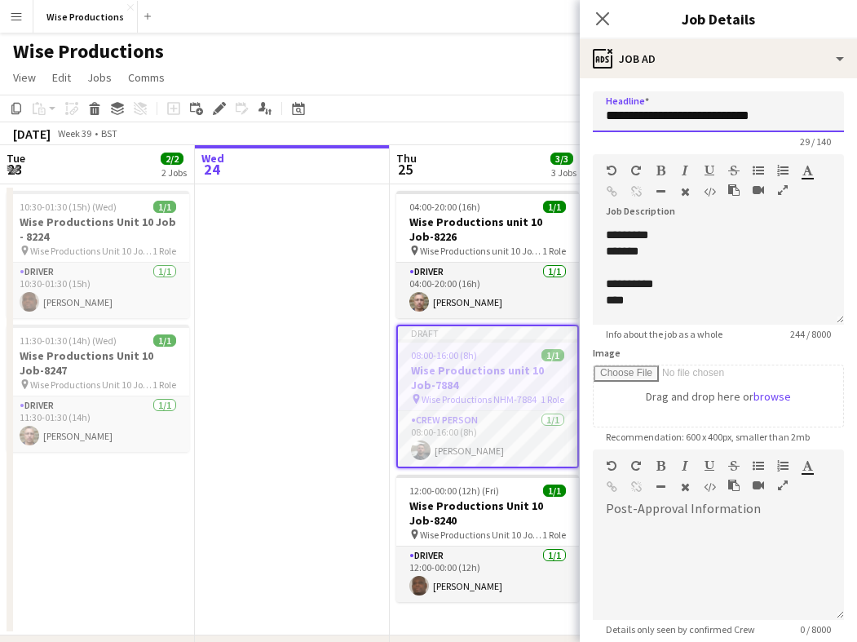
scroll to position [0, 0]
type input "**********"
click at [701, 269] on p at bounding box center [718, 267] width 225 height 16
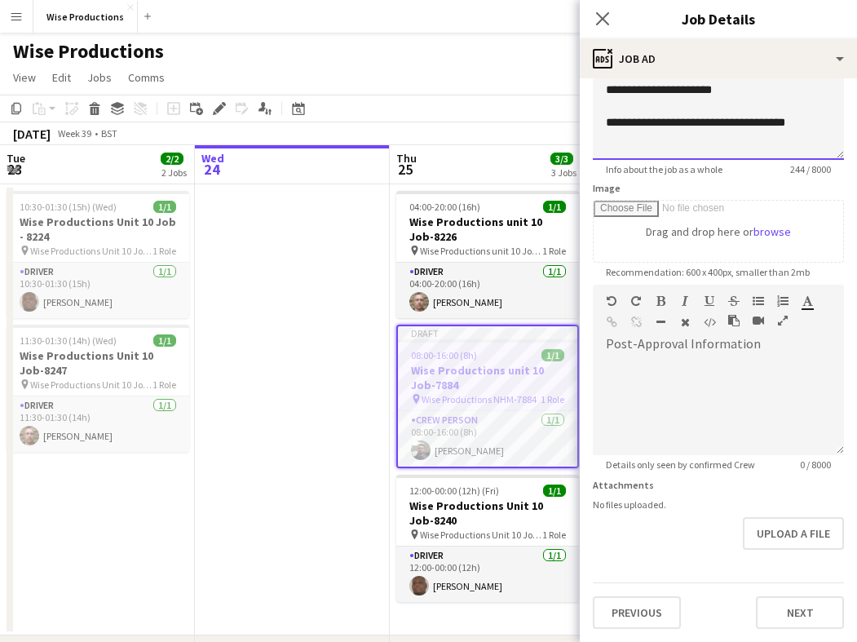
scroll to position [165, 0]
click at [795, 607] on button "Next" at bounding box center [800, 612] width 88 height 33
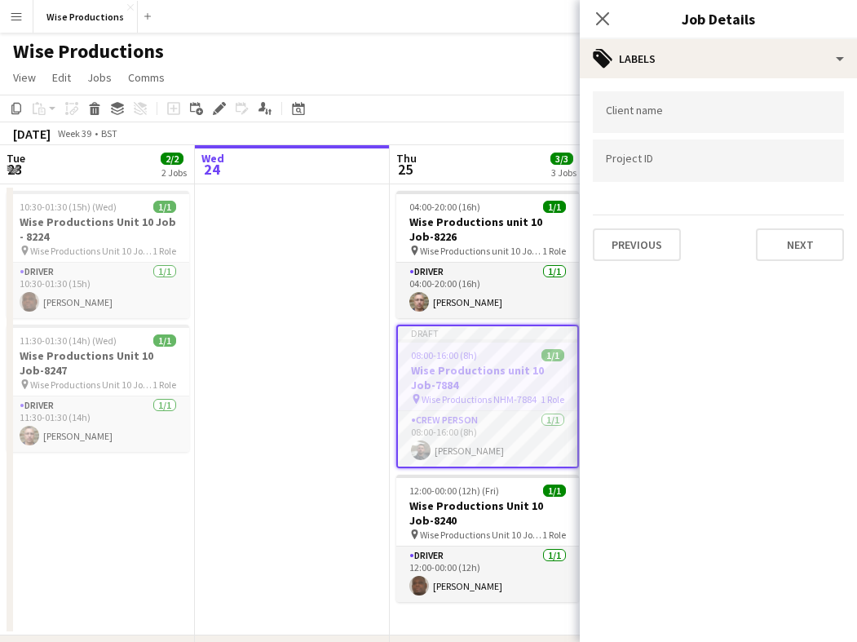
scroll to position [0, 0]
click at [658, 167] on input "Type to search project ID labels..." at bounding box center [718, 160] width 225 height 15
paste input "*******"
type input "*******"
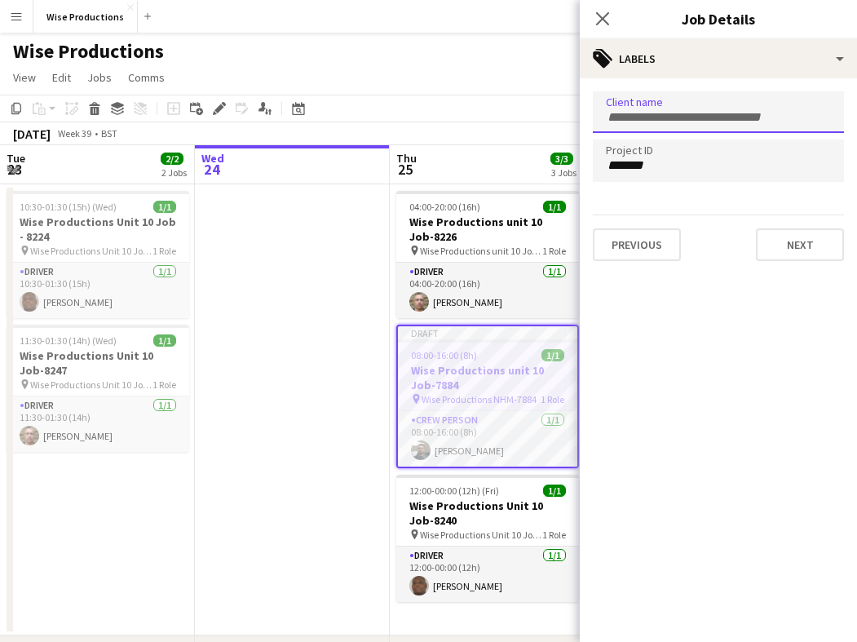
click at [658, 117] on input "Type to search client labels..." at bounding box center [718, 117] width 225 height 15
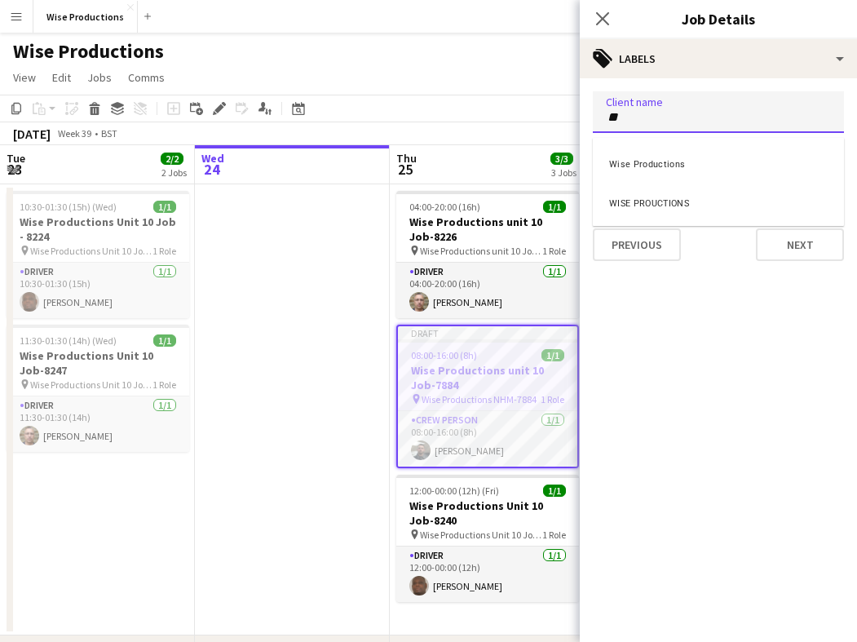
type input "*"
type input "****"
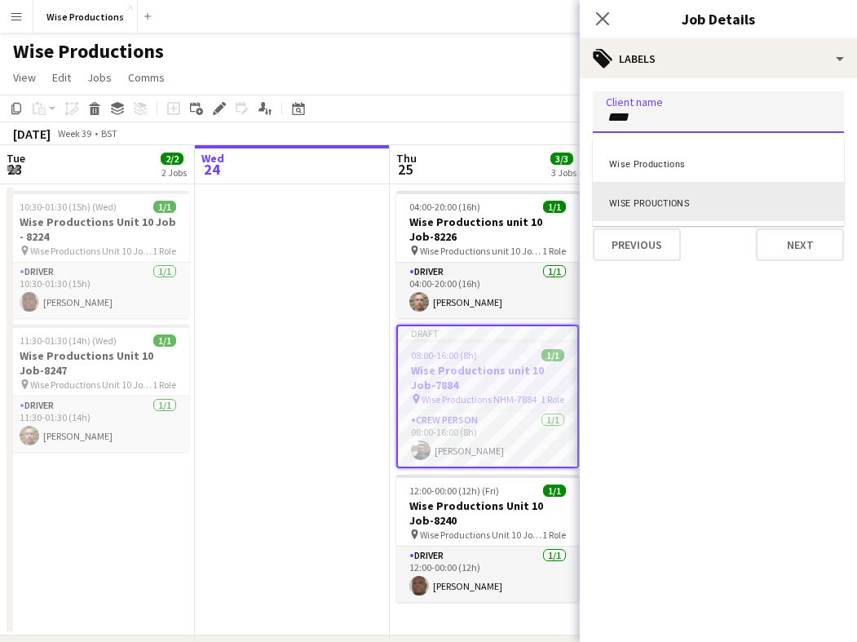
click at [666, 198] on div "WISE PROUCTIONS" at bounding box center [718, 201] width 251 height 39
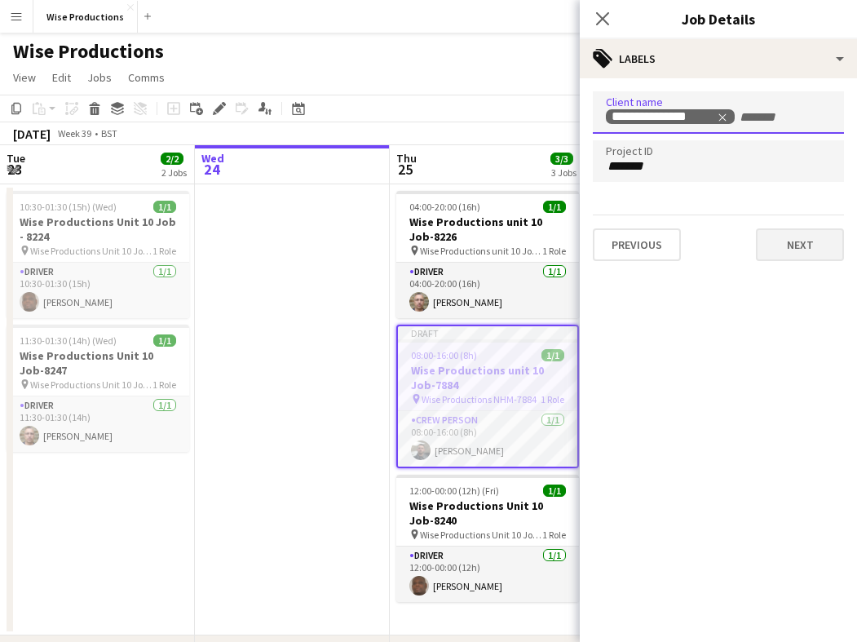
click at [793, 251] on button "Next" at bounding box center [800, 244] width 88 height 33
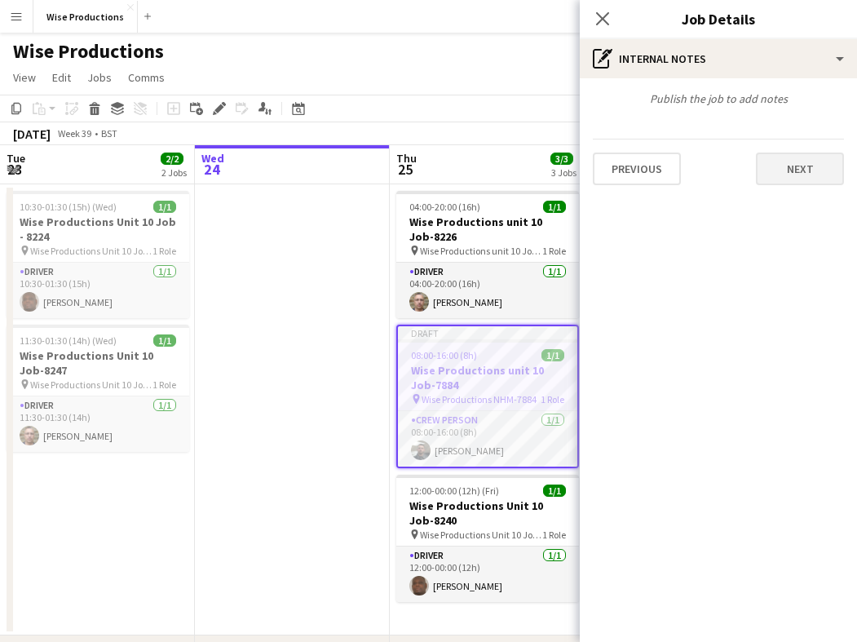
click at [794, 171] on button "Next" at bounding box center [800, 169] width 88 height 33
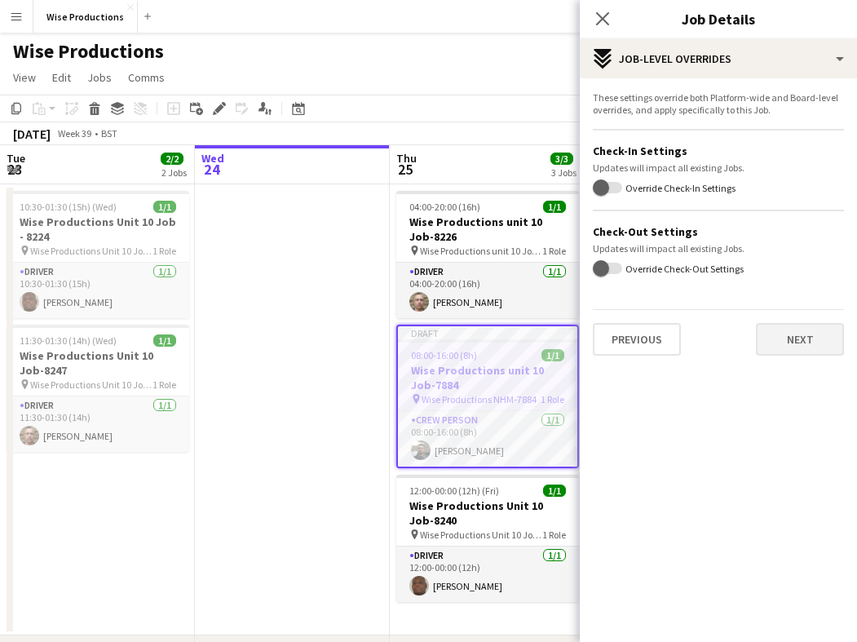
click at [788, 343] on button "Next" at bounding box center [800, 339] width 88 height 33
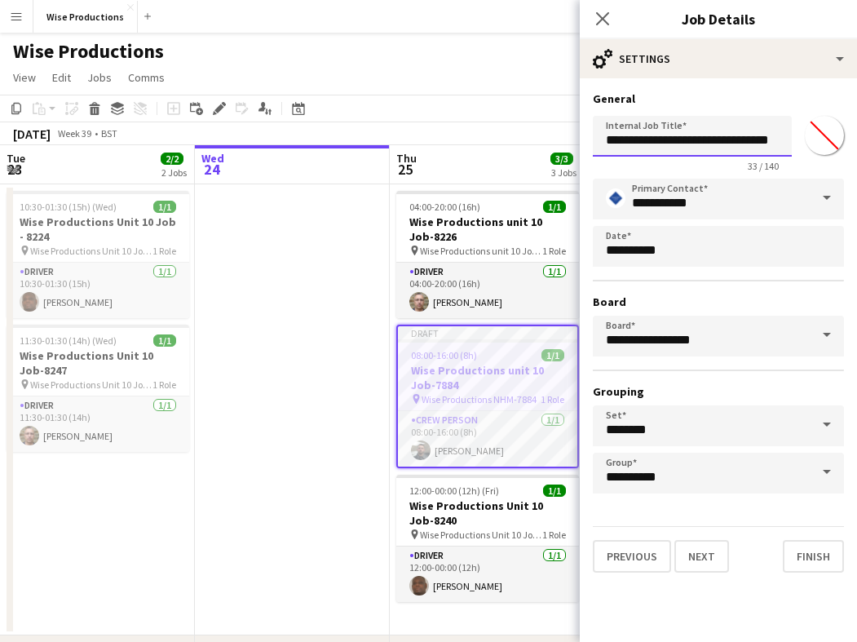
click at [740, 140] on input "**********" at bounding box center [692, 136] width 199 height 41
type input "**********"
click at [716, 551] on button "Next" at bounding box center [702, 556] width 55 height 33
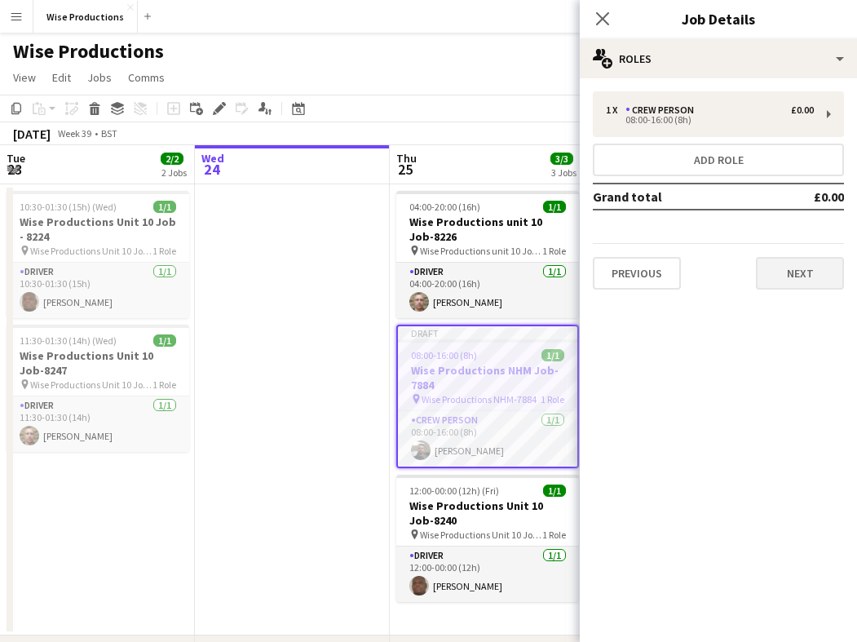
click at [804, 277] on button "Next" at bounding box center [800, 273] width 88 height 33
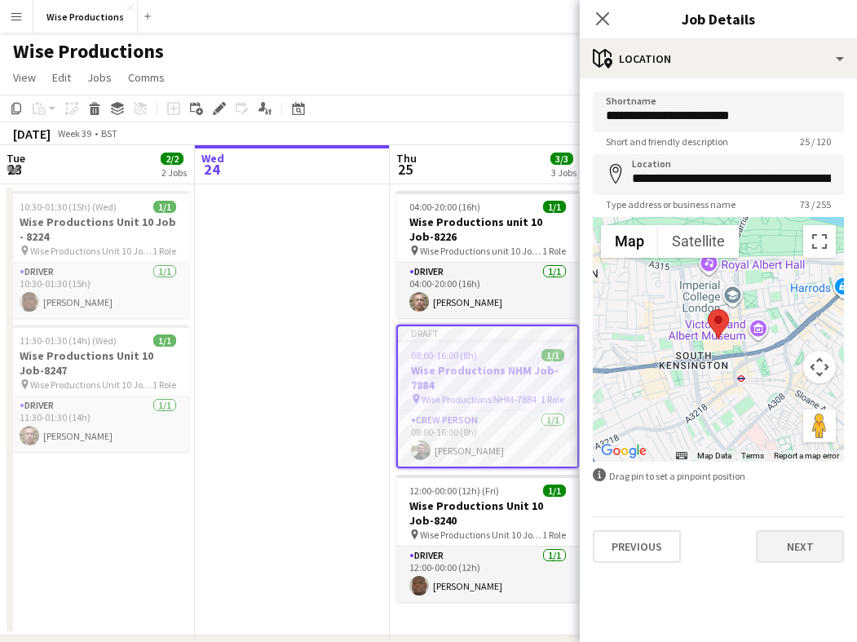
click at [789, 552] on button "Next" at bounding box center [800, 546] width 88 height 33
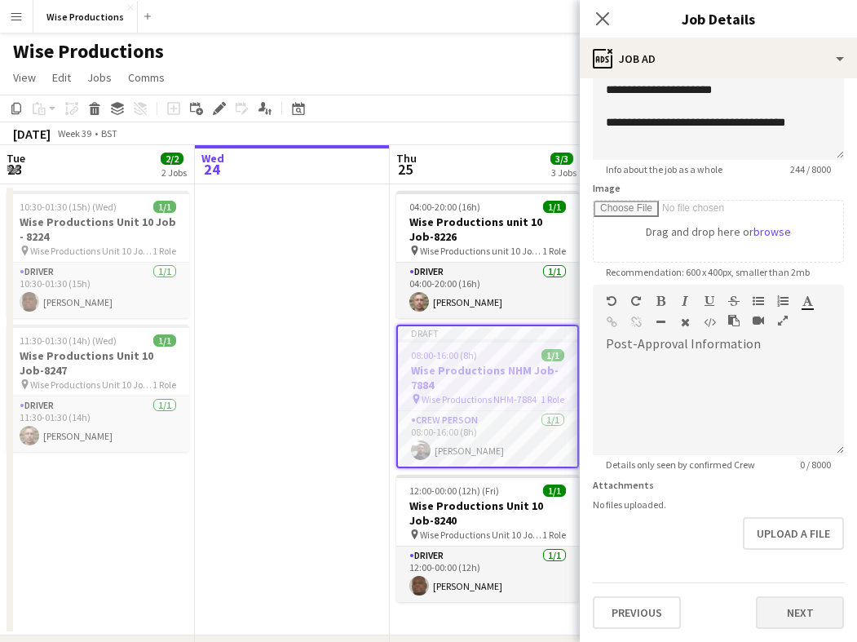
scroll to position [165, 0]
click at [791, 611] on button "Next" at bounding box center [800, 612] width 88 height 33
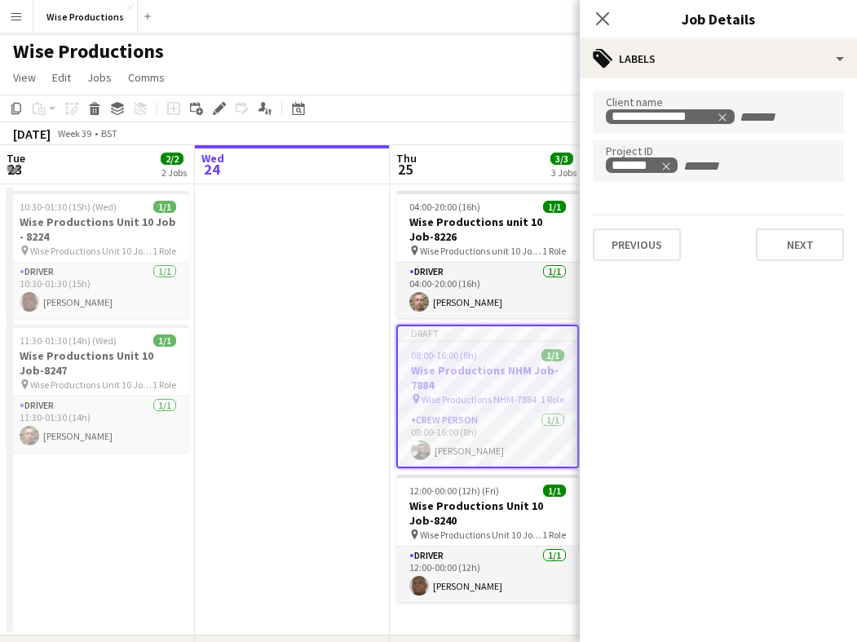
scroll to position [0, 0]
click at [801, 258] on button "Next" at bounding box center [800, 244] width 88 height 33
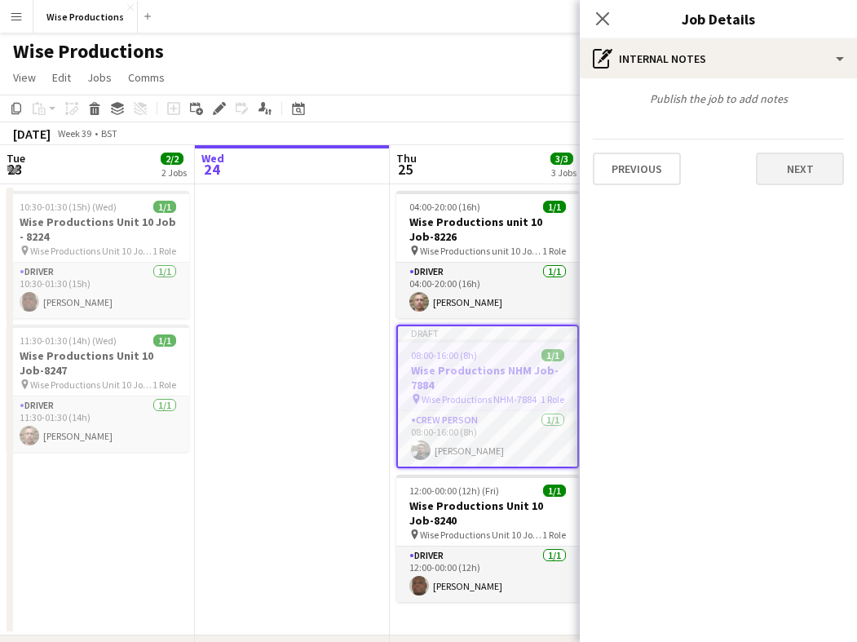
click at [802, 158] on button "Next" at bounding box center [800, 169] width 88 height 33
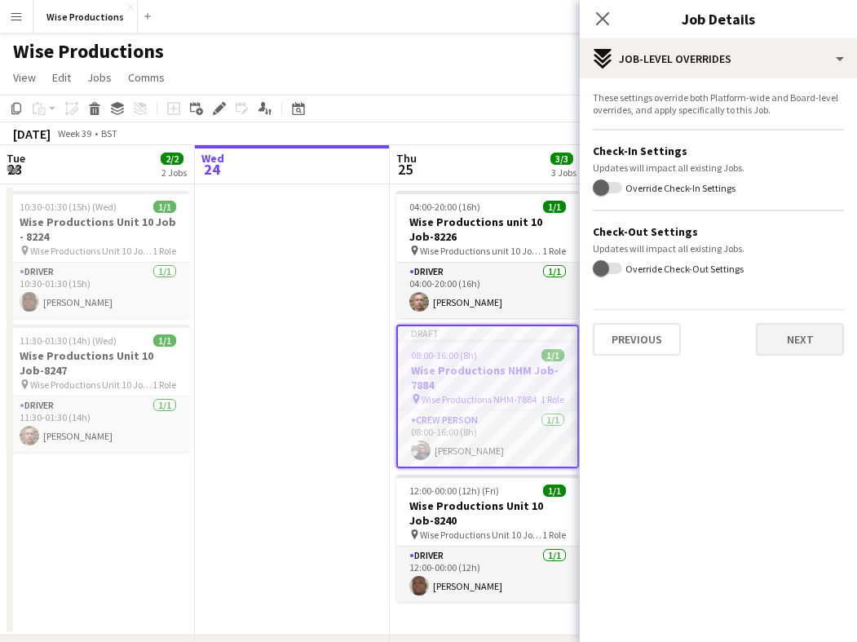
click at [795, 334] on button "Next" at bounding box center [800, 339] width 88 height 33
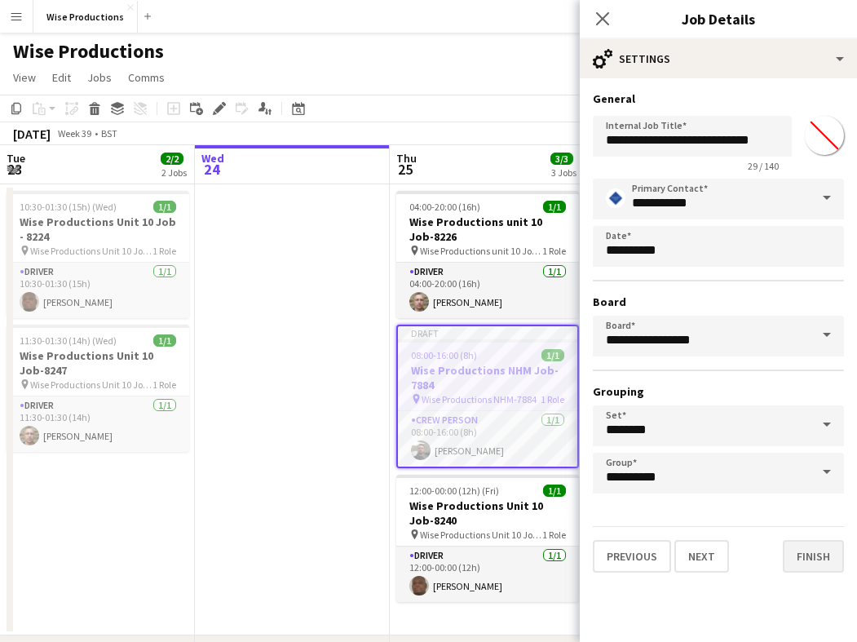
click at [813, 565] on button "Finish" at bounding box center [813, 556] width 61 height 33
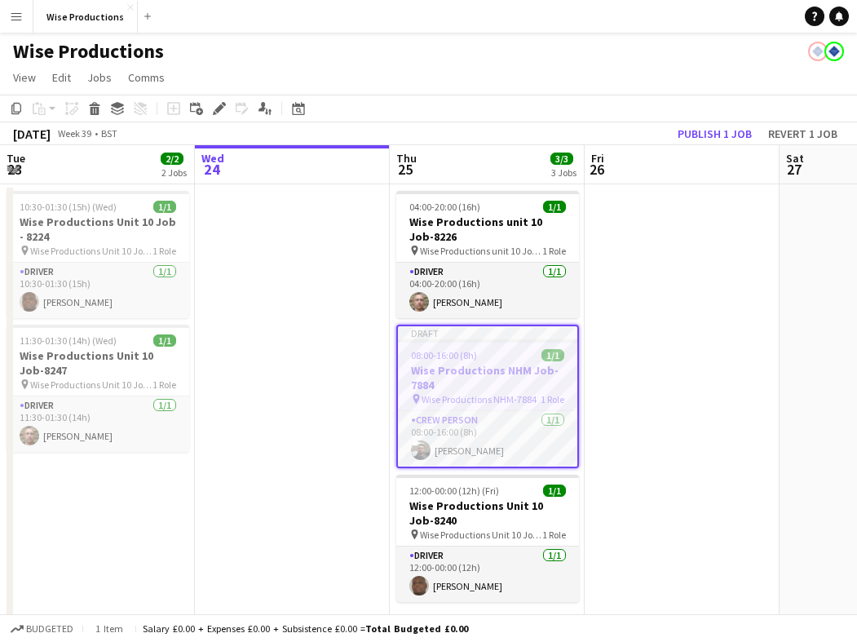
click at [685, 229] on app-date-cell at bounding box center [682, 409] width 195 height 451
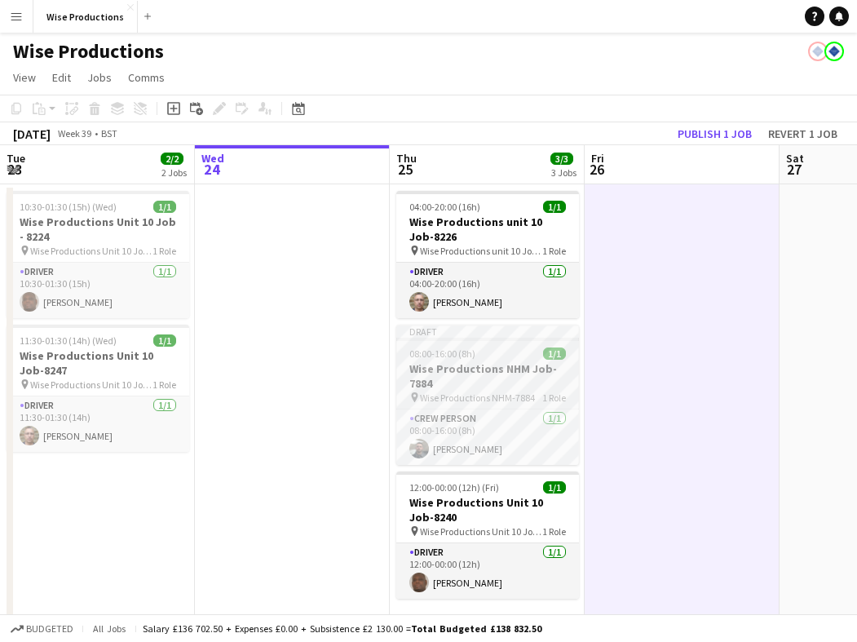
click at [499, 370] on h3 "Wise Productions NHM Job-7884" at bounding box center [487, 375] width 183 height 29
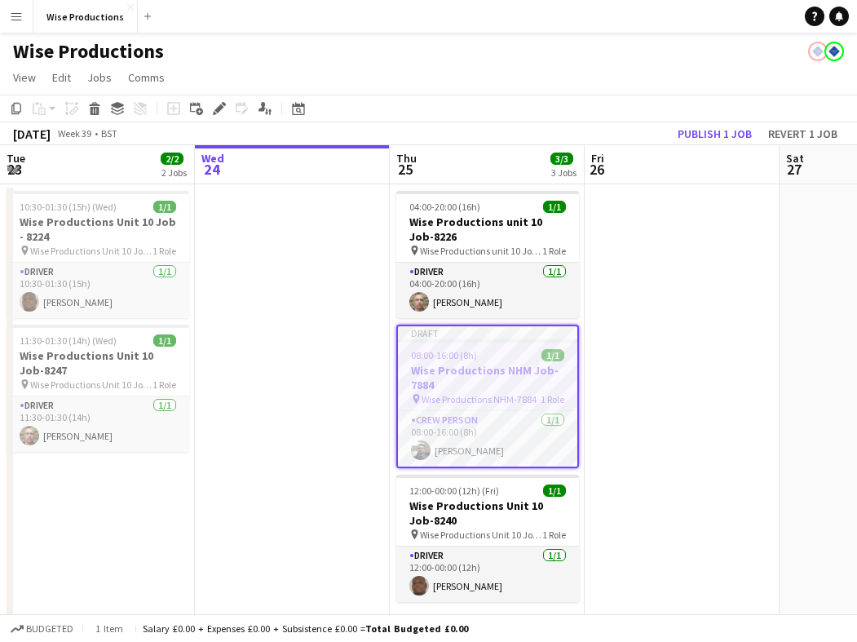
click at [498, 370] on h3 "Wise Productions NHM Job-7884" at bounding box center [487, 377] width 179 height 29
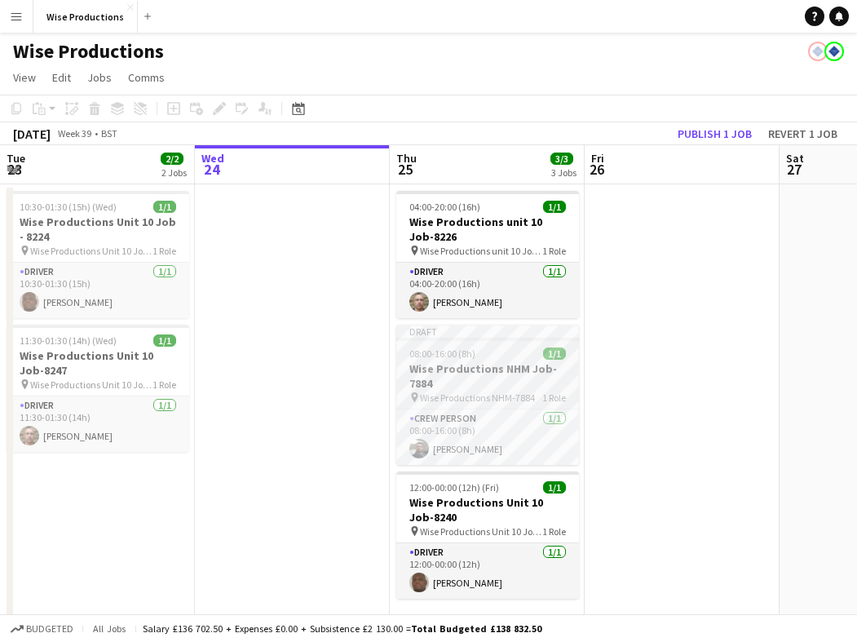
click at [458, 383] on h3 "Wise Productions NHM Job-7884" at bounding box center [487, 375] width 183 height 29
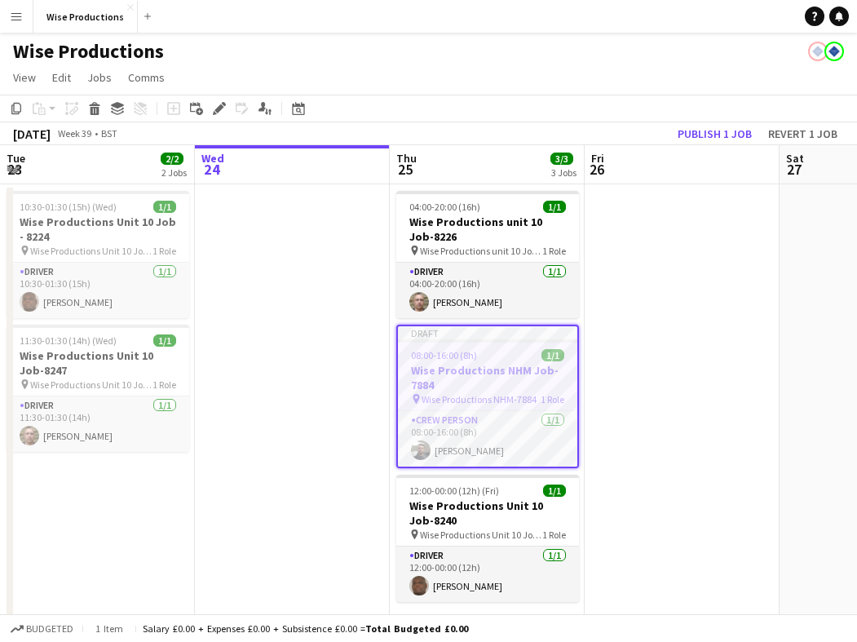
click at [458, 383] on h3 "Wise Productions NHM Job-7884" at bounding box center [487, 377] width 179 height 29
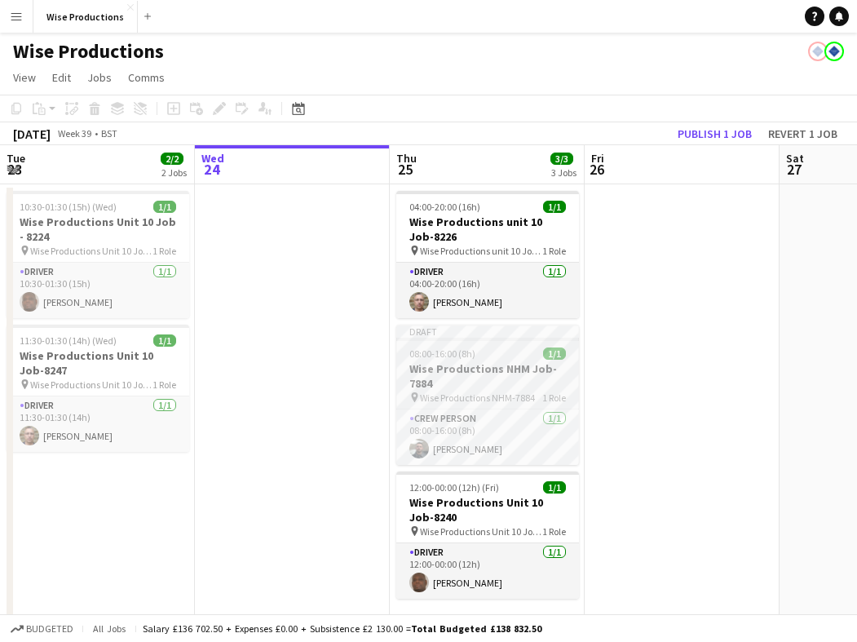
click at [458, 383] on h3 "Wise Productions NHM Job-7884" at bounding box center [487, 375] width 183 height 29
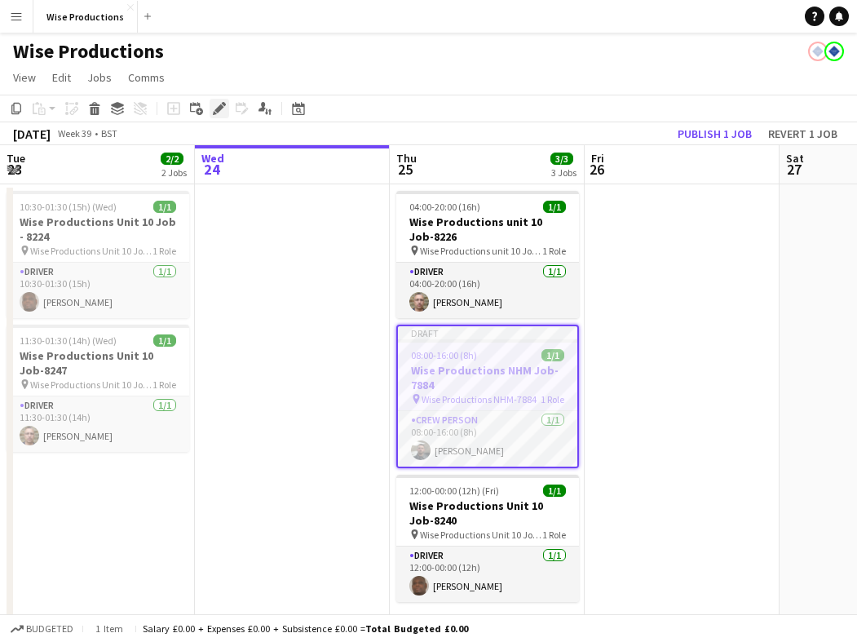
click at [224, 111] on icon "Edit" at bounding box center [219, 108] width 13 height 13
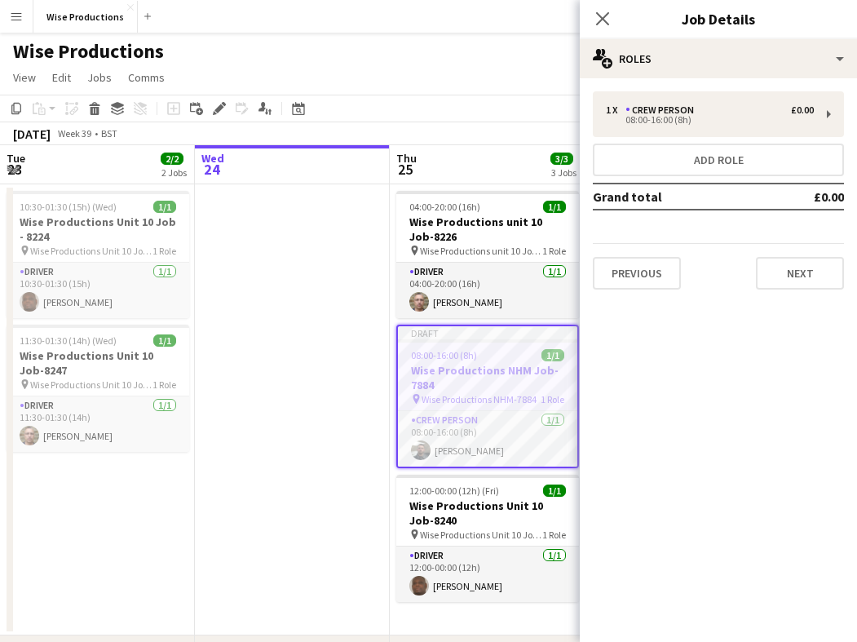
click at [322, 321] on app-date-cell at bounding box center [292, 409] width 195 height 451
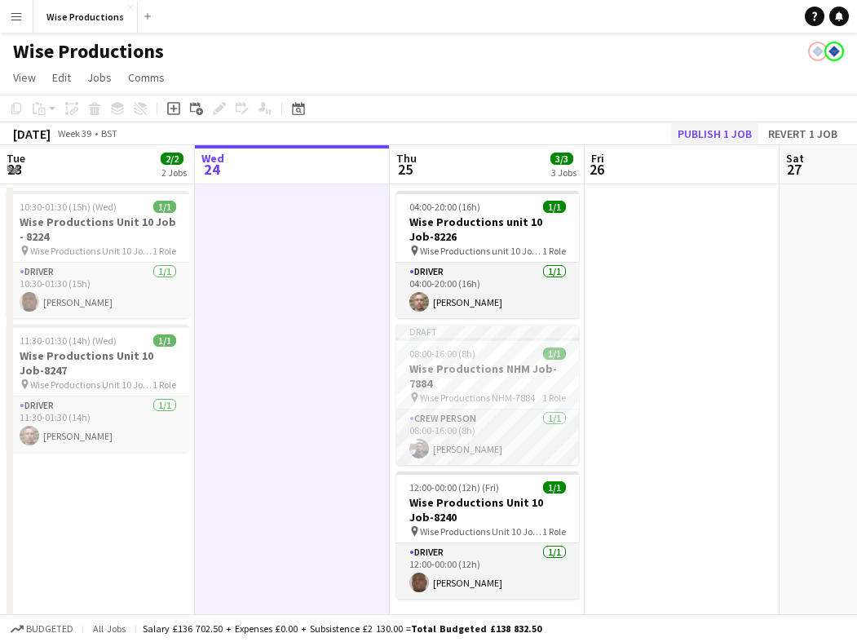
click at [726, 129] on button "Publish 1 job" at bounding box center [714, 133] width 87 height 21
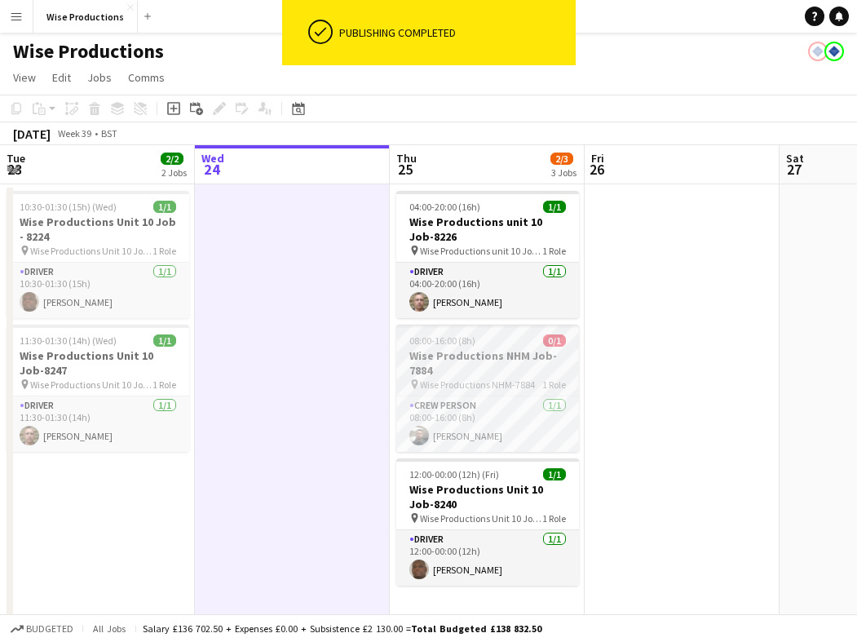
click at [525, 368] on h3 "Wise Productions NHM Job-7884" at bounding box center [487, 362] width 183 height 29
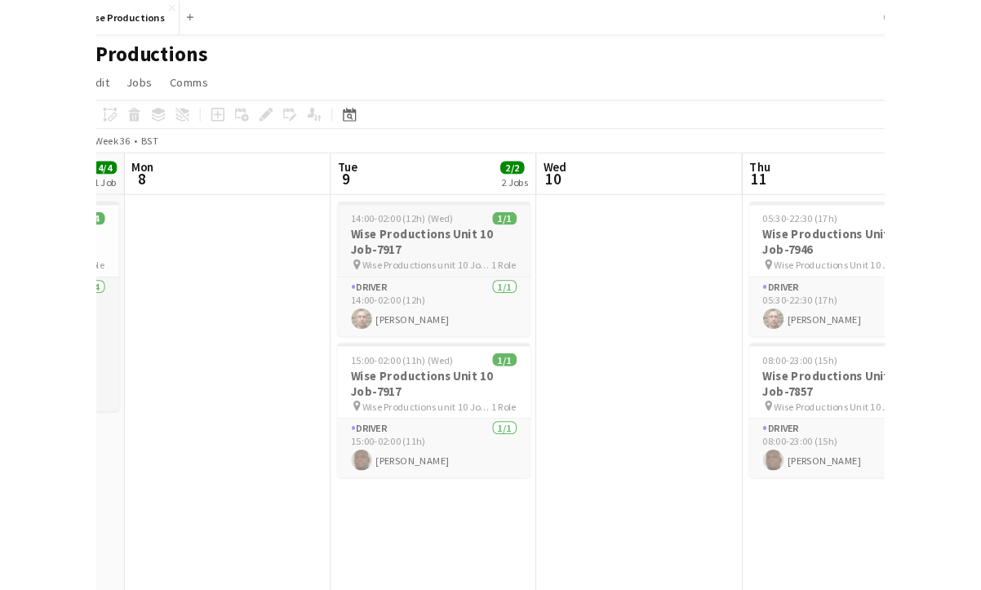
scroll to position [0, 515]
